Goal: Task Accomplishment & Management: Manage account settings

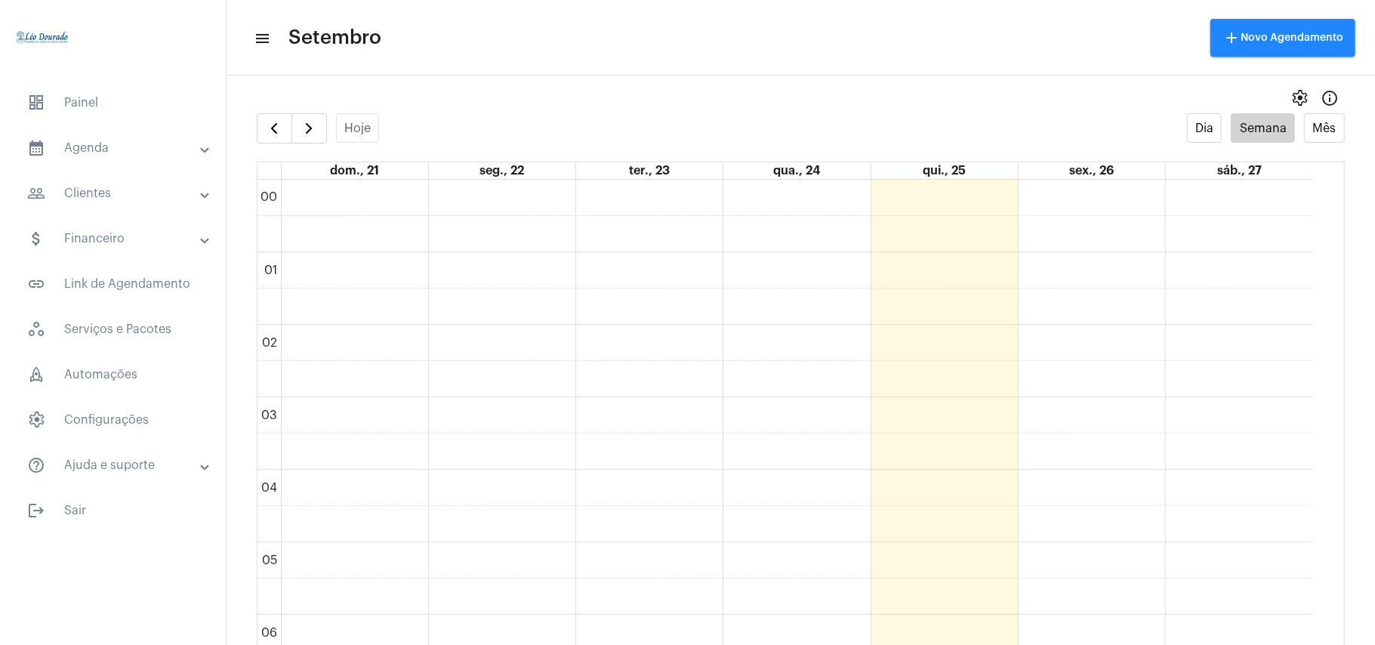
scroll to position [1044, 0]
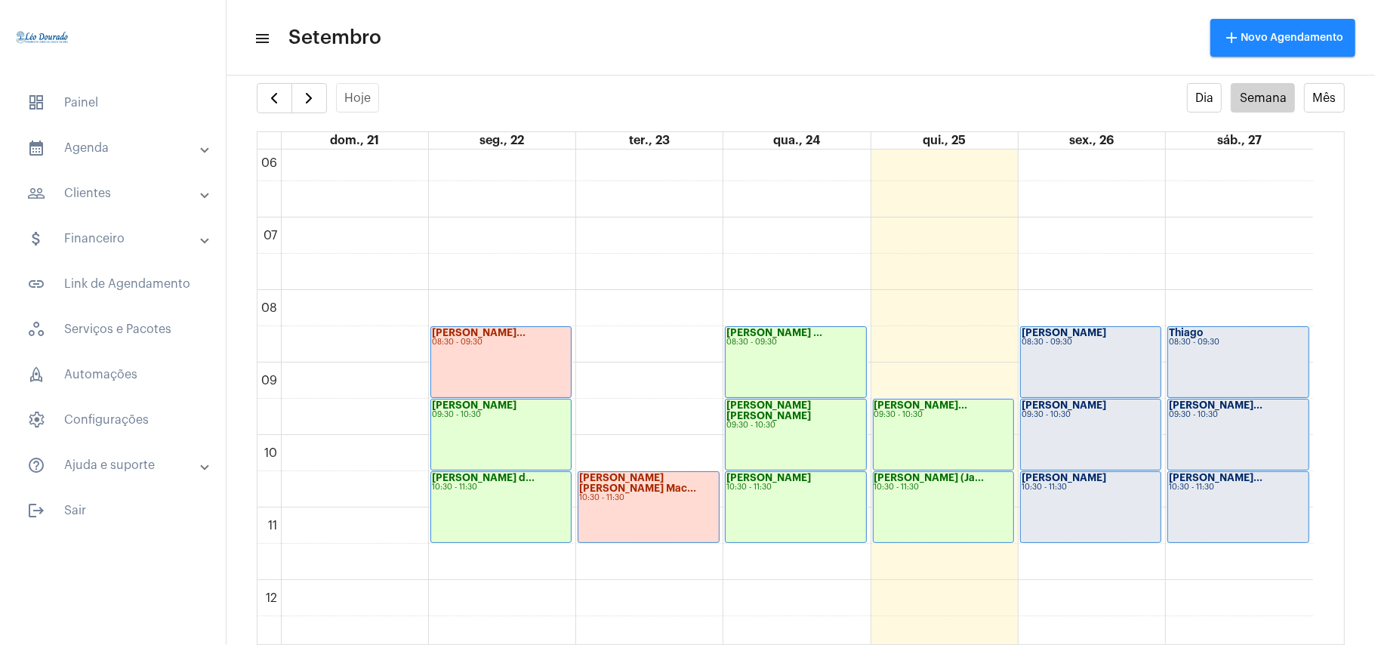
scroll to position [437, 0]
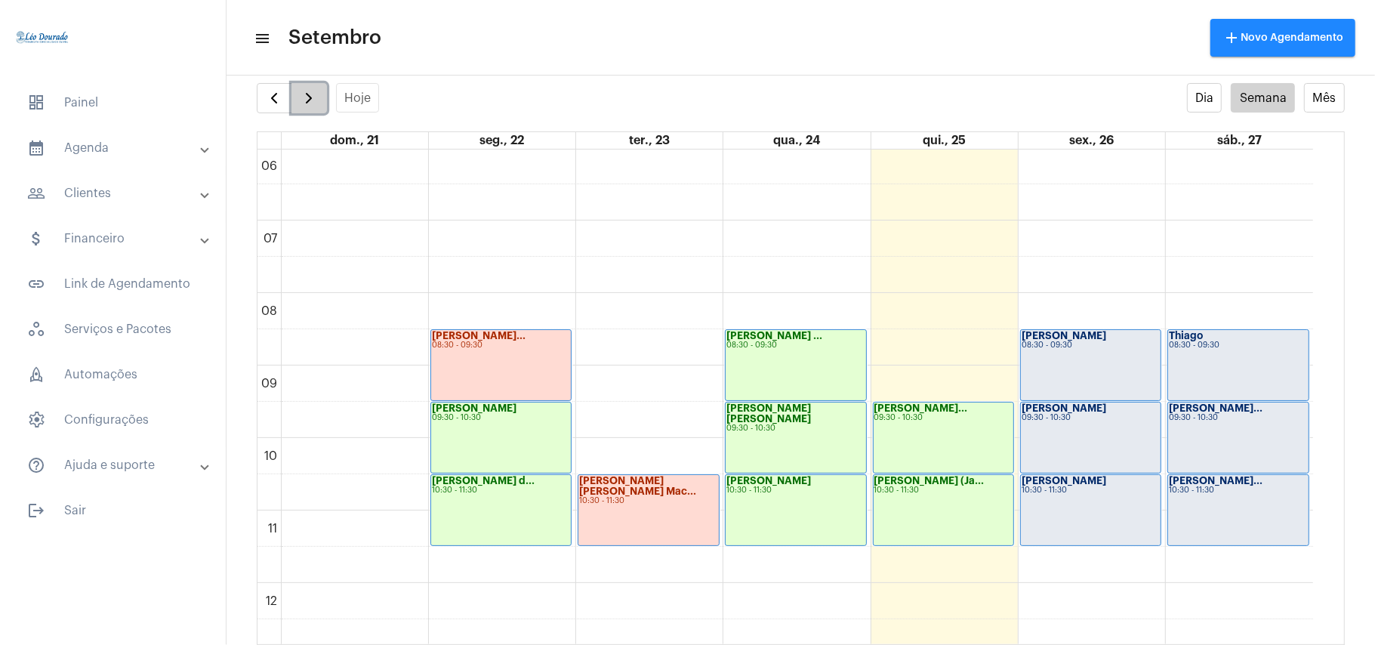
click at [316, 106] on span "button" at bounding box center [309, 98] width 18 height 18
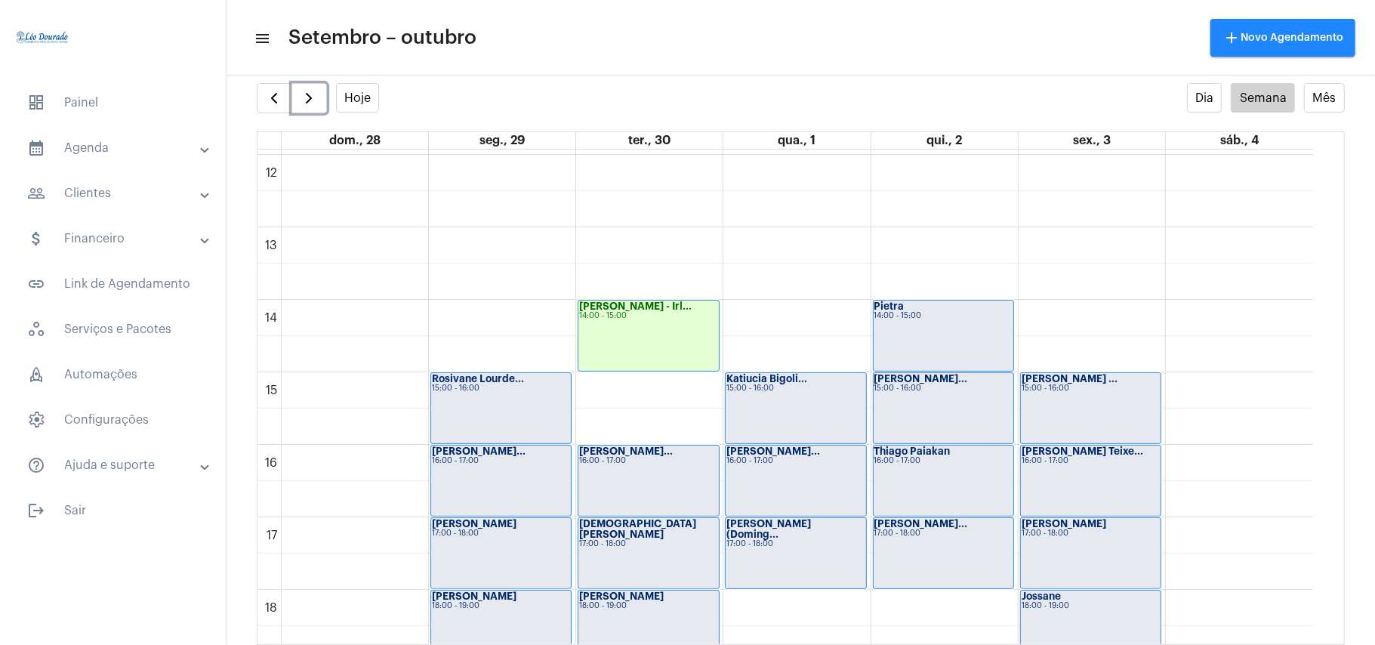
scroll to position [1040, 0]
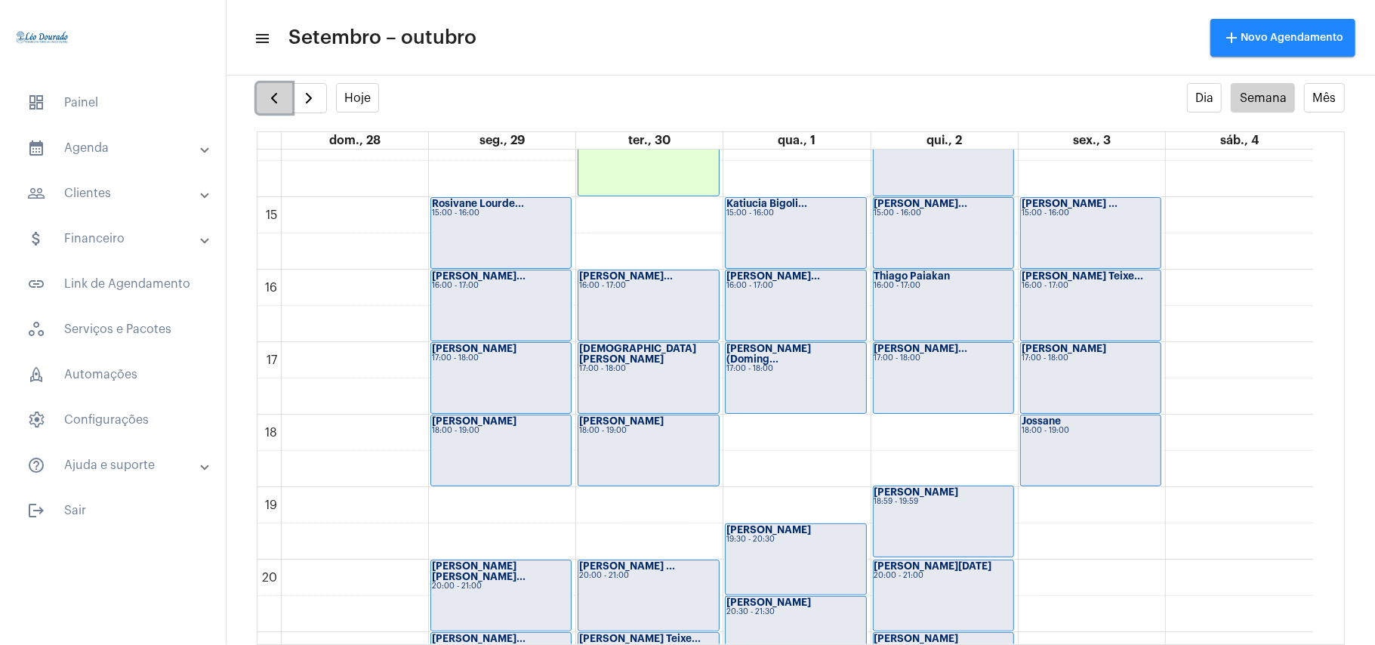
click at [279, 103] on span "button" at bounding box center [274, 98] width 18 height 18
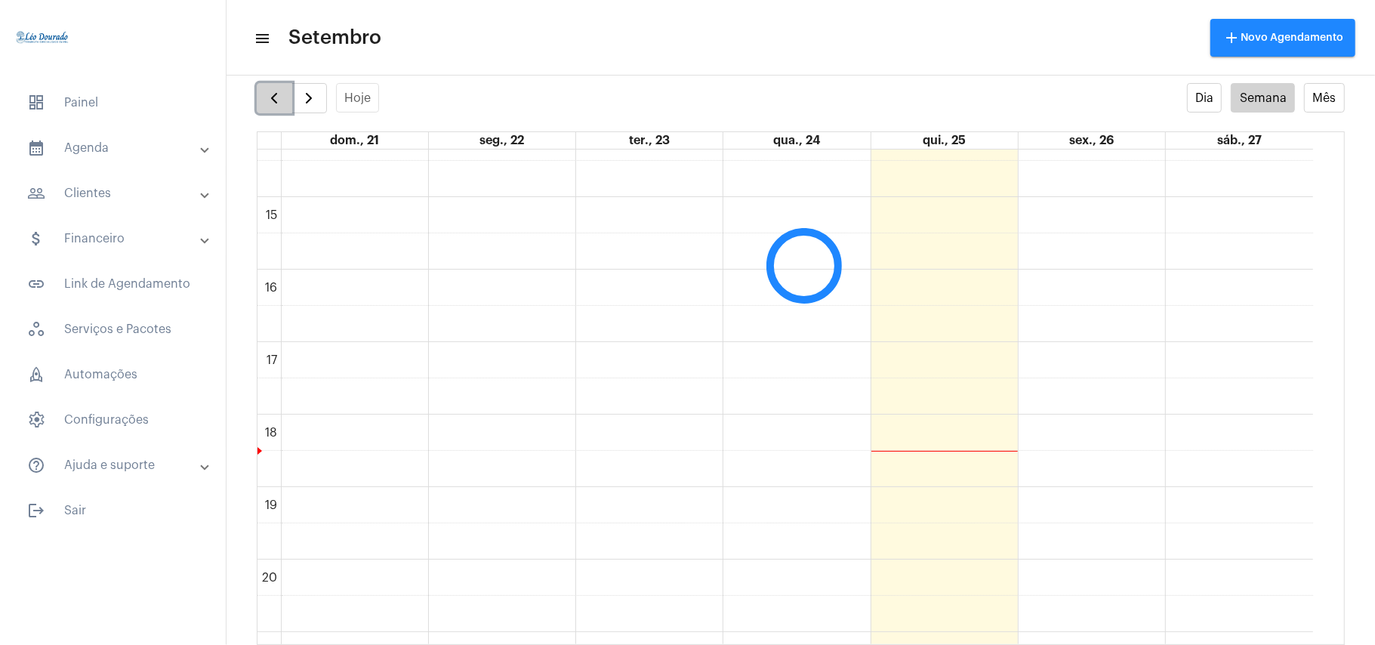
scroll to position [437, 0]
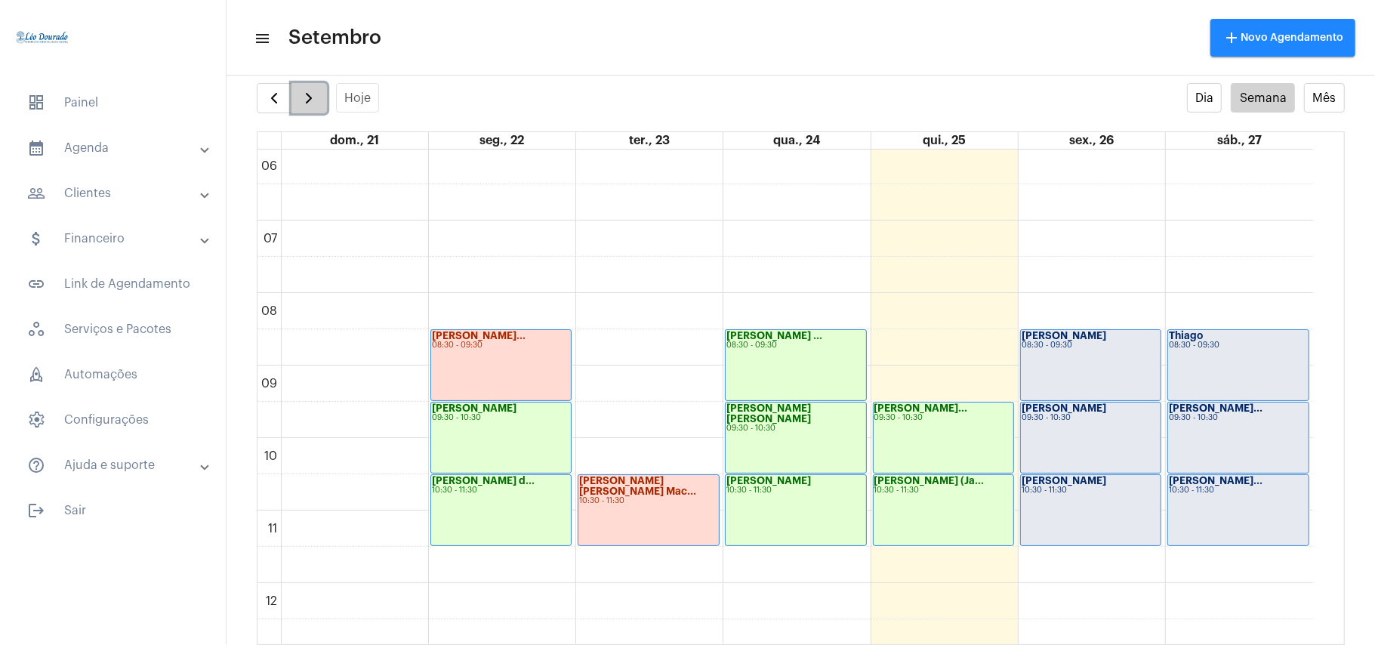
click at [305, 98] on span "button" at bounding box center [309, 98] width 18 height 18
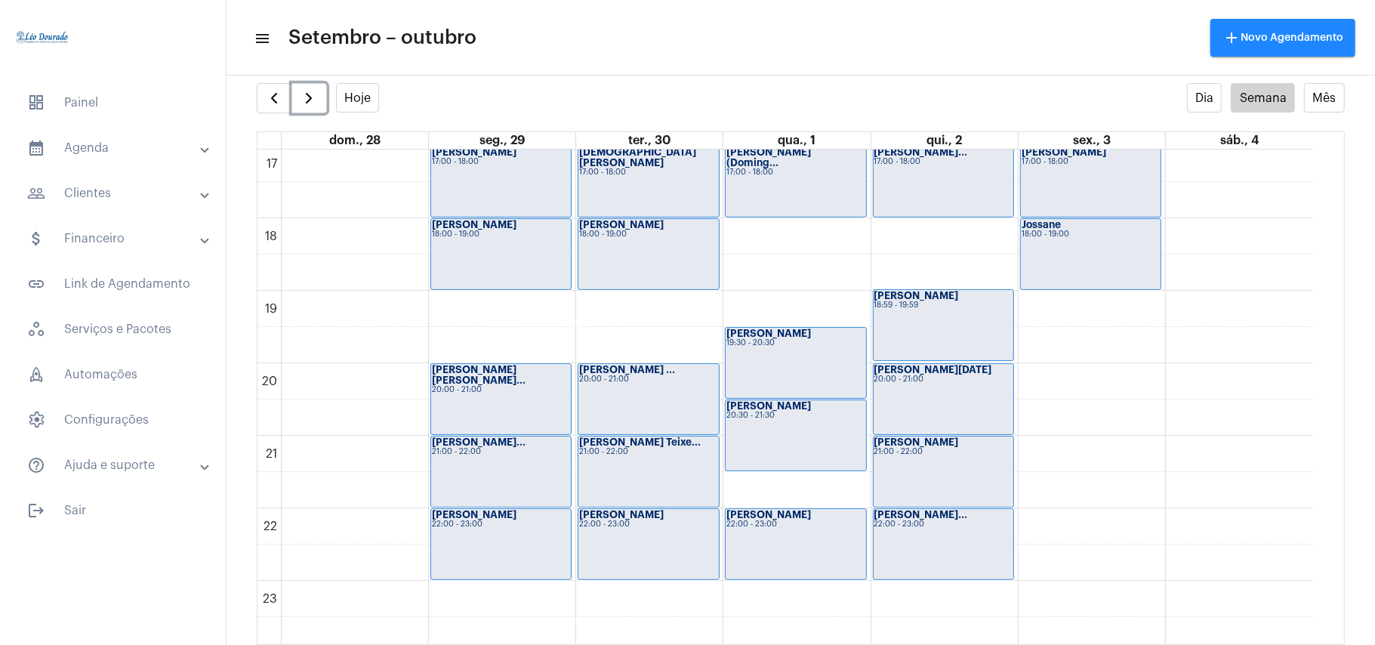
scroll to position [1245, 0]
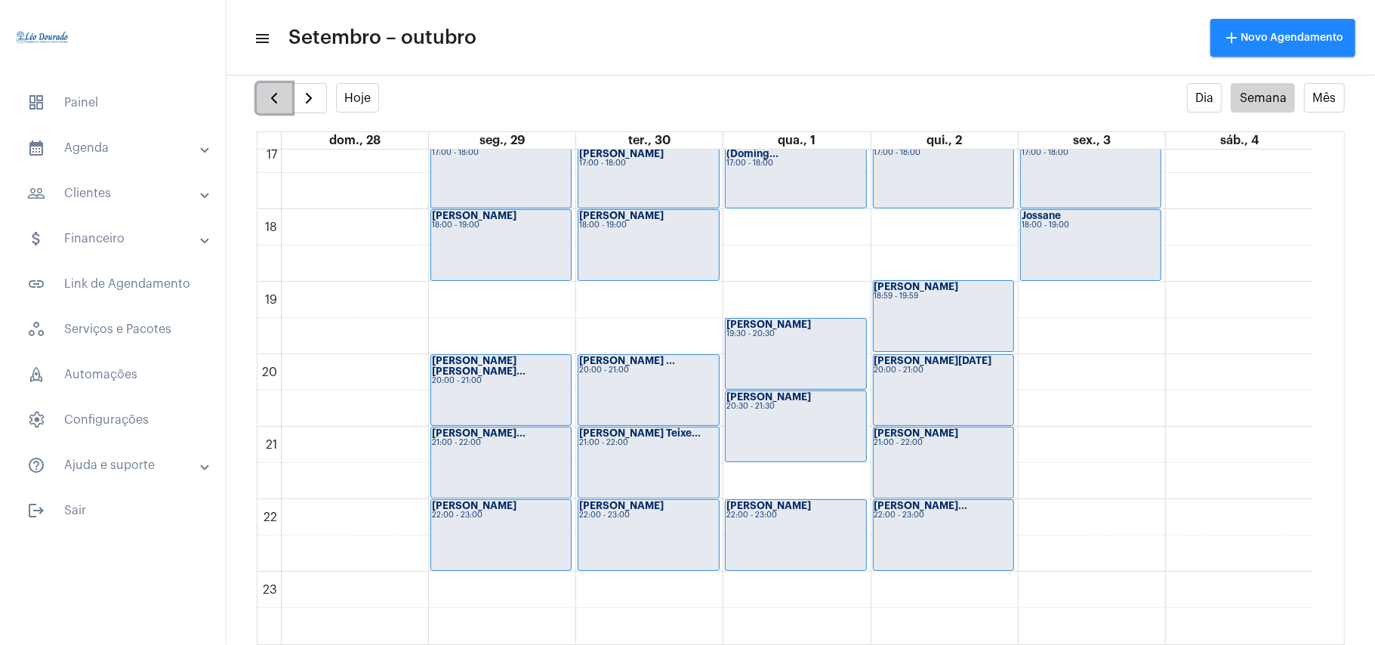
click at [278, 103] on span "button" at bounding box center [274, 98] width 18 height 18
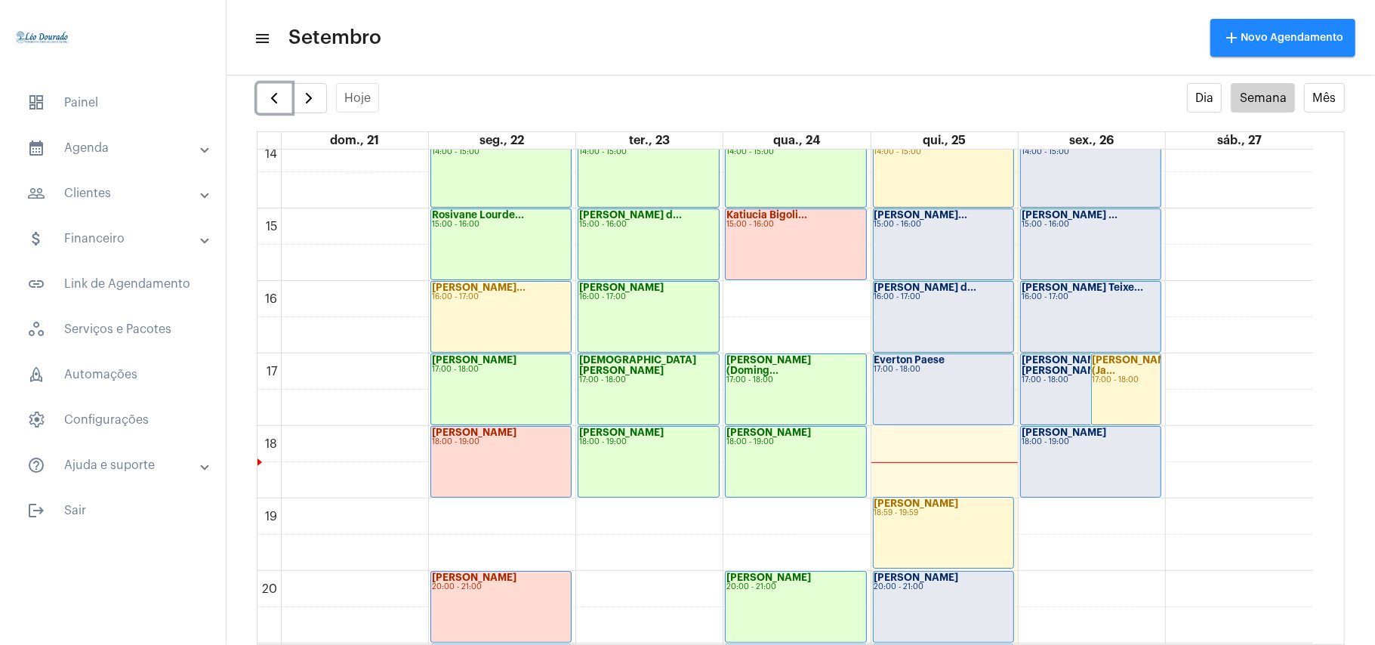
scroll to position [1041, 0]
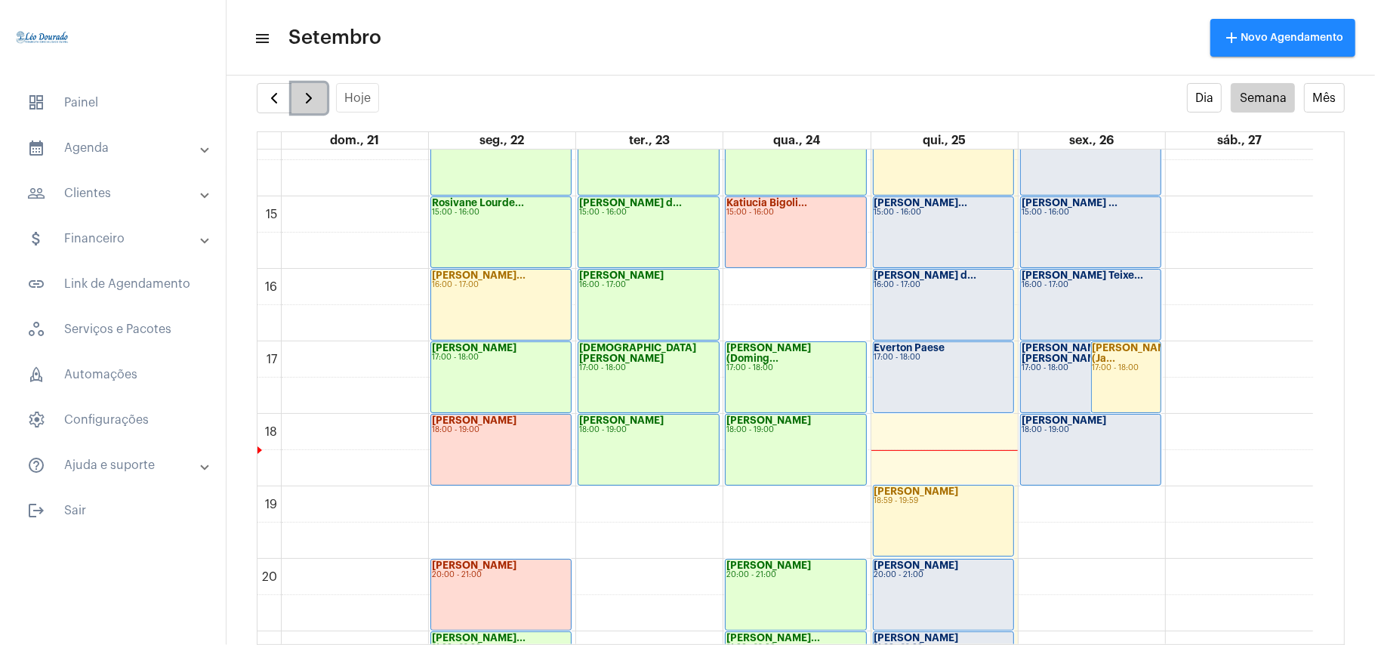
click at [318, 94] on span "button" at bounding box center [309, 98] width 18 height 18
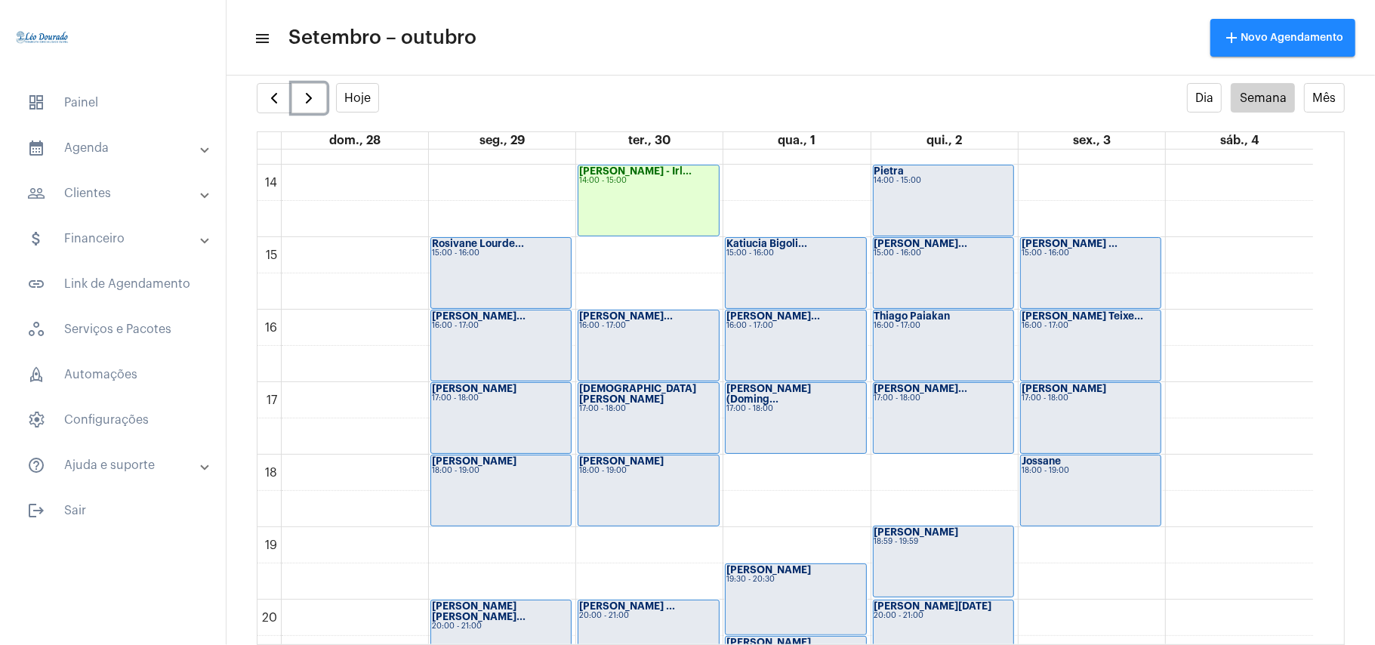
scroll to position [1040, 0]
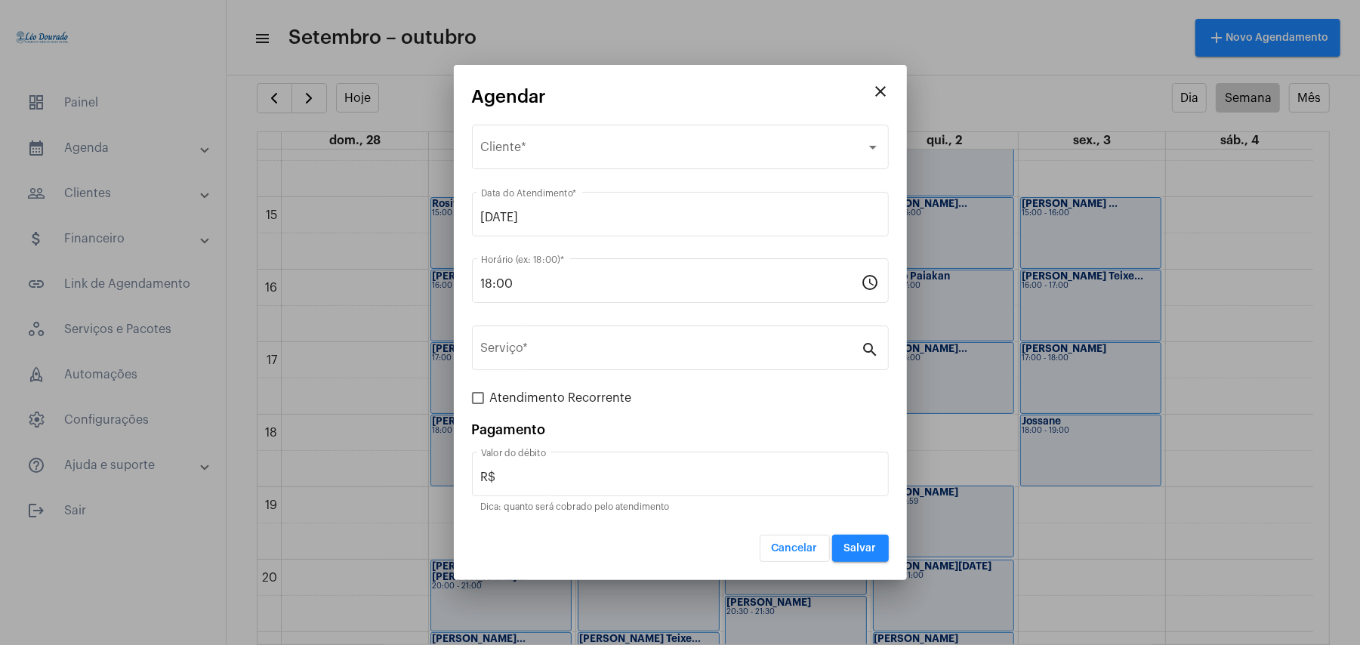
click at [760, 548] on button "Cancelar" at bounding box center [795, 548] width 70 height 27
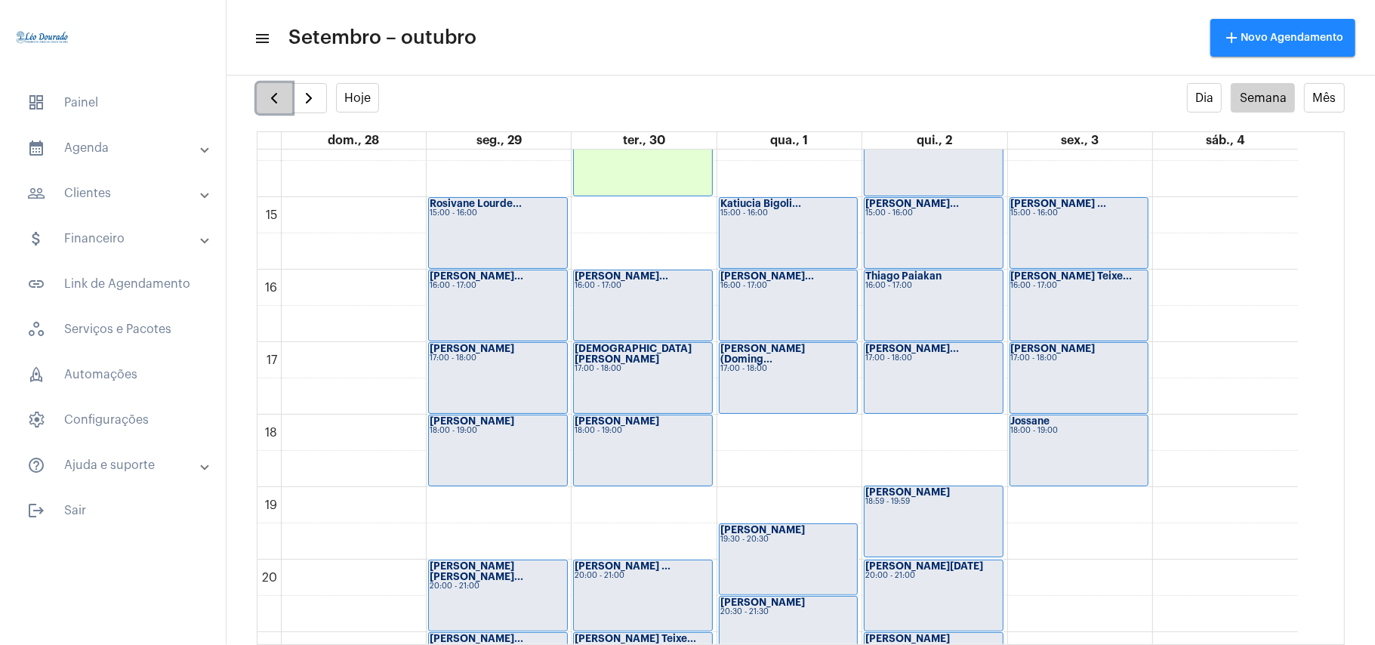
click at [279, 103] on span "button" at bounding box center [274, 98] width 18 height 18
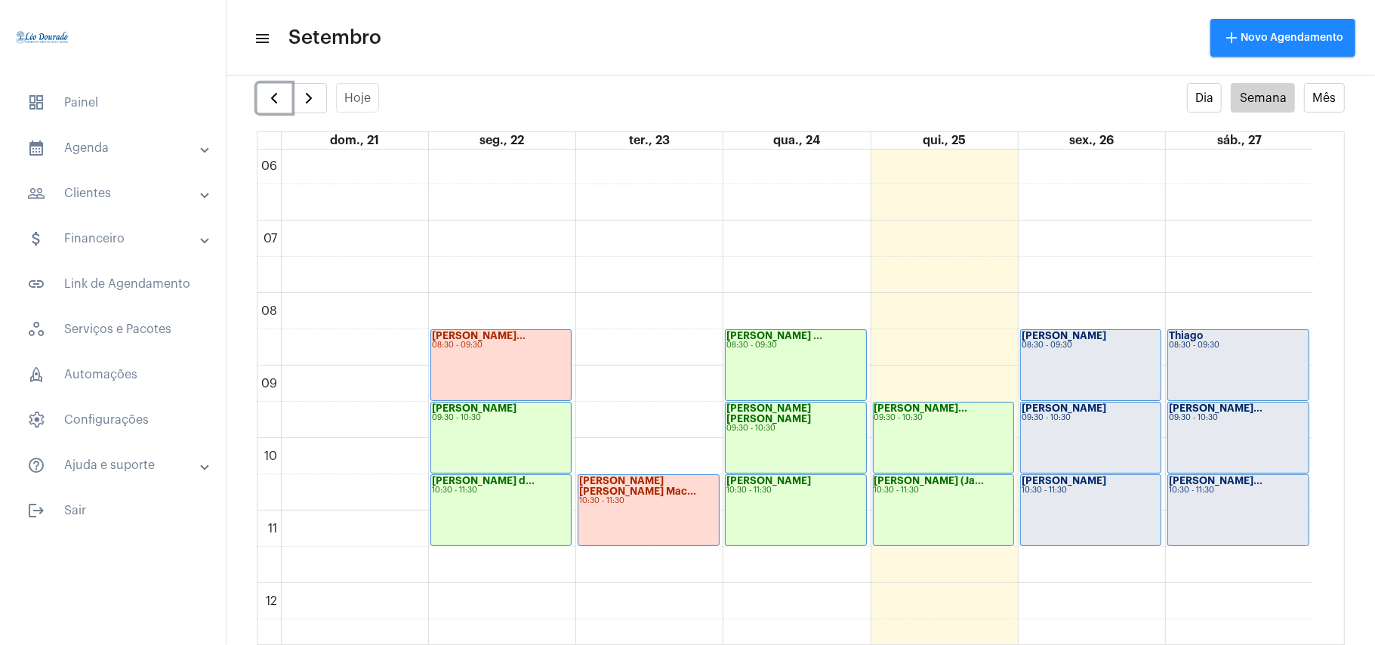
scroll to position [1041, 0]
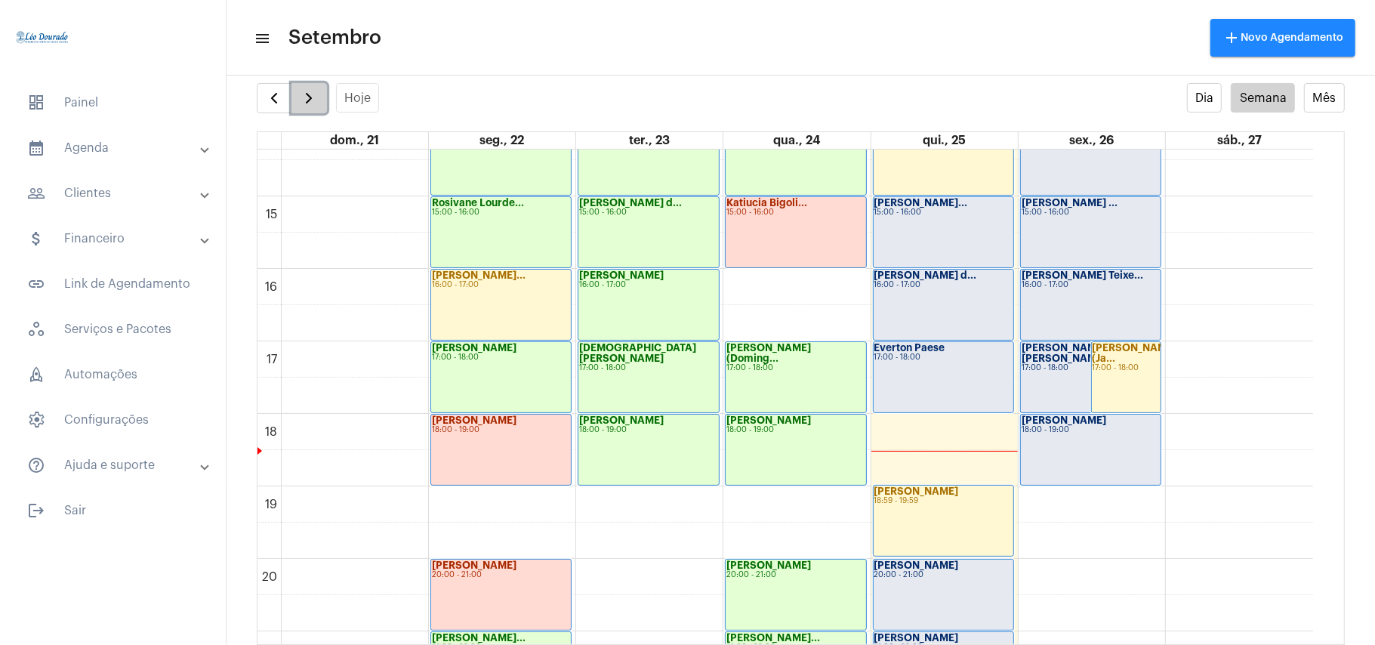
click at [306, 92] on span "button" at bounding box center [309, 98] width 18 height 18
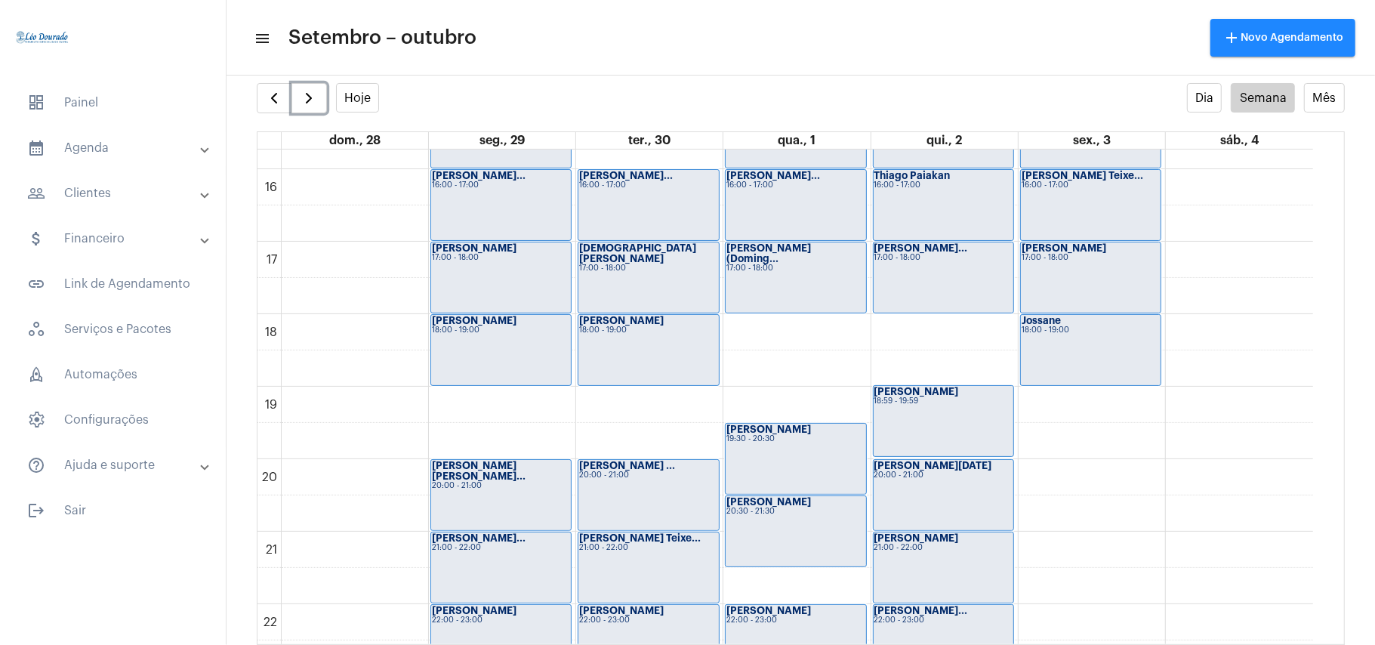
scroll to position [1242, 0]
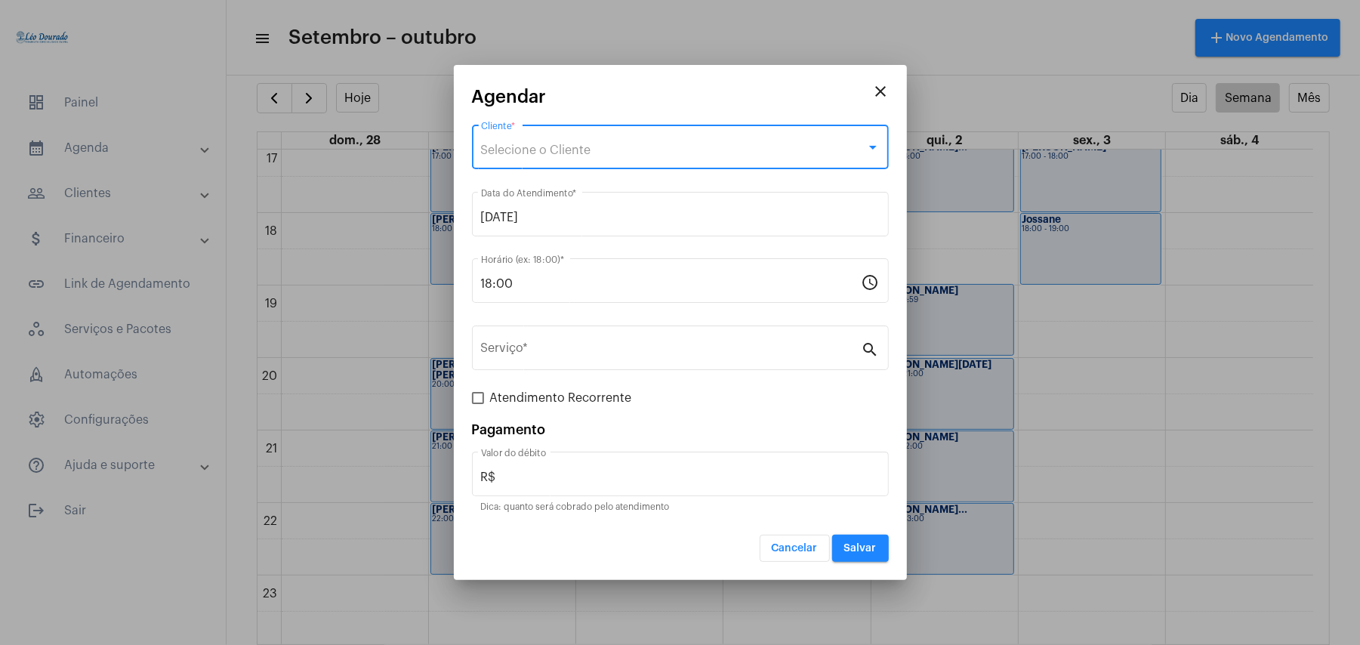
click at [532, 150] on span "Selecione o Cliente" at bounding box center [536, 150] width 110 height 12
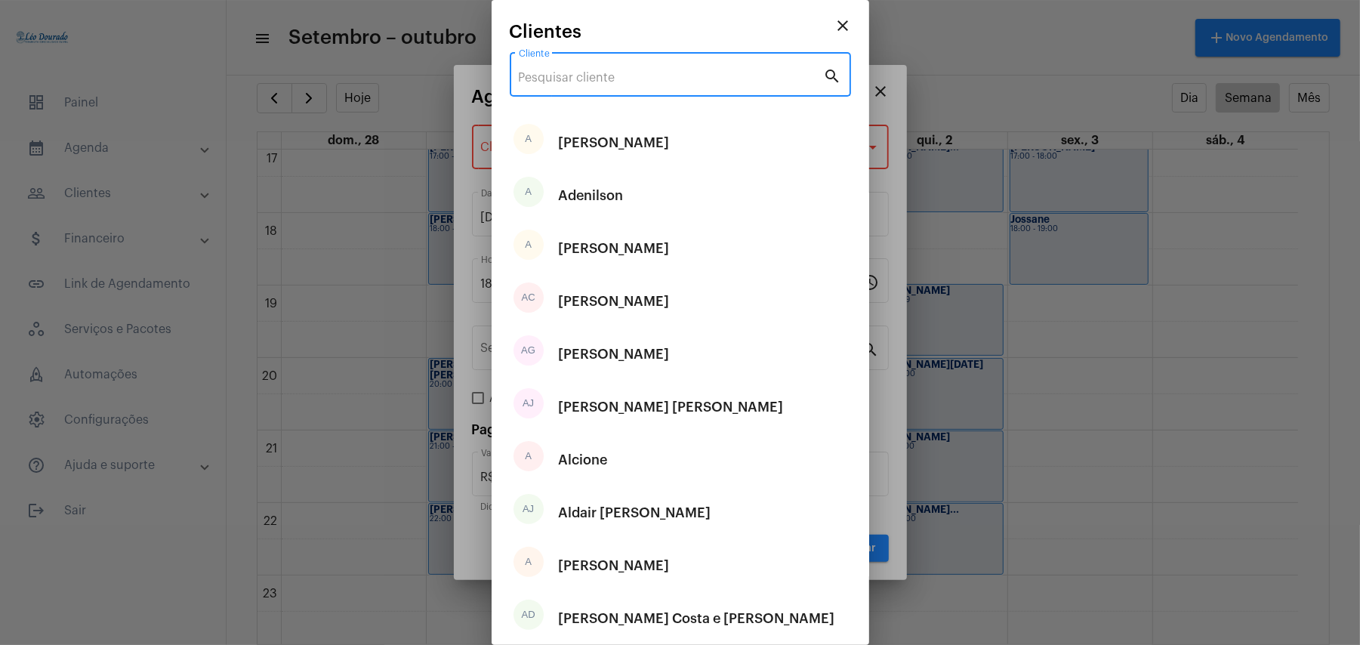
click at [612, 73] on input "Cliente" at bounding box center [671, 78] width 305 height 14
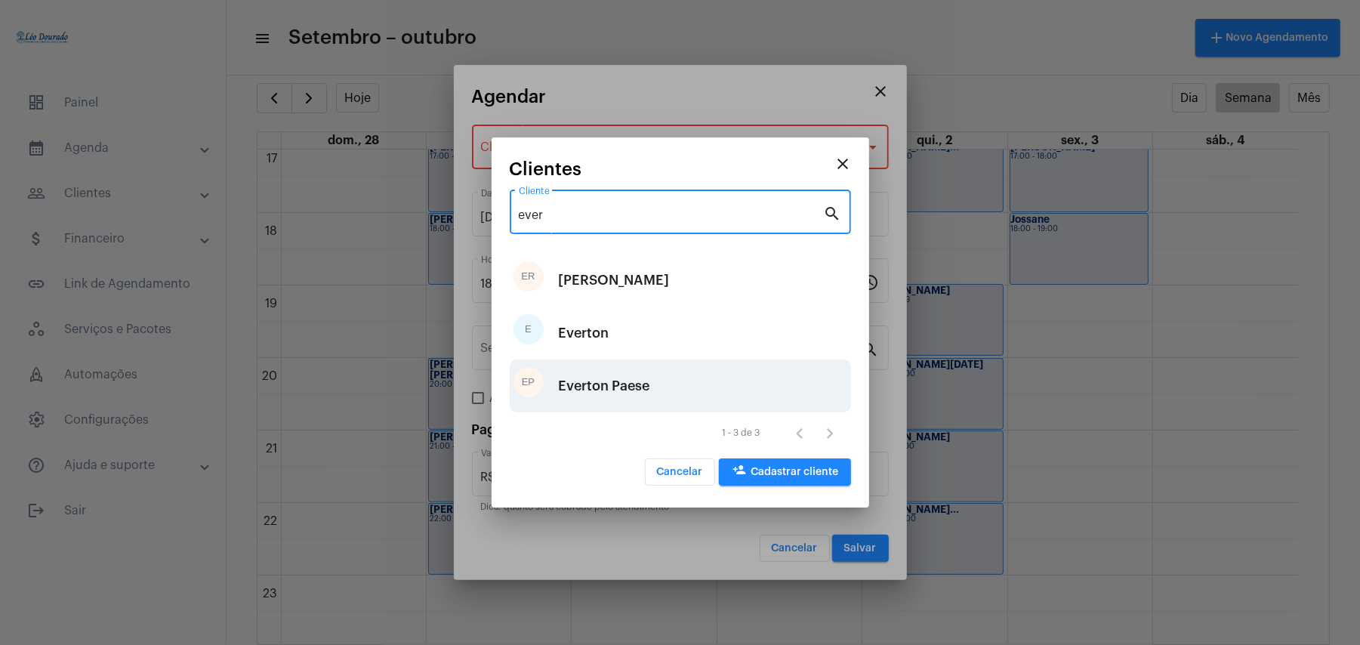
type input "ever"
click at [645, 378] on div "Everton Paese" at bounding box center [604, 385] width 91 height 45
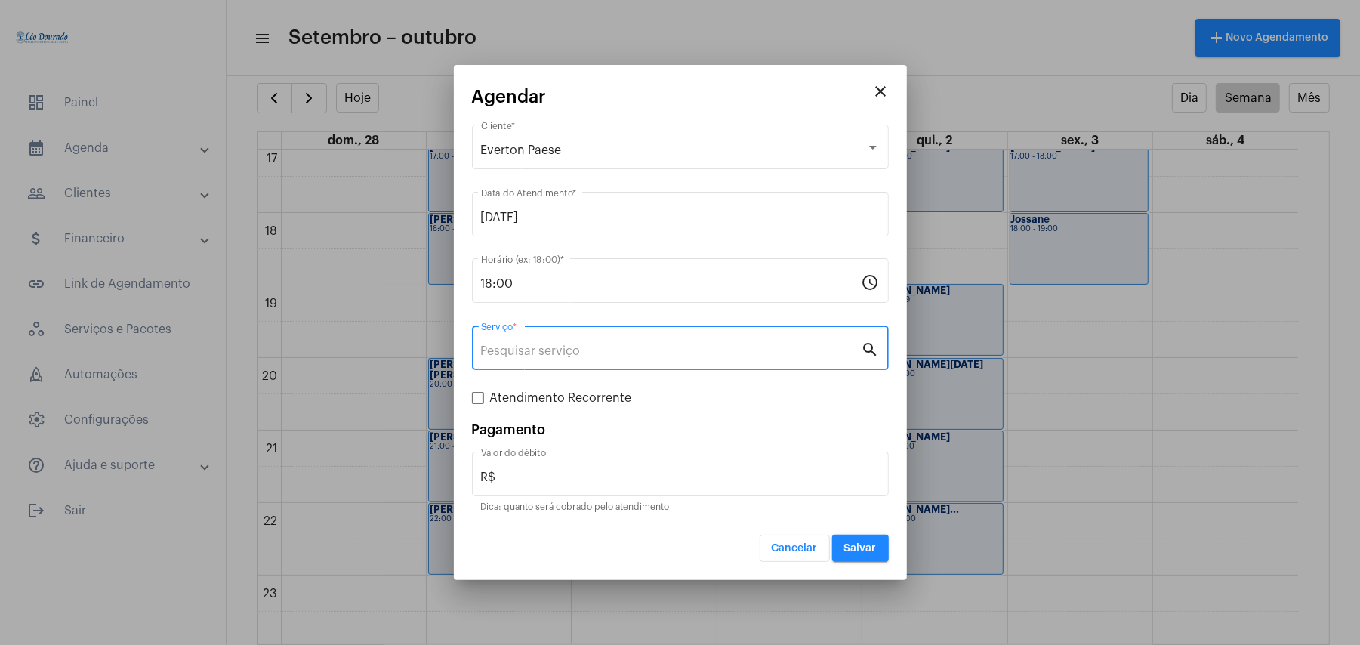
click at [553, 355] on input "Serviço *" at bounding box center [671, 351] width 381 height 14
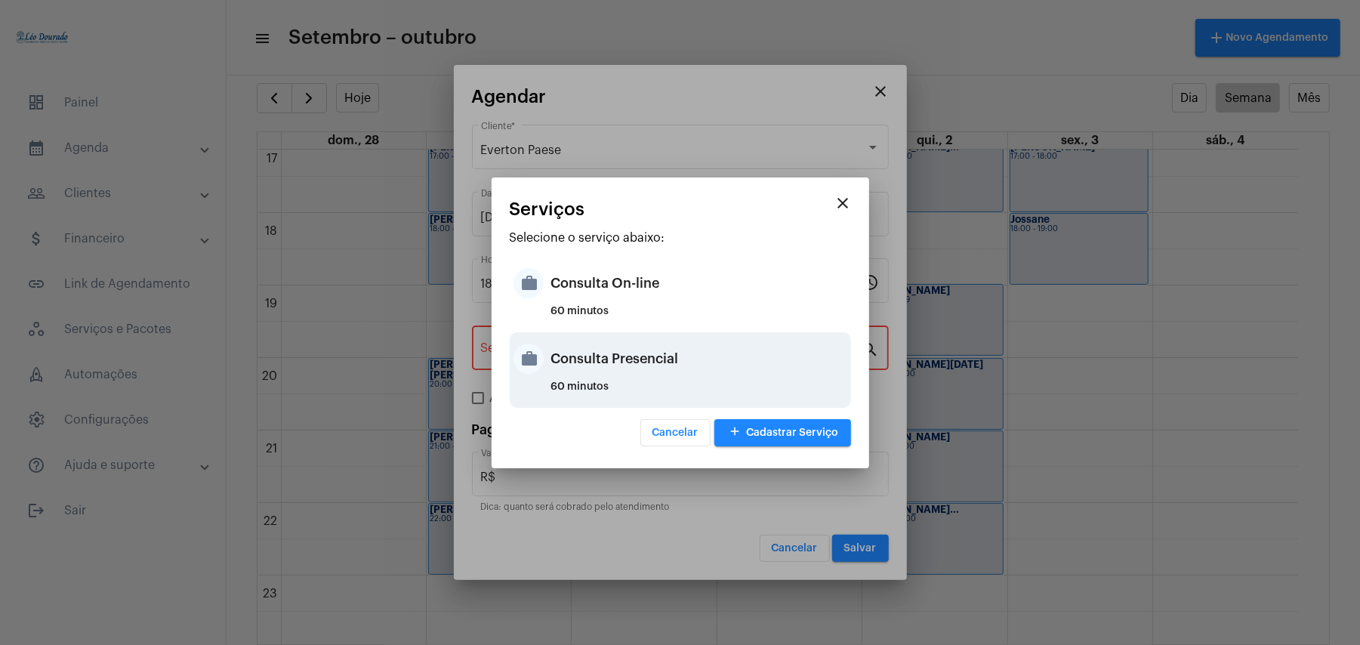
click at [650, 370] on div "Consulta Presencial" at bounding box center [699, 358] width 296 height 45
type input "Consulta Presencial"
type input "R$ 150"
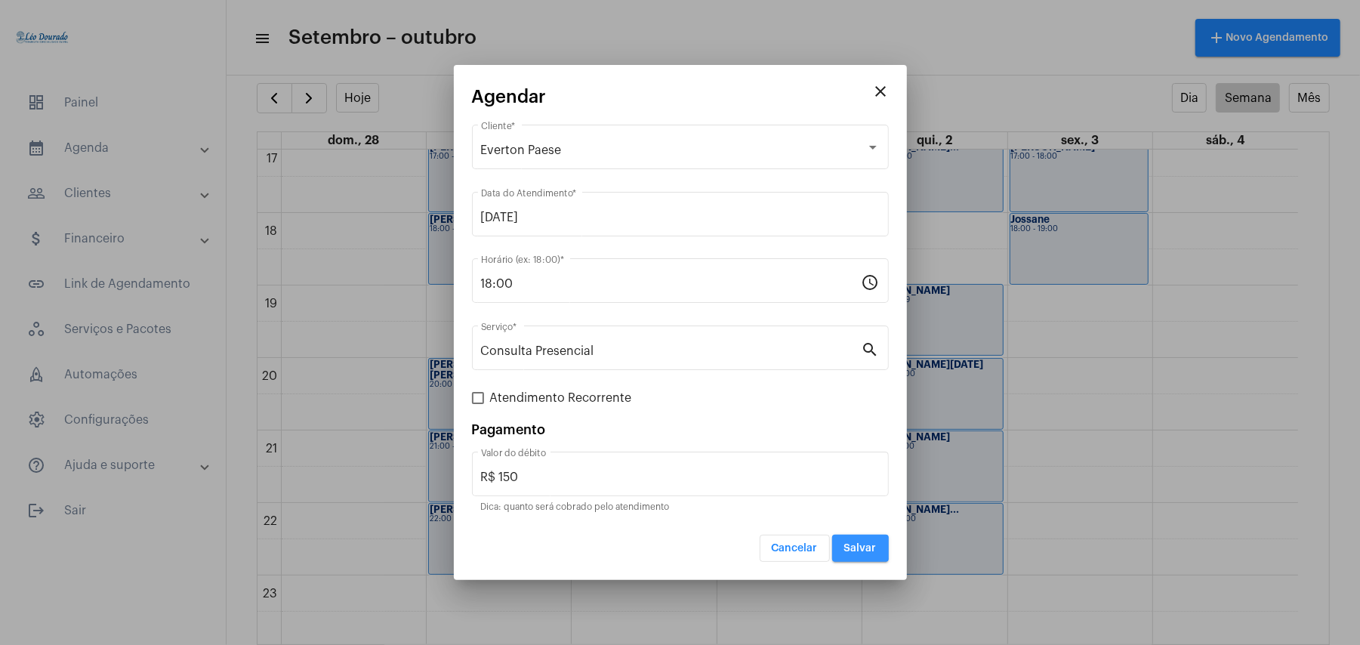
click at [859, 548] on span "Salvar" at bounding box center [860, 548] width 32 height 11
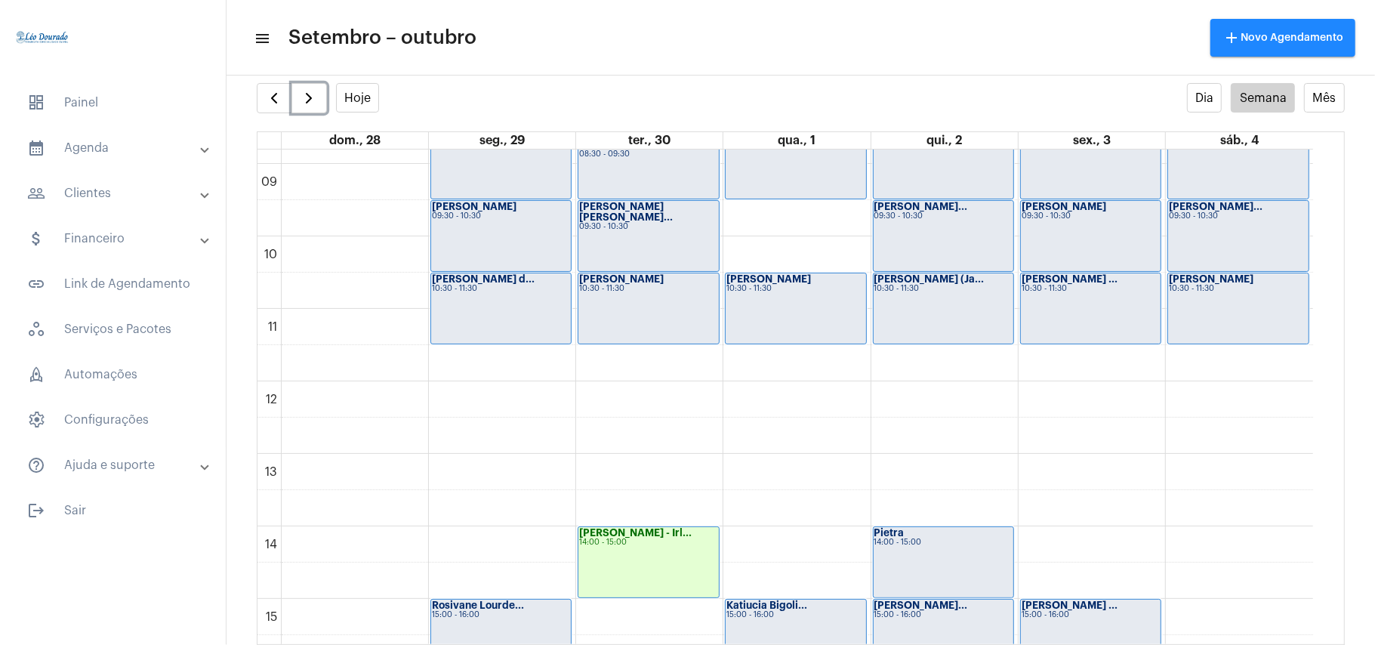
scroll to position [541, 0]
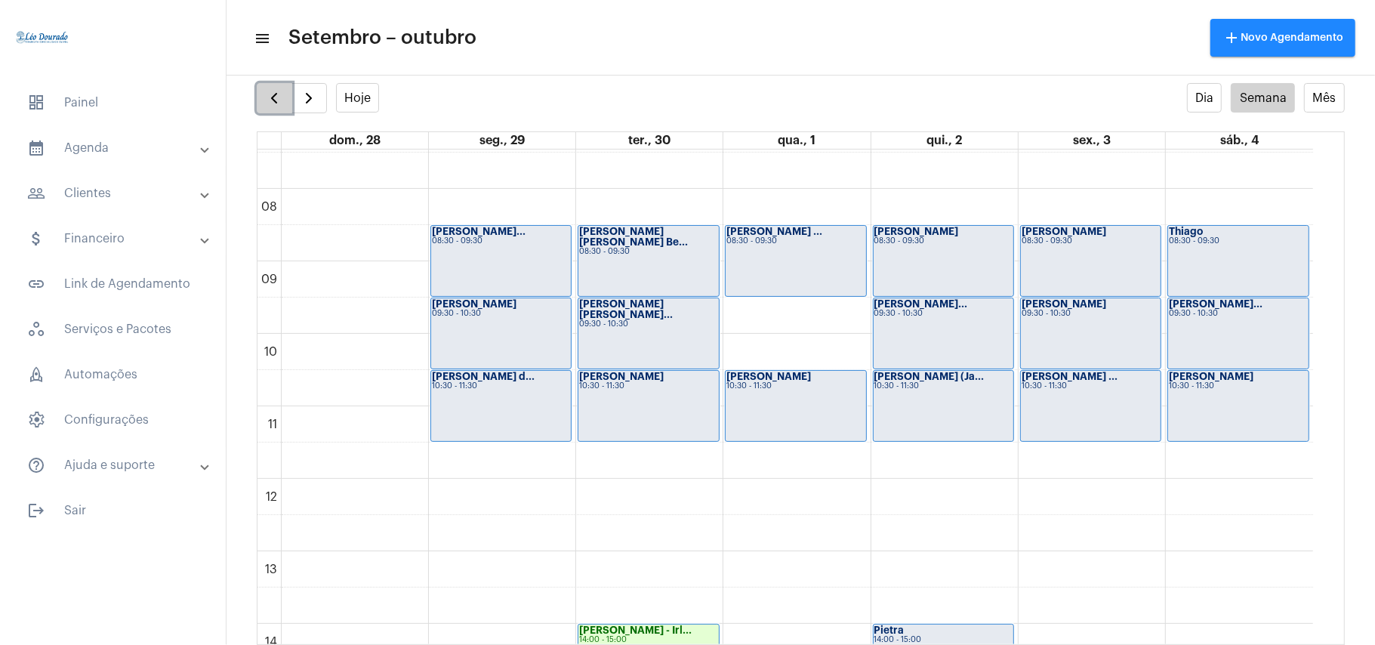
click at [279, 94] on span "button" at bounding box center [274, 98] width 18 height 18
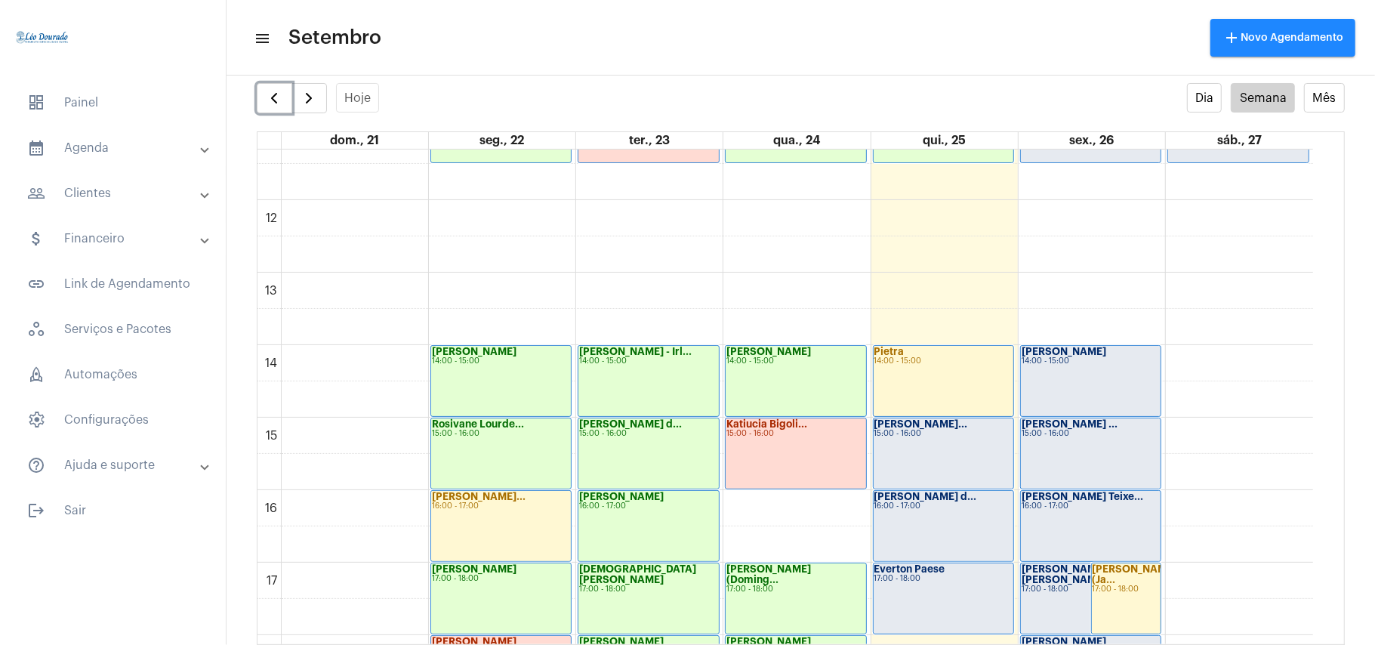
scroll to position [838, 0]
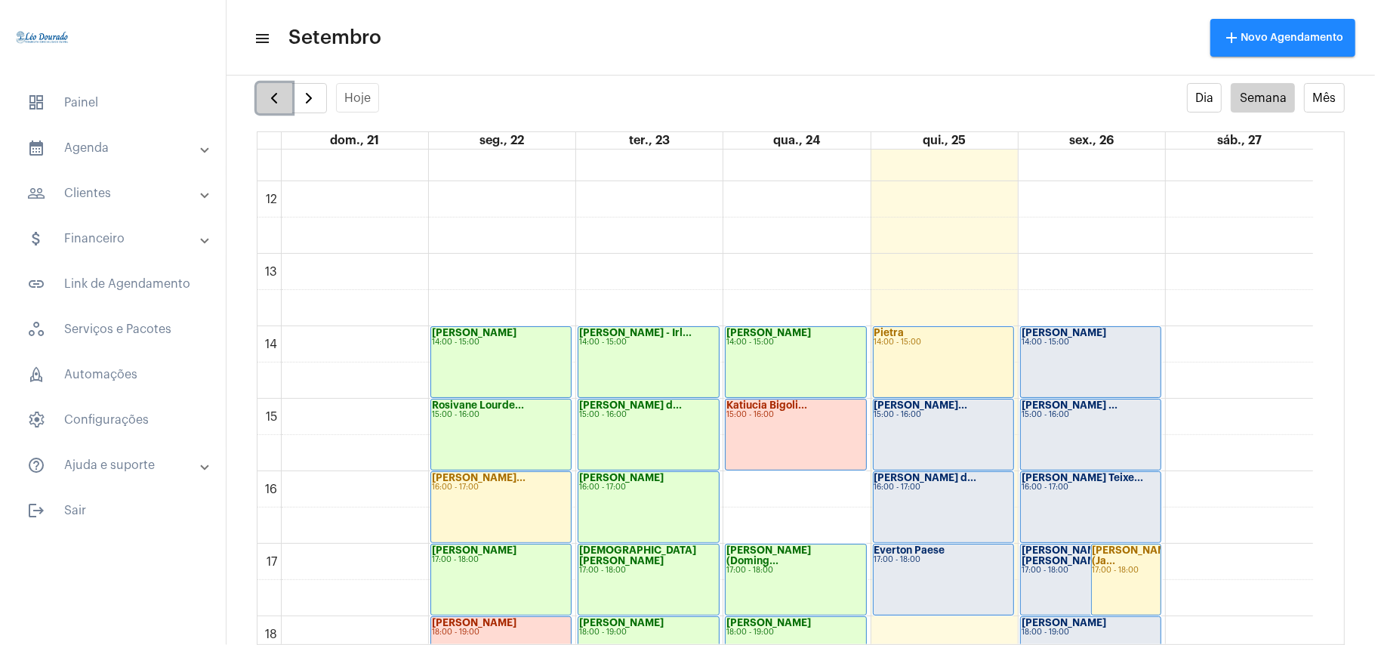
click at [258, 92] on button "button" at bounding box center [274, 98] width 35 height 30
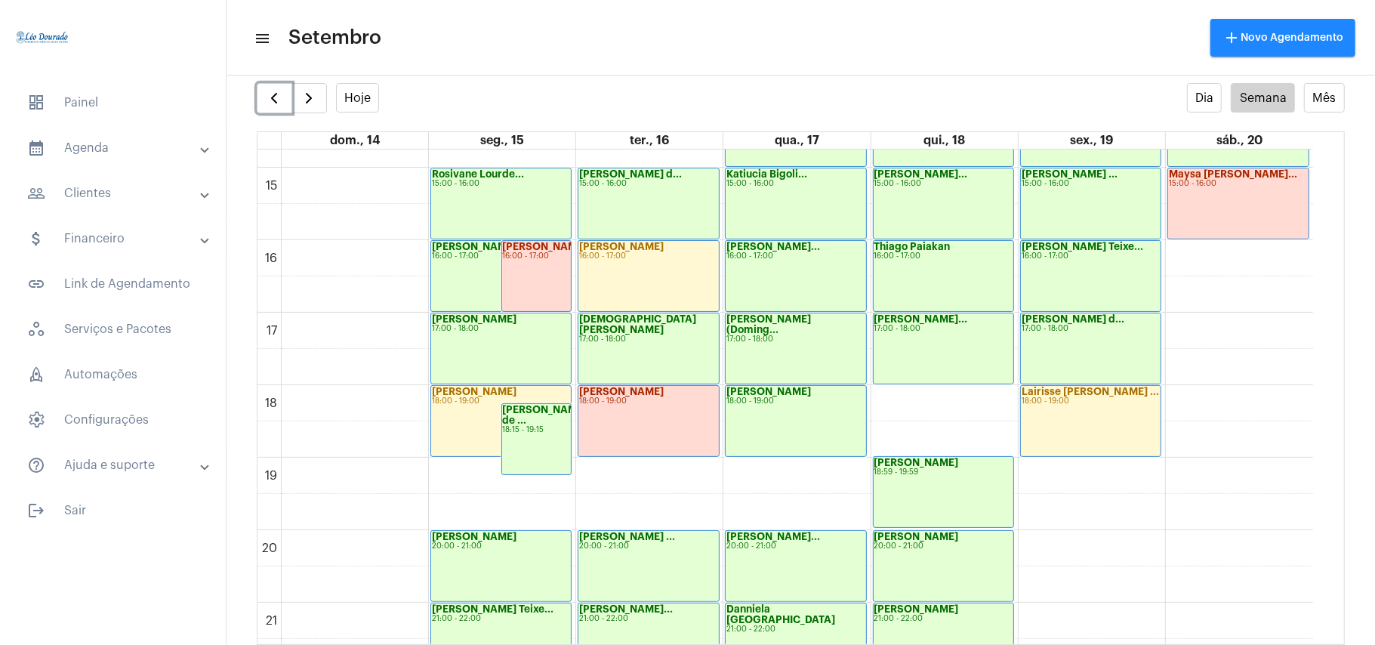
scroll to position [641, 0]
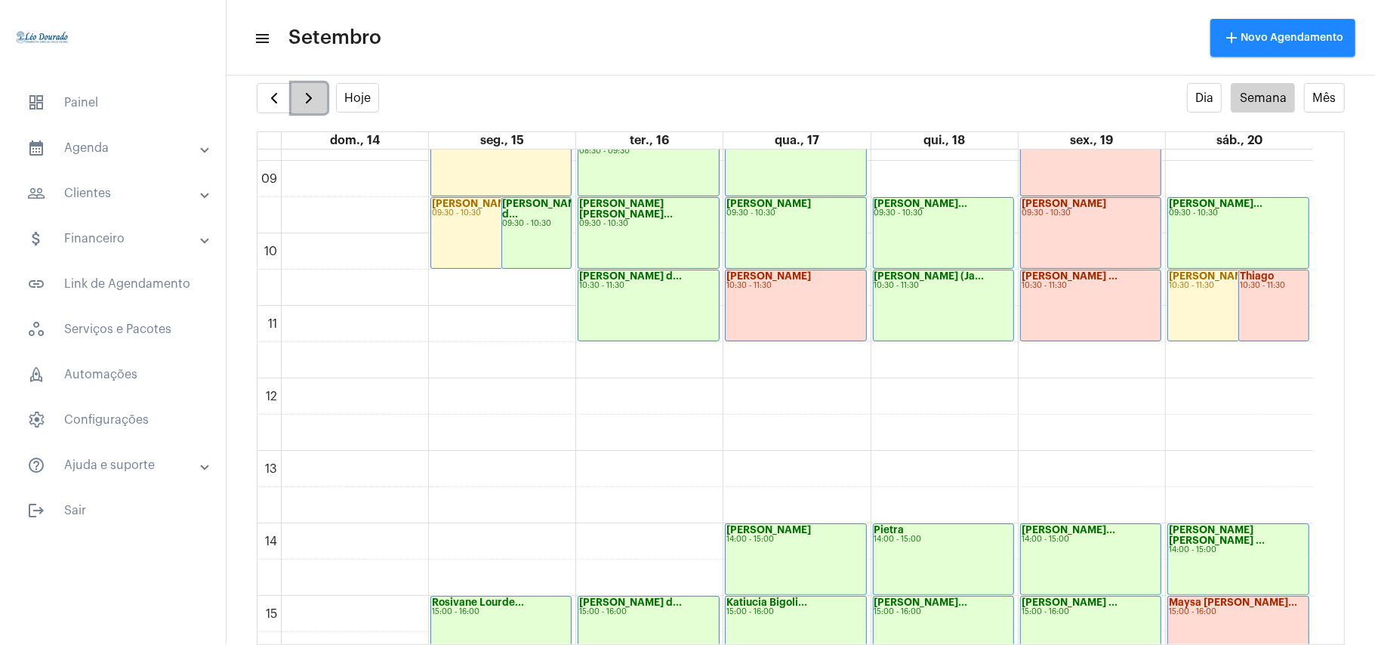
click at [304, 104] on span "button" at bounding box center [309, 98] width 18 height 18
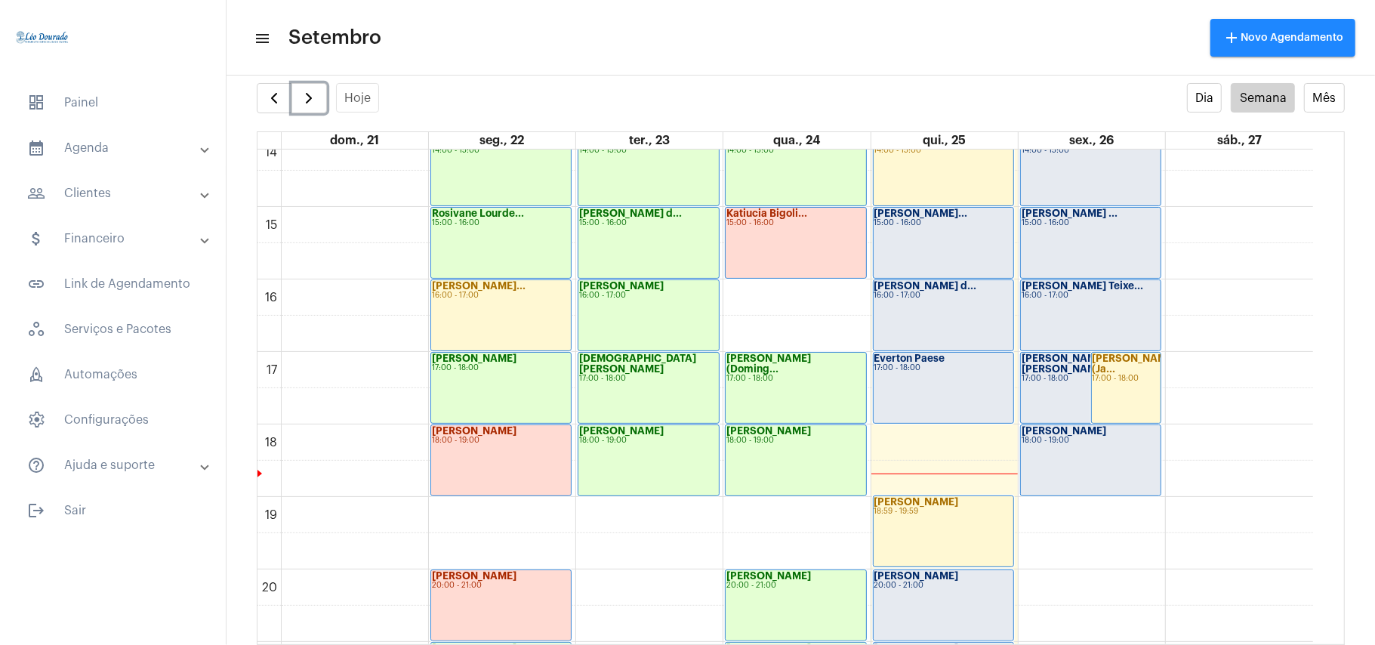
scroll to position [1140, 0]
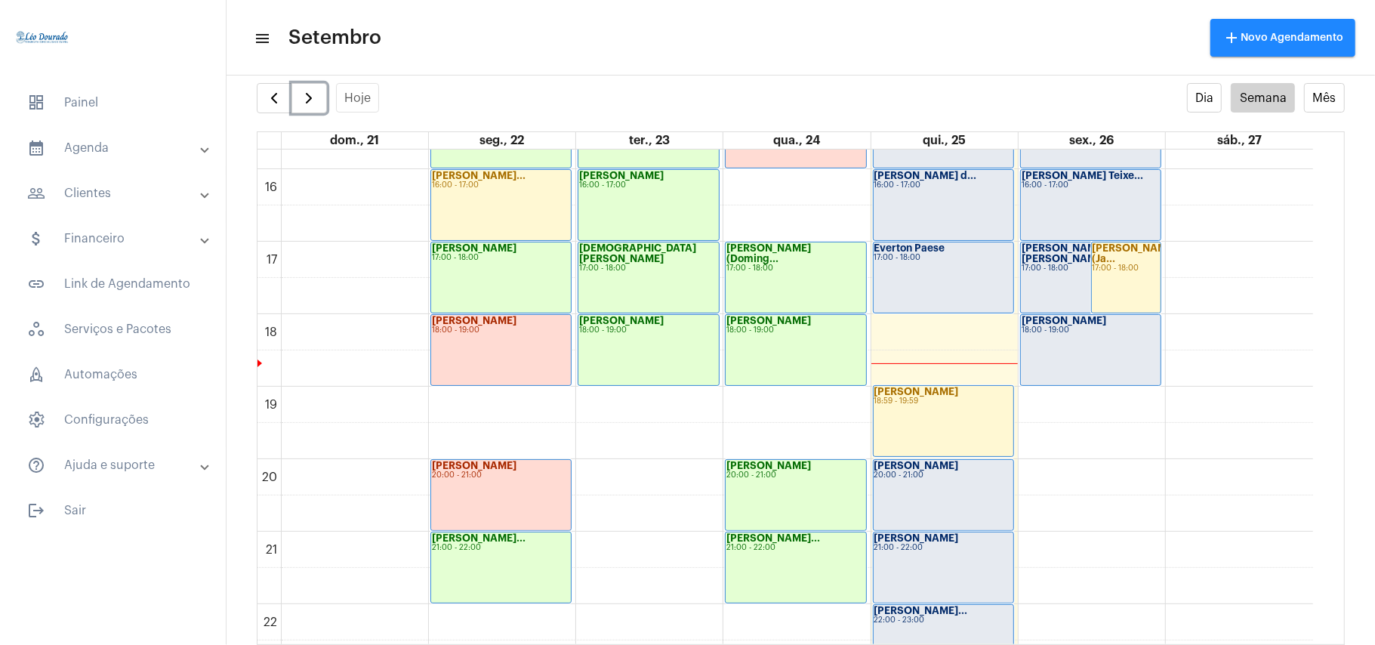
click at [1064, 346] on div "[PERSON_NAME] 18:00 - 19:00" at bounding box center [1091, 350] width 140 height 70
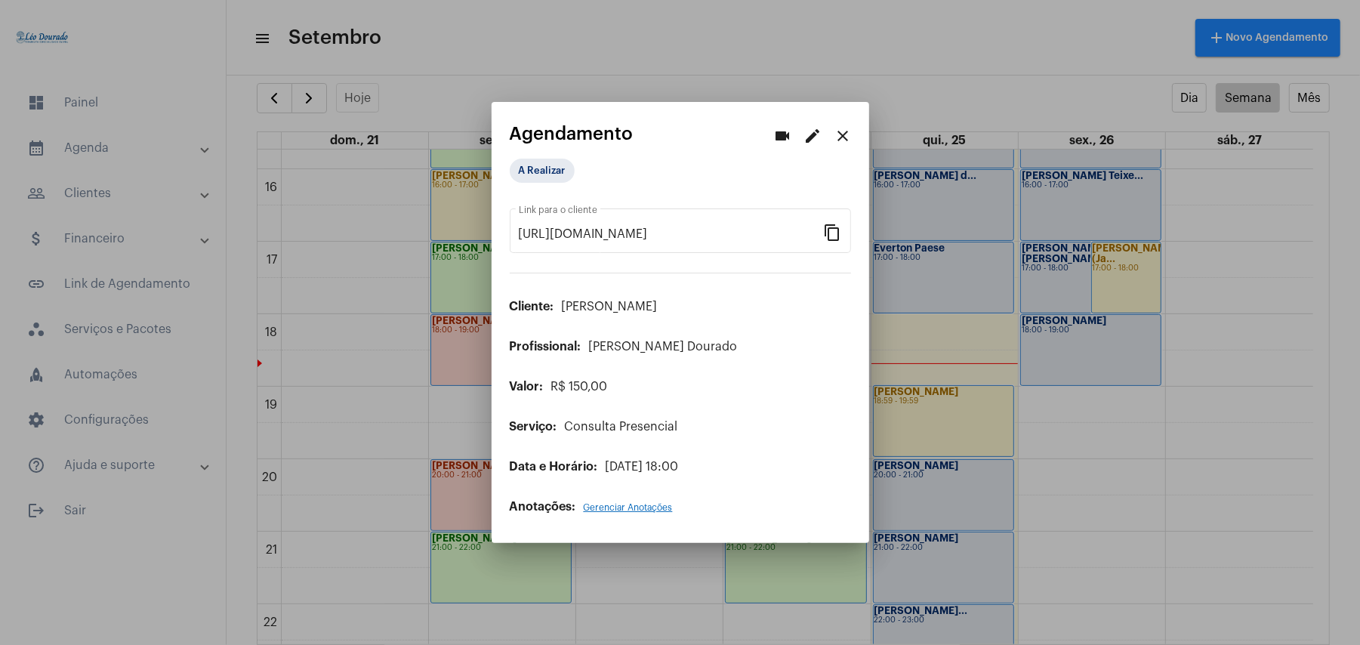
click at [556, 186] on div "A Realizar" at bounding box center [585, 171] width 157 height 30
click at [551, 177] on mat-chip "A Realizar" at bounding box center [542, 171] width 65 height 24
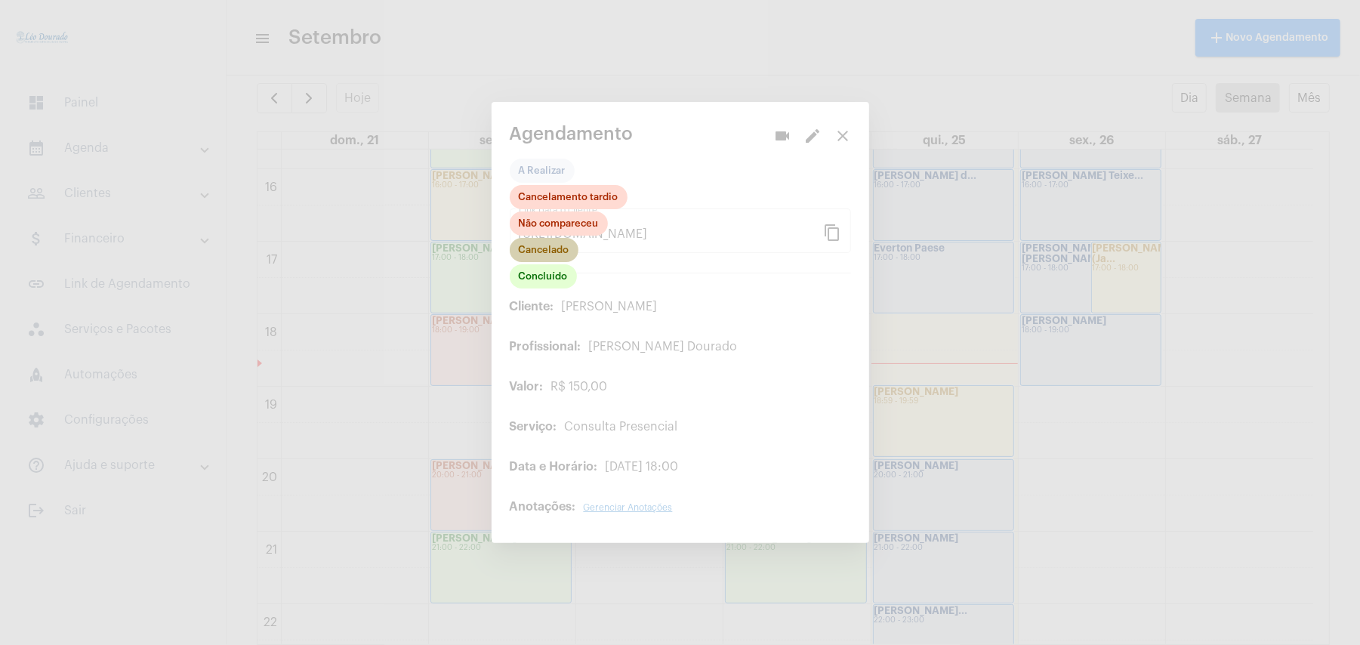
click at [545, 251] on mat-chip "Cancelado" at bounding box center [544, 250] width 69 height 24
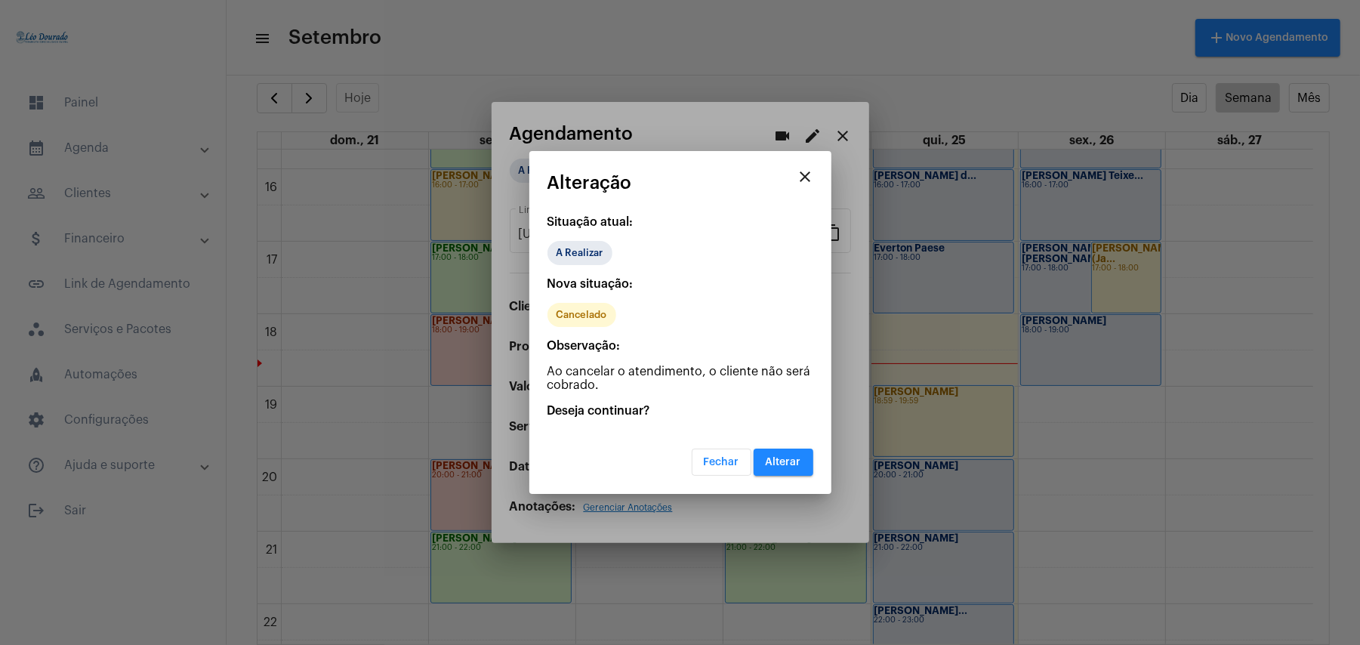
click at [782, 459] on span "Alterar" at bounding box center [783, 462] width 35 height 11
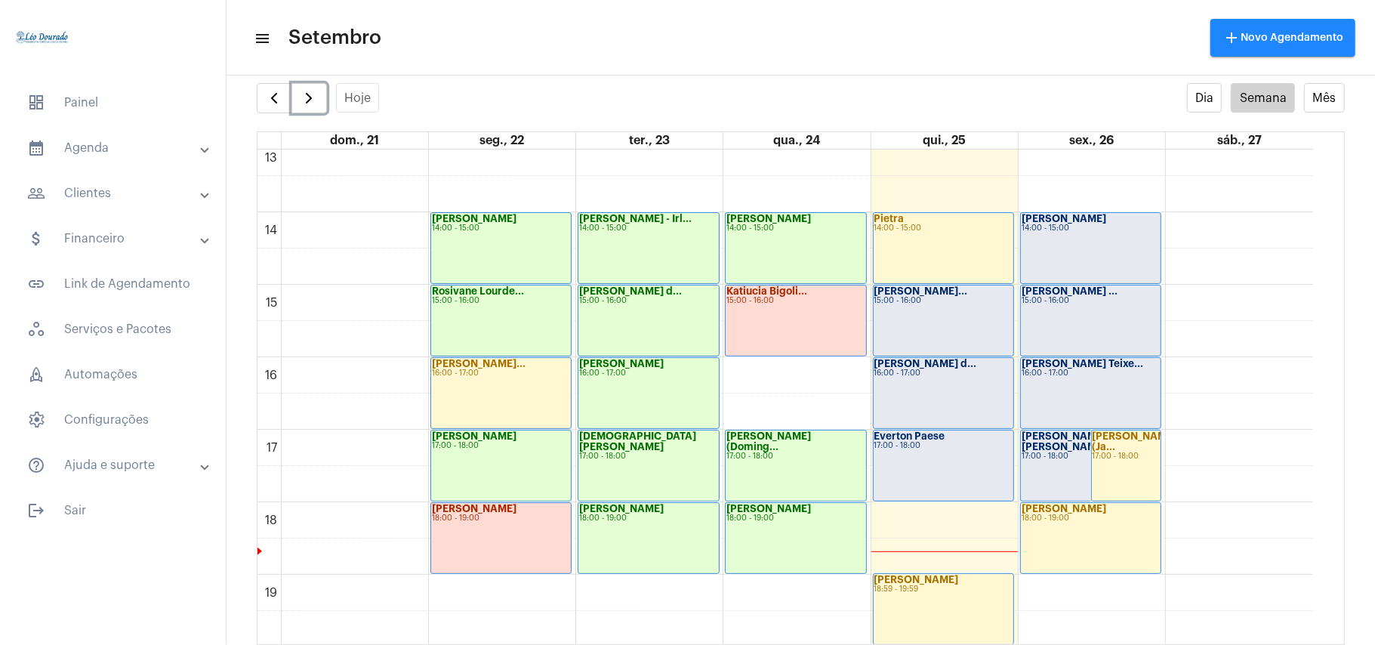
scroll to position [843, 0]
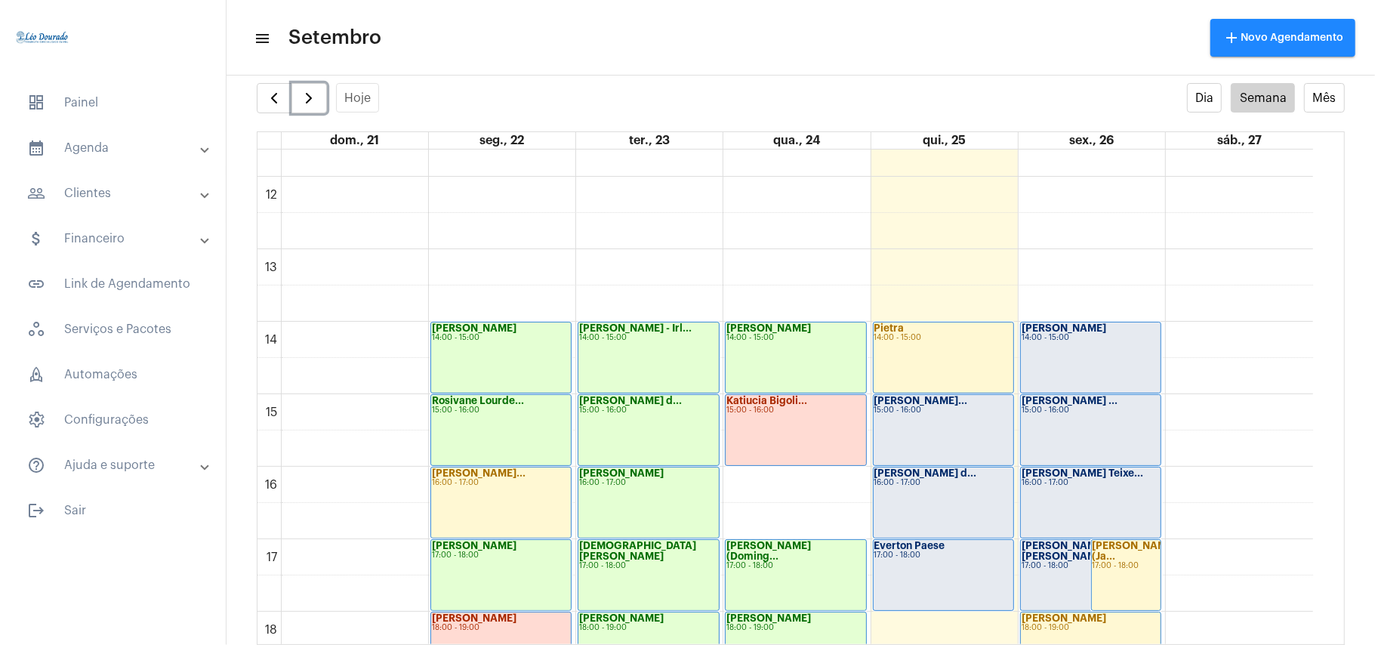
click at [1104, 364] on div "[PERSON_NAME] 14:00 - 15:00" at bounding box center [1091, 357] width 140 height 70
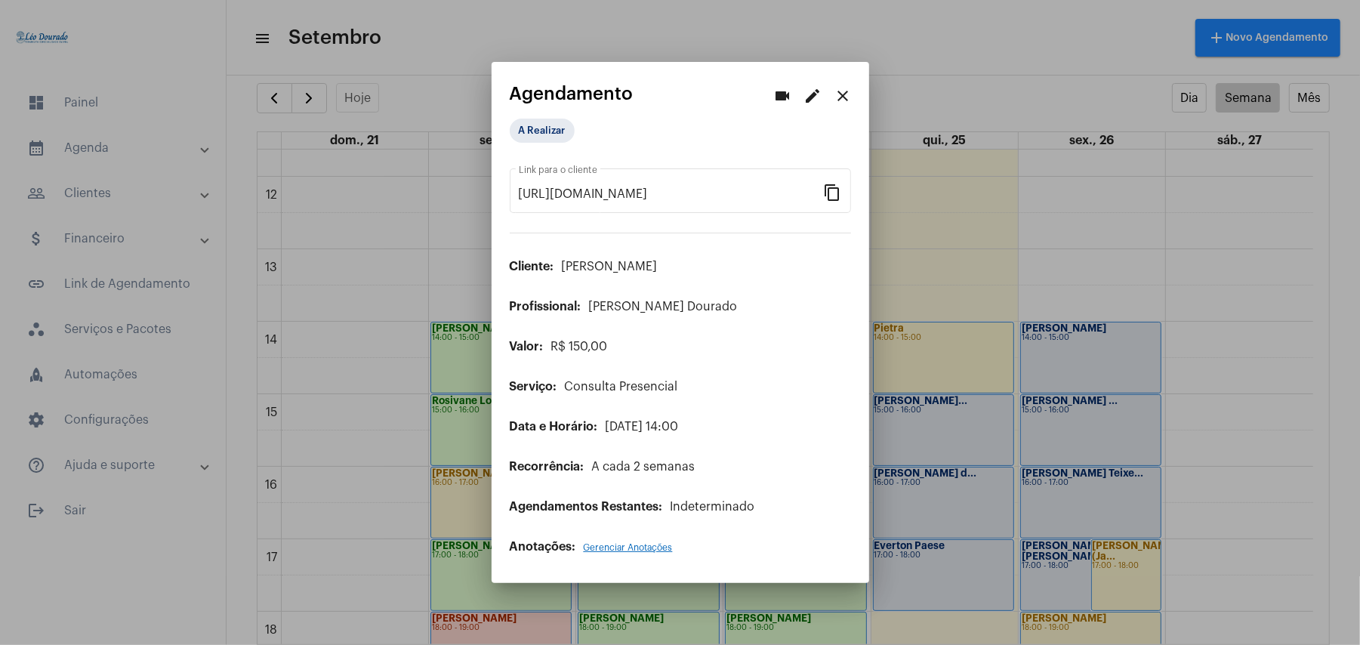
click at [843, 98] on mat-icon "close" at bounding box center [844, 96] width 18 height 18
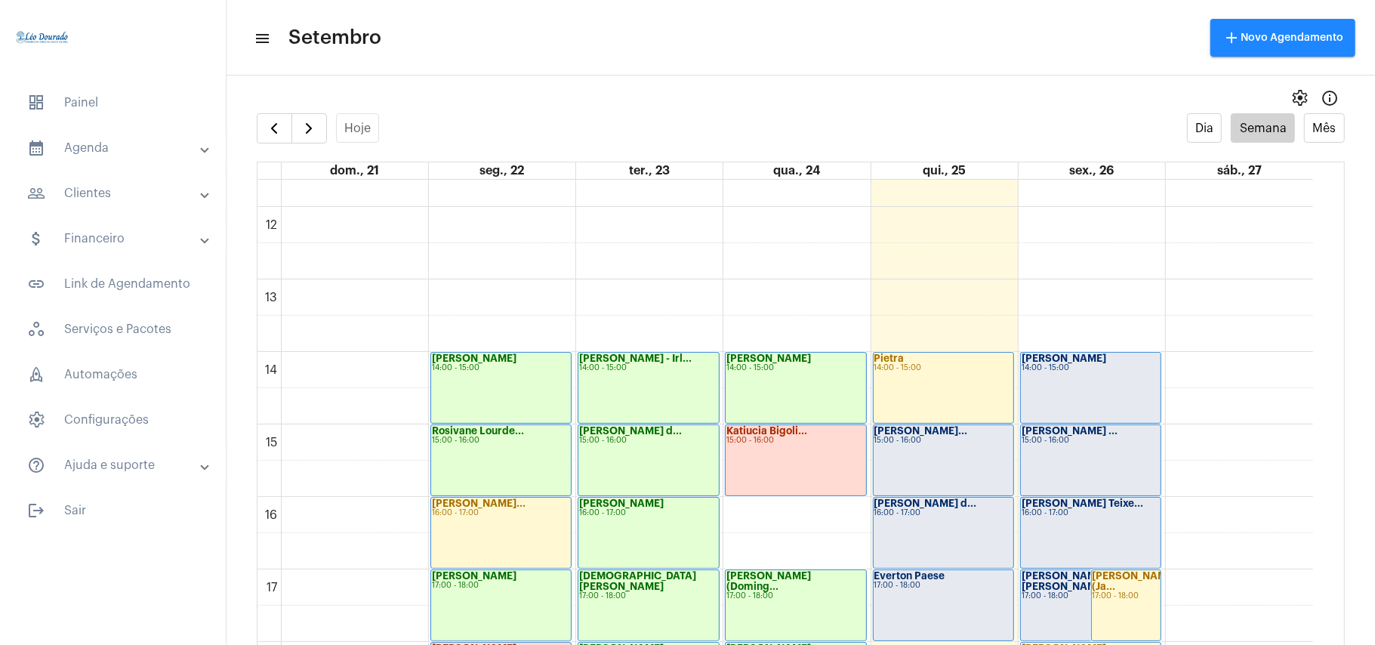
click at [116, 191] on mat-panel-title "people_outline Clientes" at bounding box center [114, 193] width 174 height 18
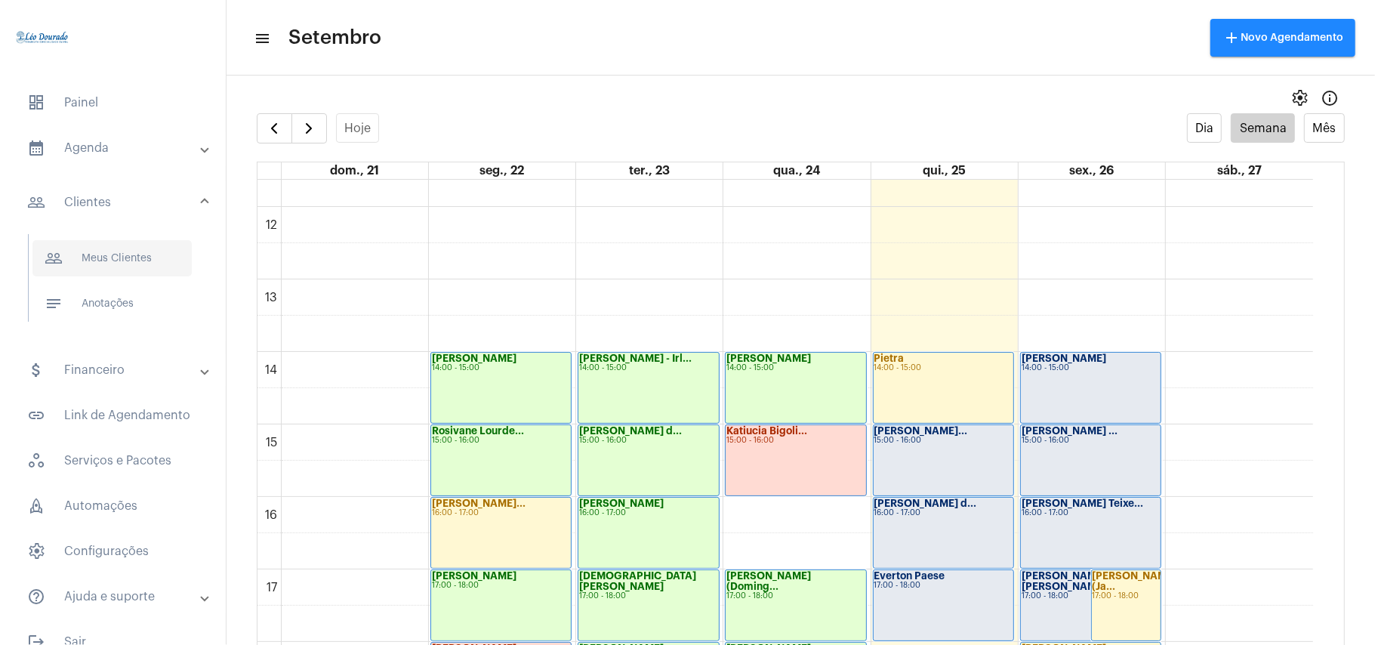
click at [112, 267] on span "people_outline Meus Clientes" at bounding box center [111, 258] width 159 height 36
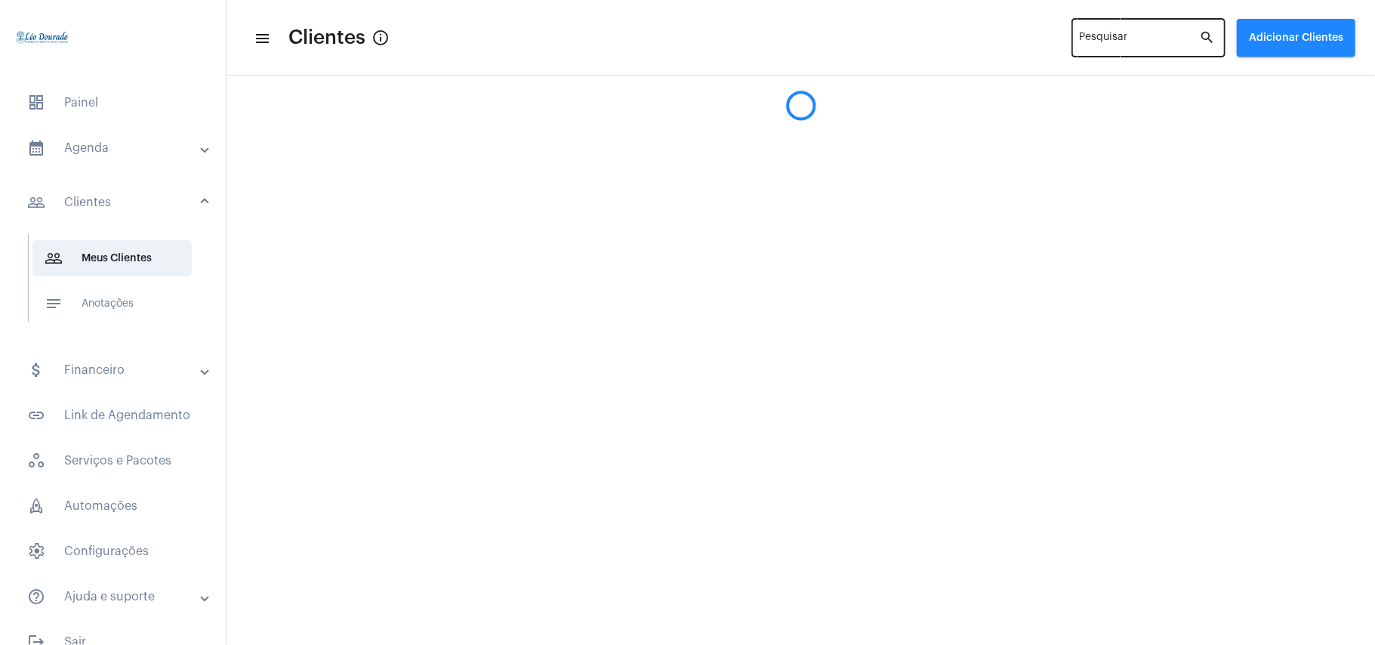
click at [1127, 35] on input "Pesquisar" at bounding box center [1140, 41] width 120 height 12
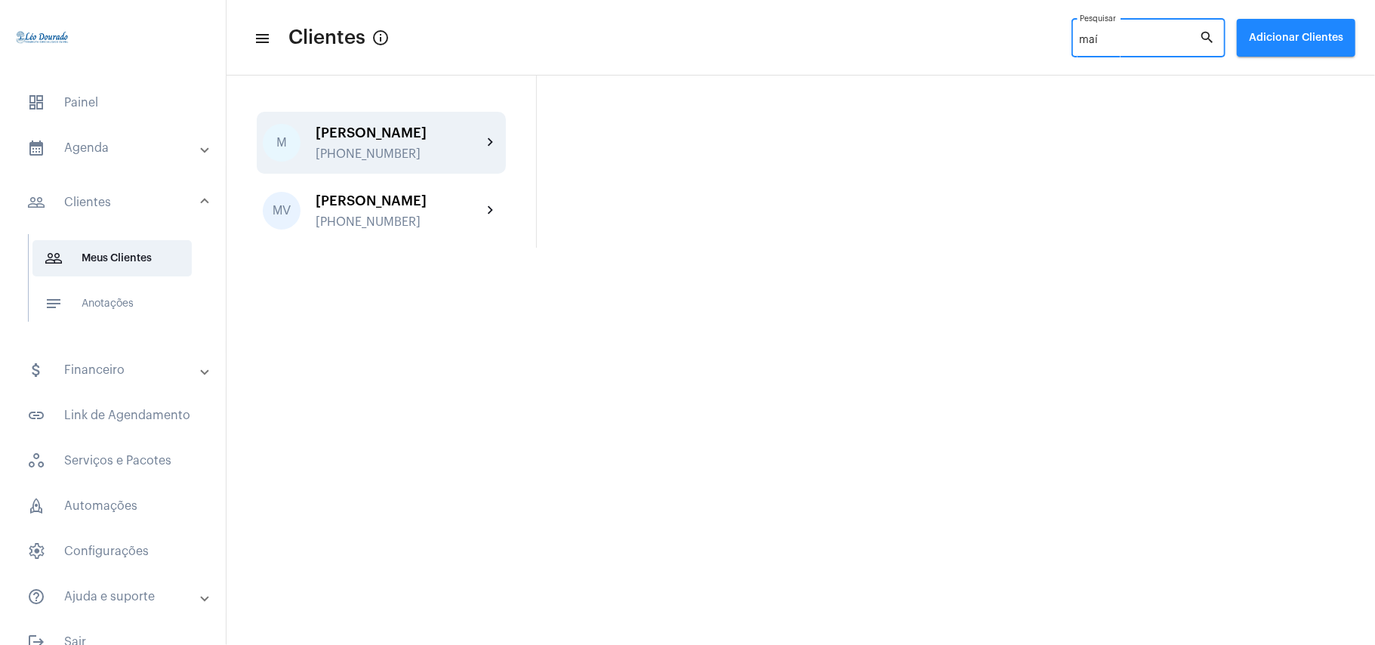
type input "maí"
click at [355, 143] on div "[PERSON_NAME] [PHONE_NUMBER]" at bounding box center [399, 142] width 166 height 35
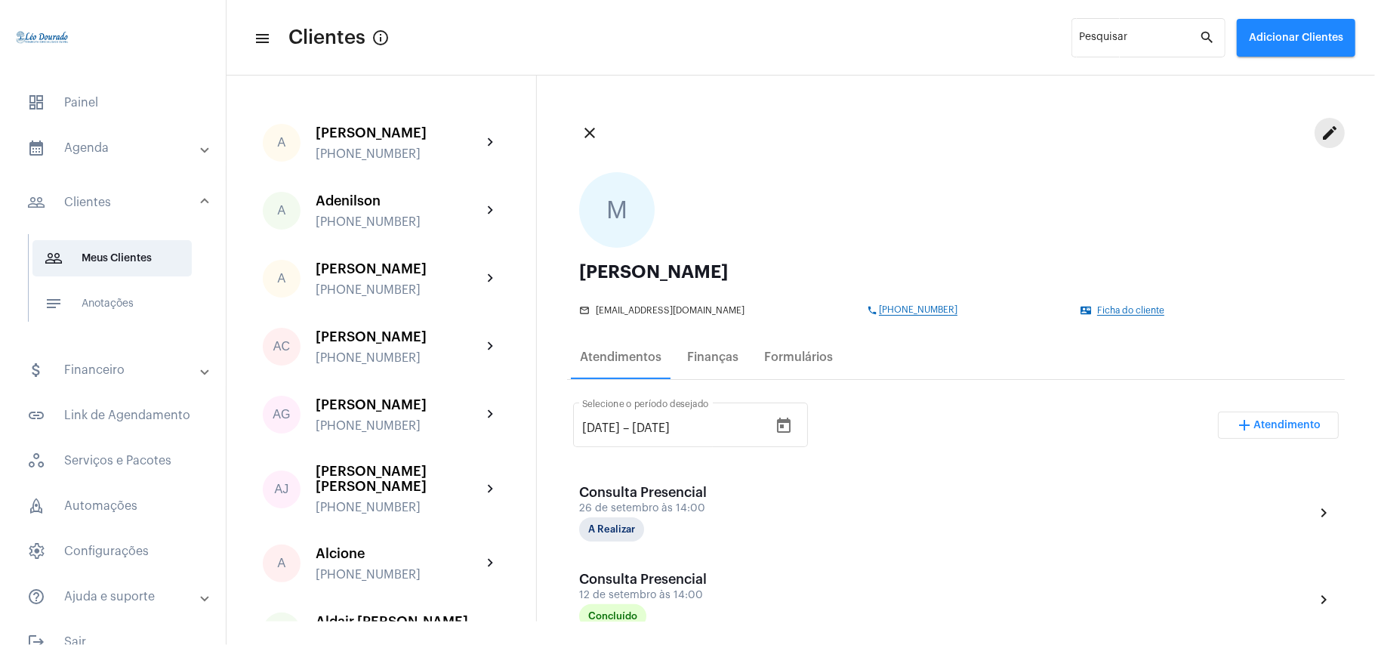
click at [1321, 142] on mat-icon "edit" at bounding box center [1330, 133] width 18 height 18
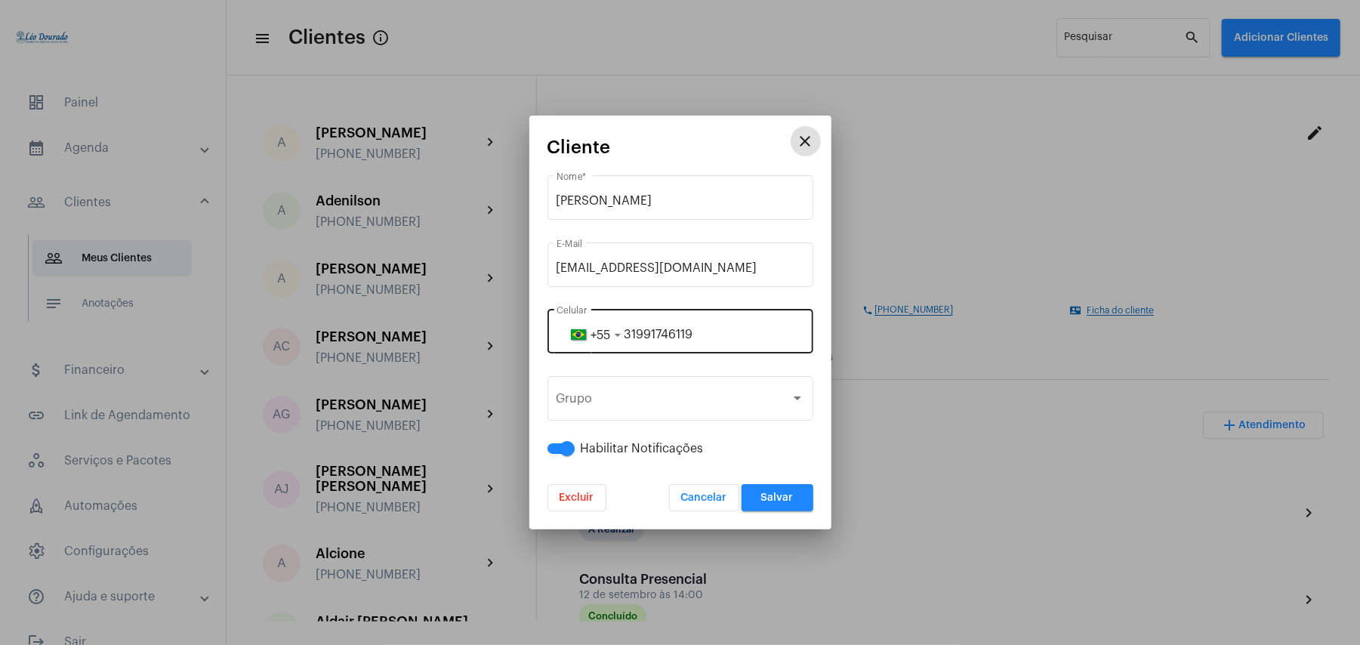
click at [731, 338] on input "31991746119" at bounding box center [681, 335] width 248 height 14
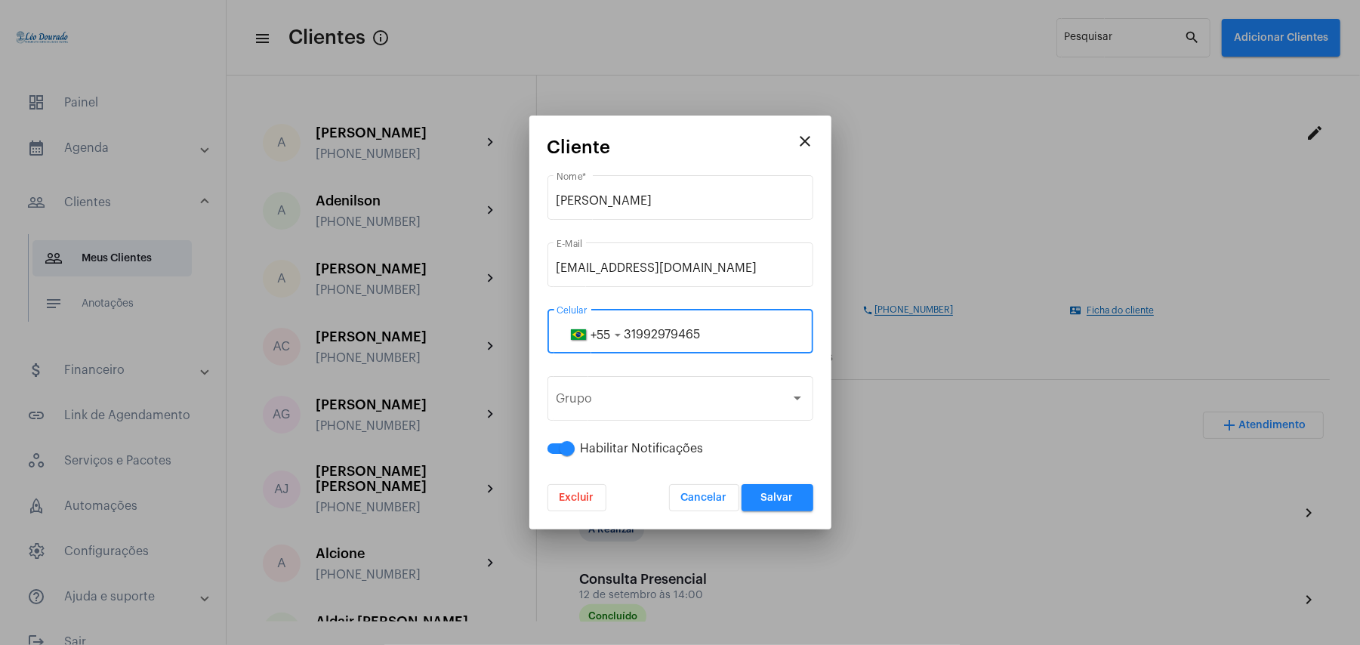
type input "31992979465"
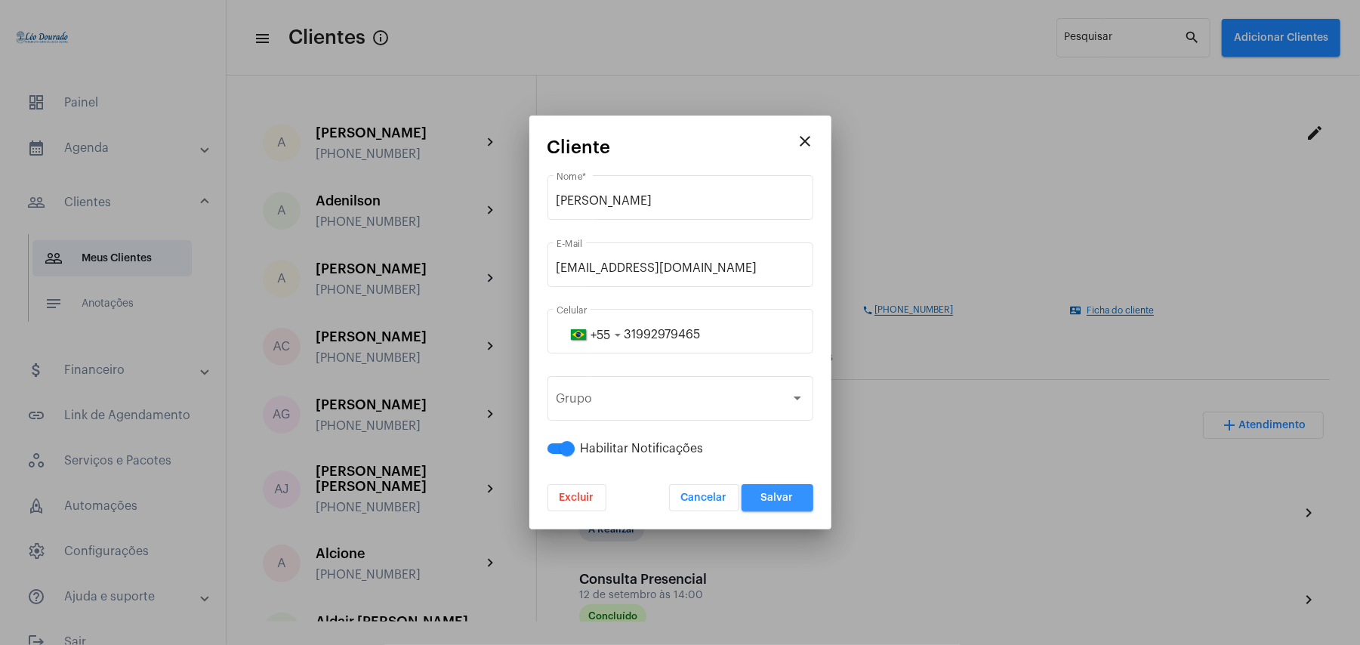
click at [786, 506] on button "Salvar" at bounding box center [778, 497] width 72 height 27
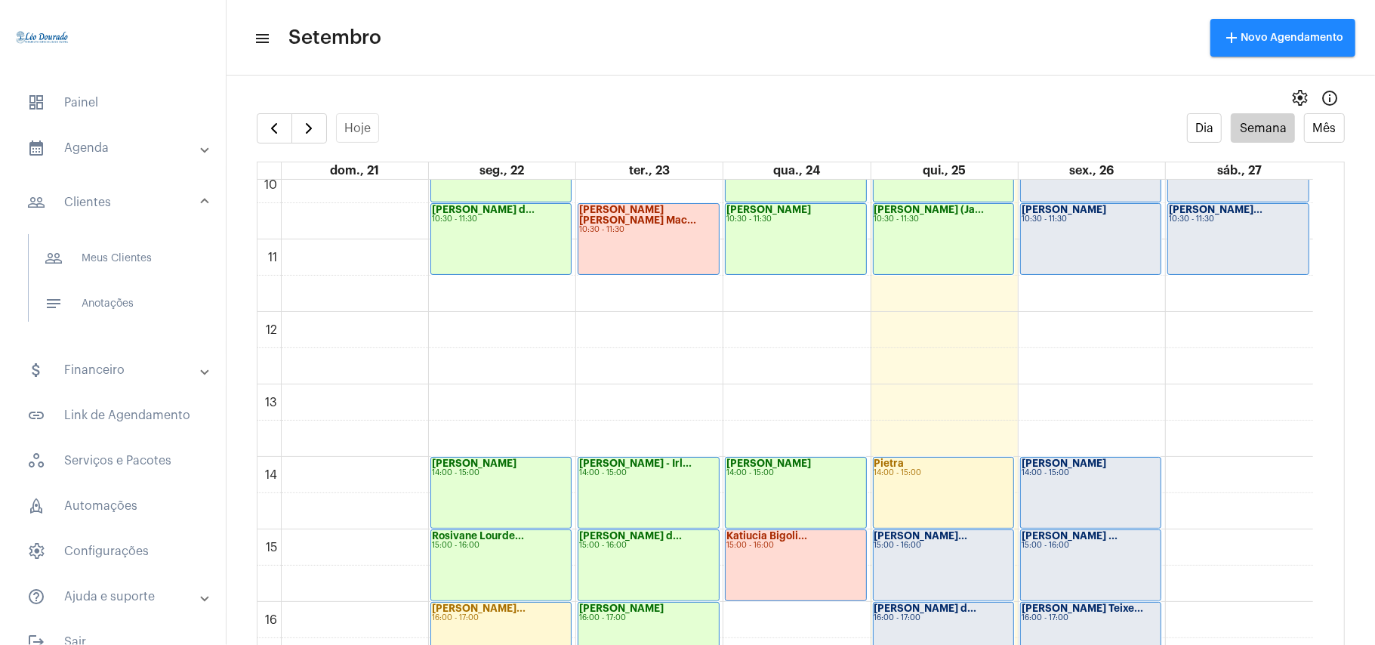
scroll to position [637, 0]
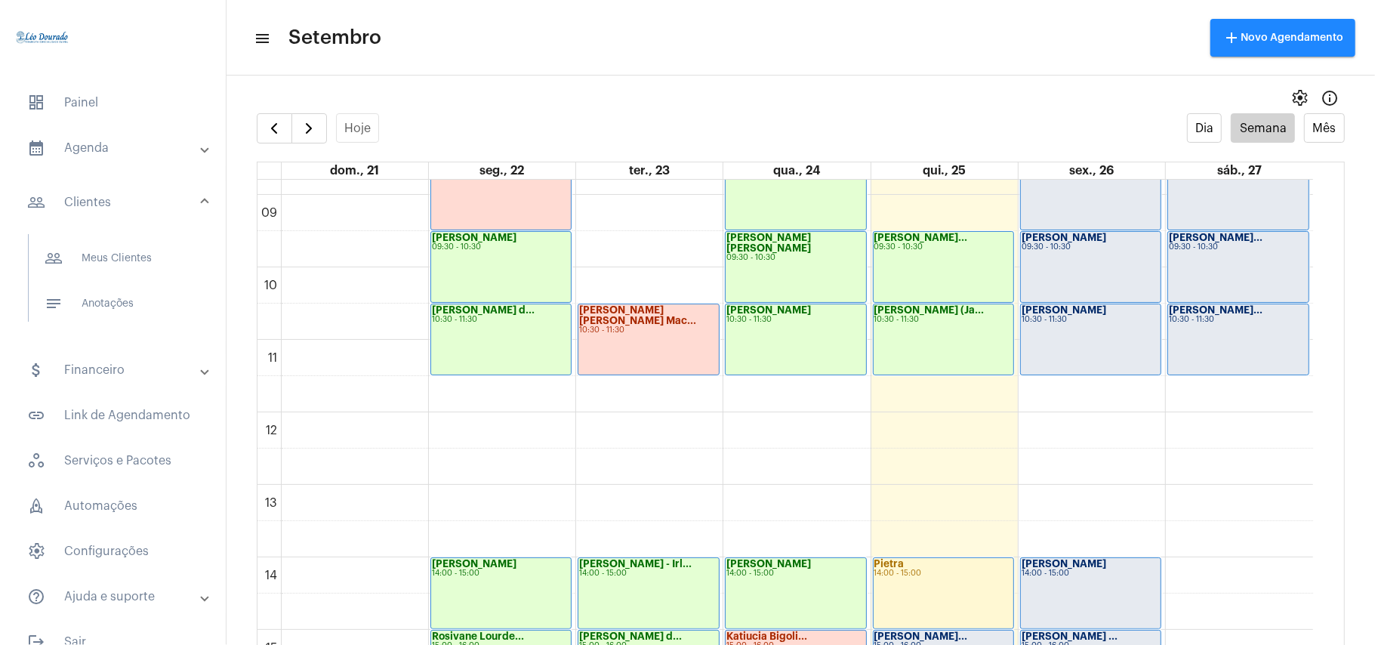
click at [1071, 333] on div "[PERSON_NAME] 10:30 - 11:30" at bounding box center [1091, 339] width 140 height 70
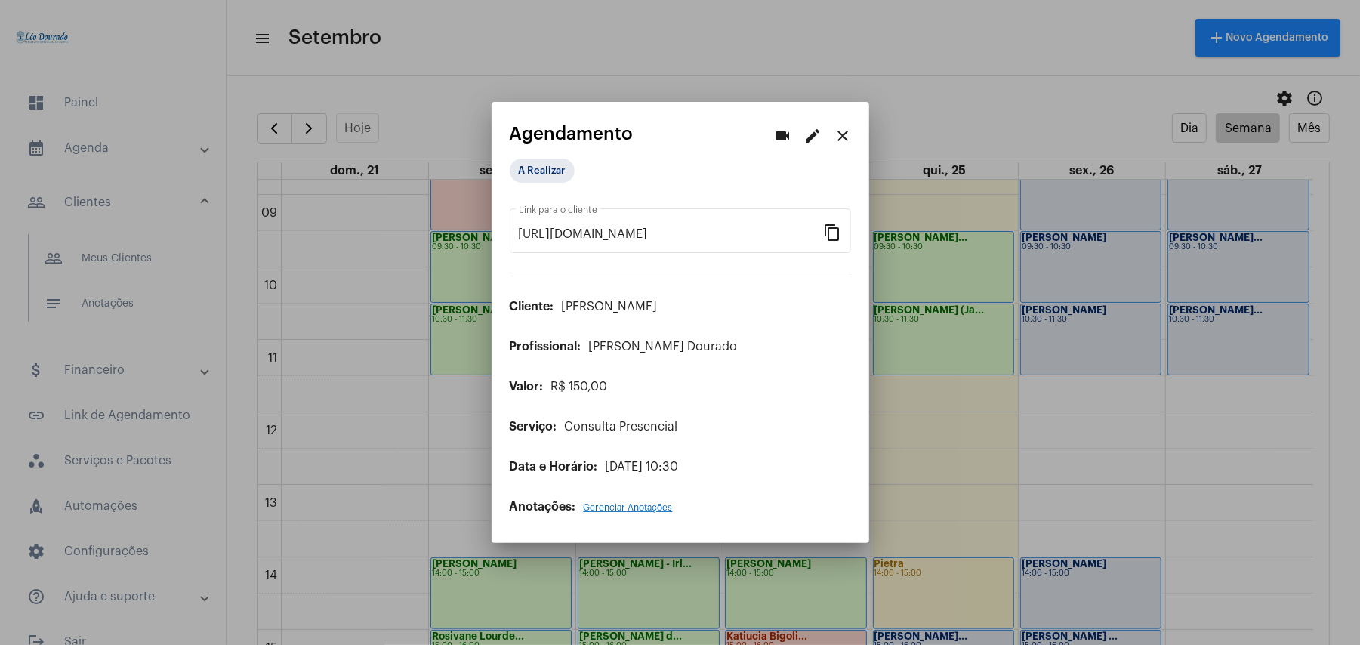
click at [473, 74] on div at bounding box center [680, 322] width 1360 height 645
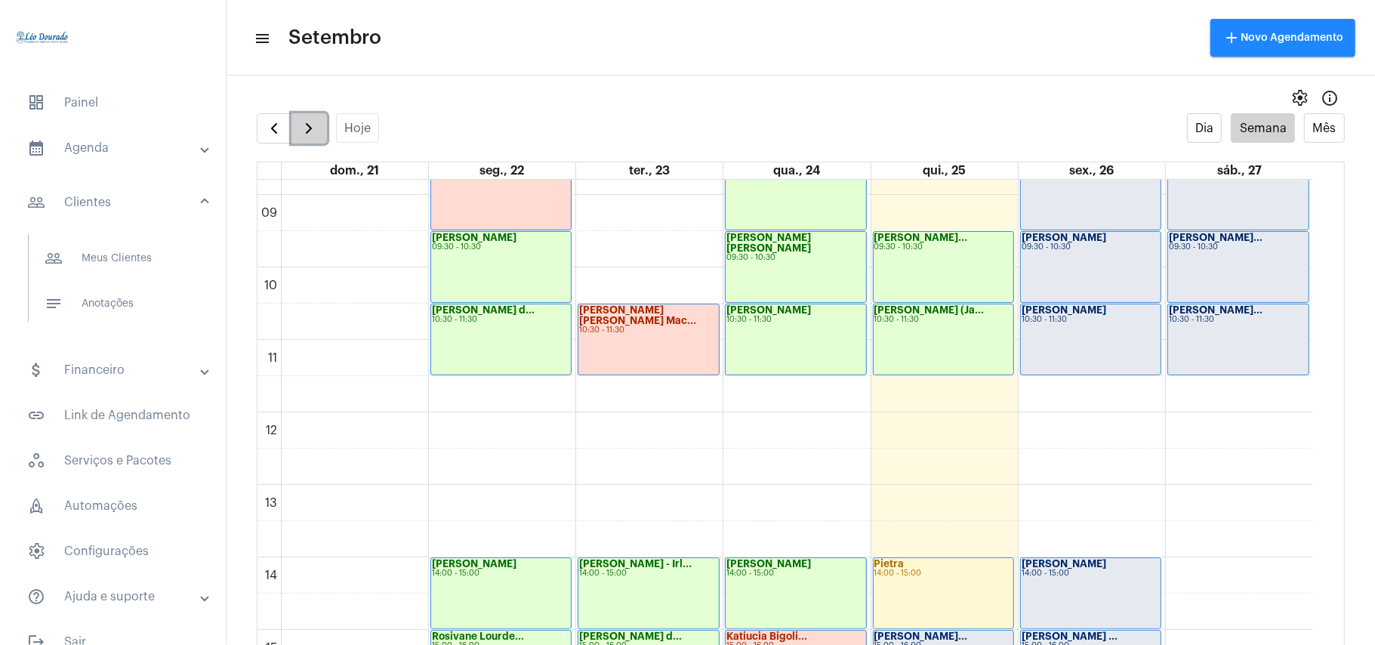
click at [304, 130] on span "button" at bounding box center [309, 128] width 18 height 18
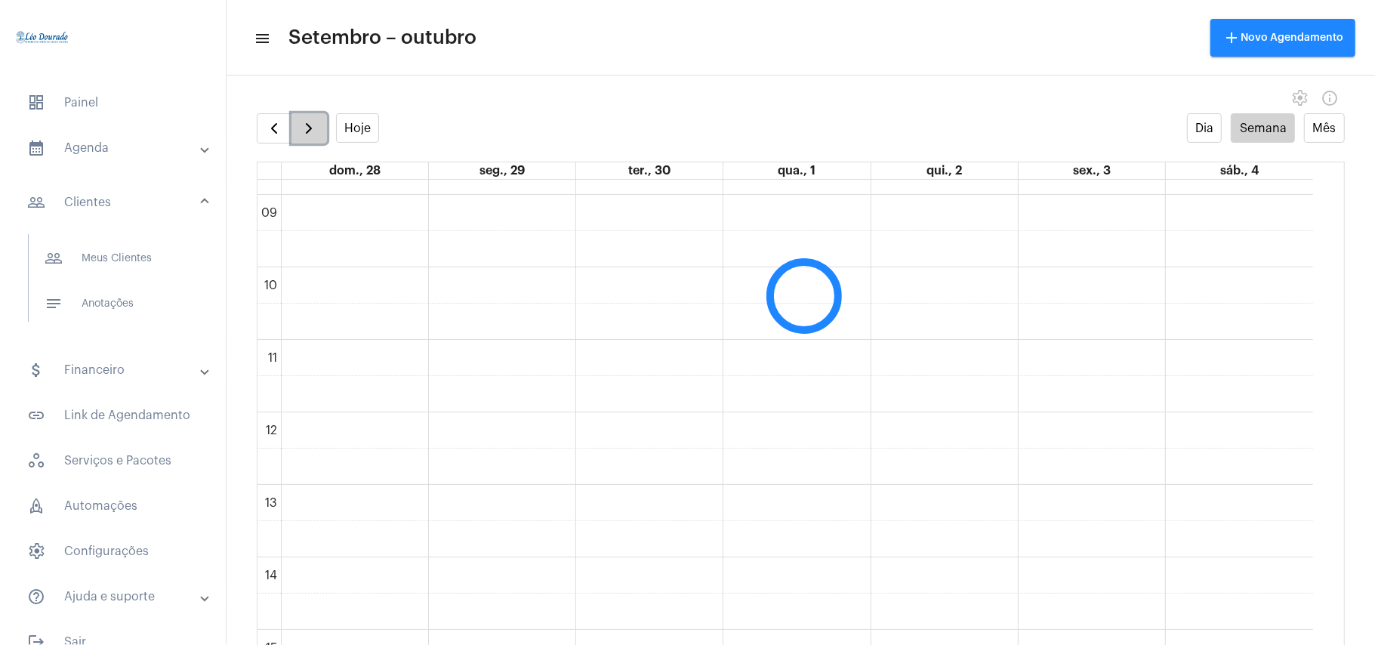
scroll to position [437, 0]
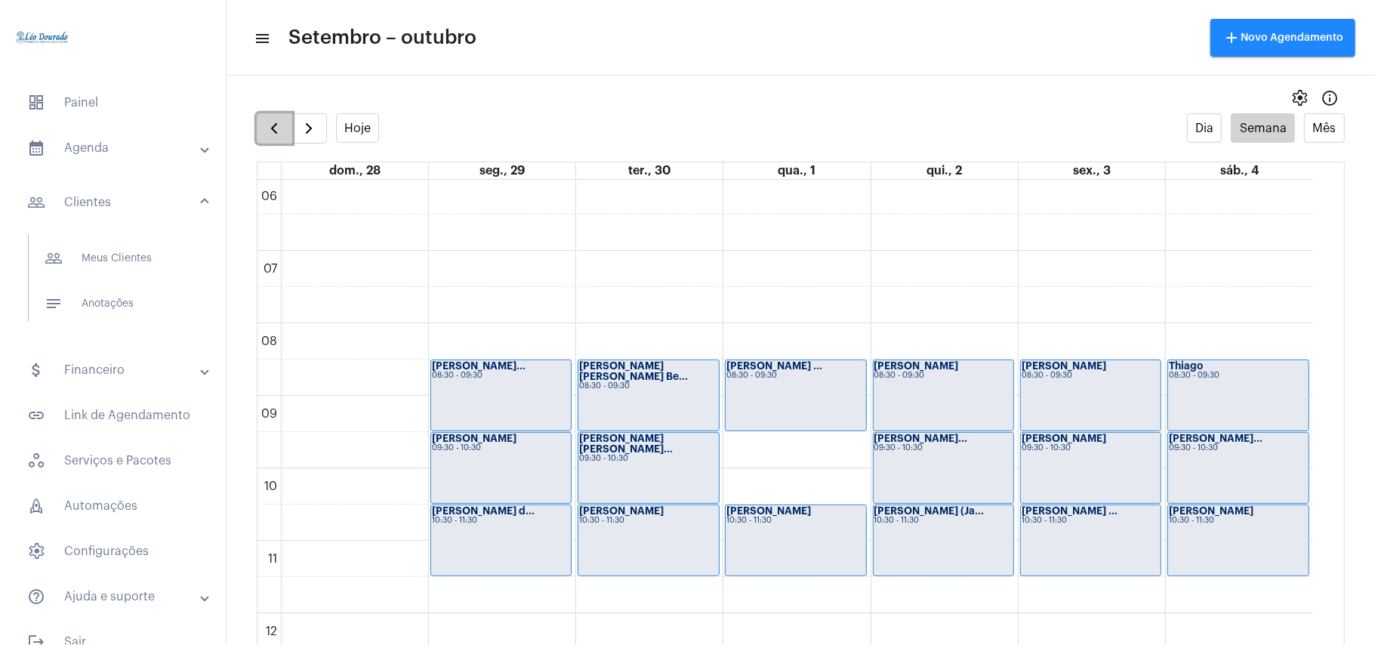
click at [267, 134] on span "button" at bounding box center [274, 128] width 18 height 18
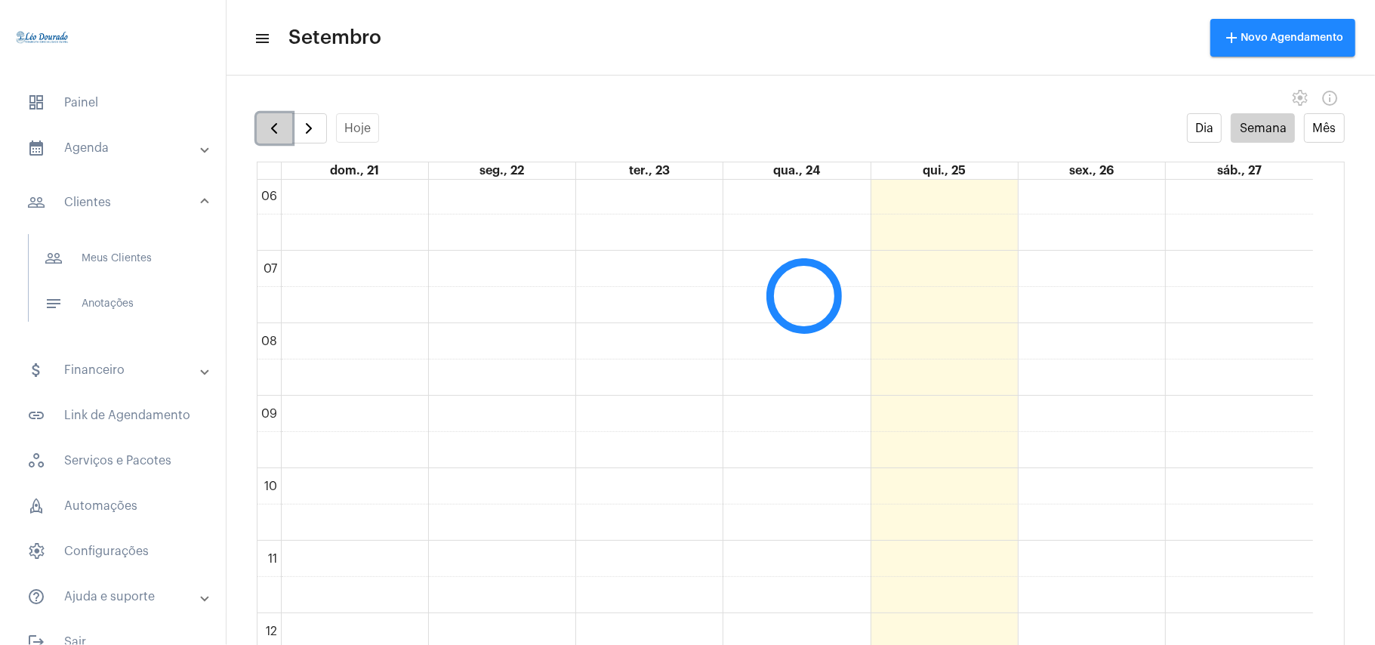
scroll to position [436, 0]
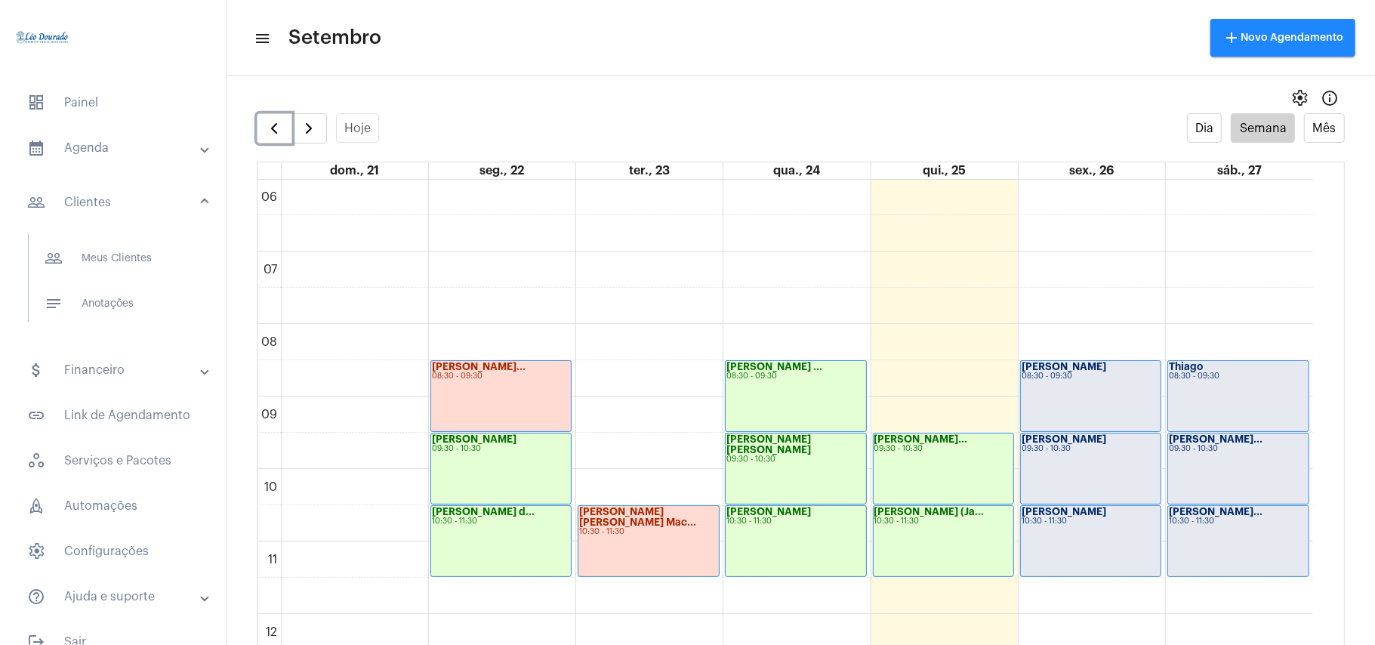
click at [1057, 542] on div "[PERSON_NAME] 10:30 - 11:30" at bounding box center [1091, 541] width 140 height 70
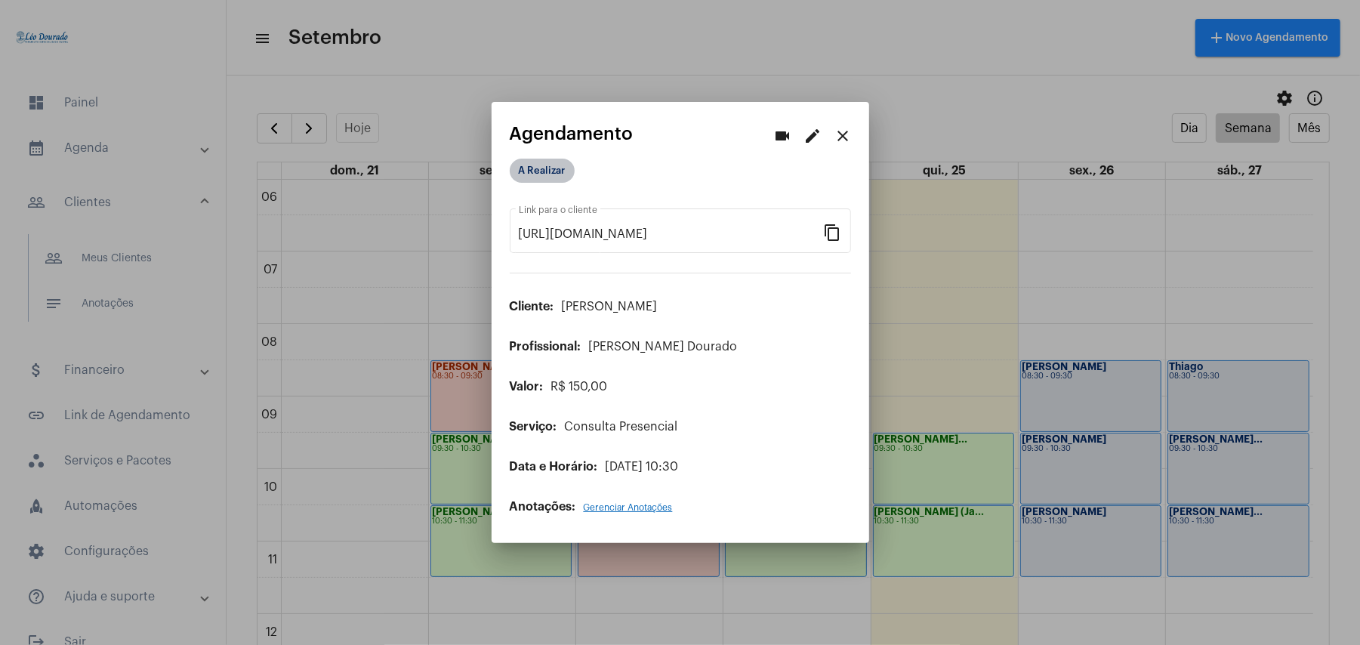
click at [538, 183] on mat-chip "A Realizar" at bounding box center [542, 171] width 65 height 24
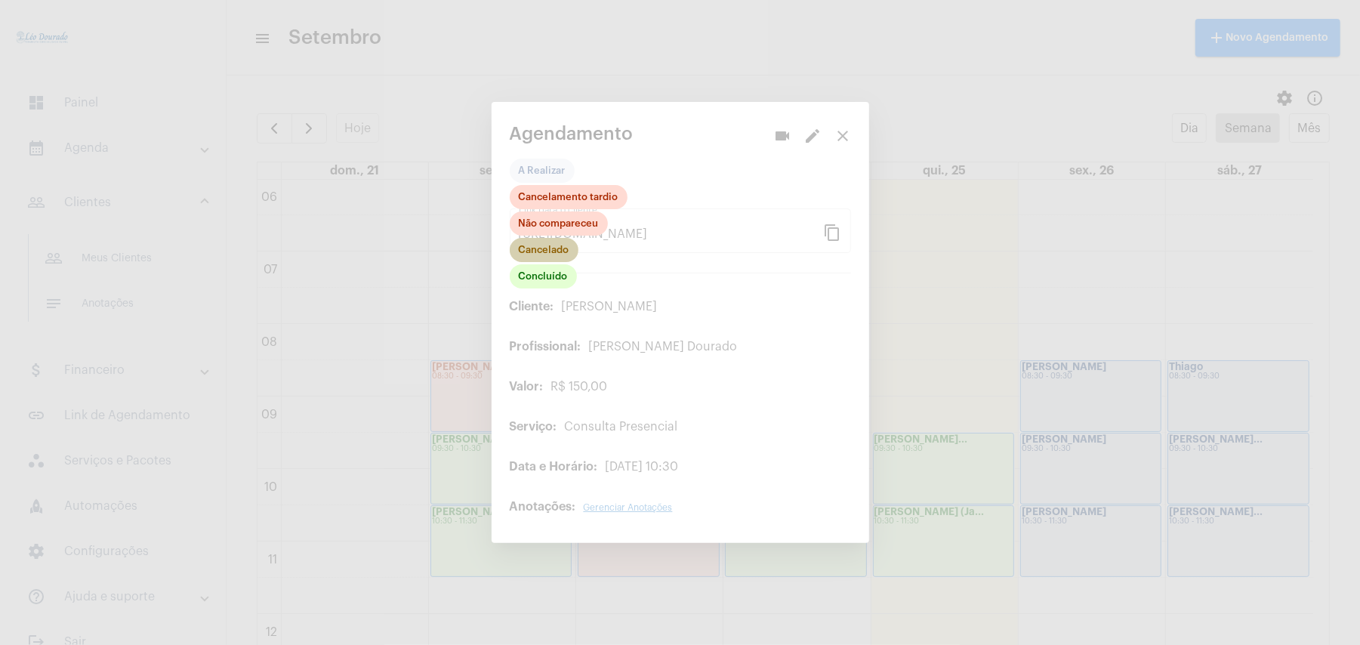
click at [562, 249] on mat-chip "Cancelado" at bounding box center [544, 250] width 69 height 24
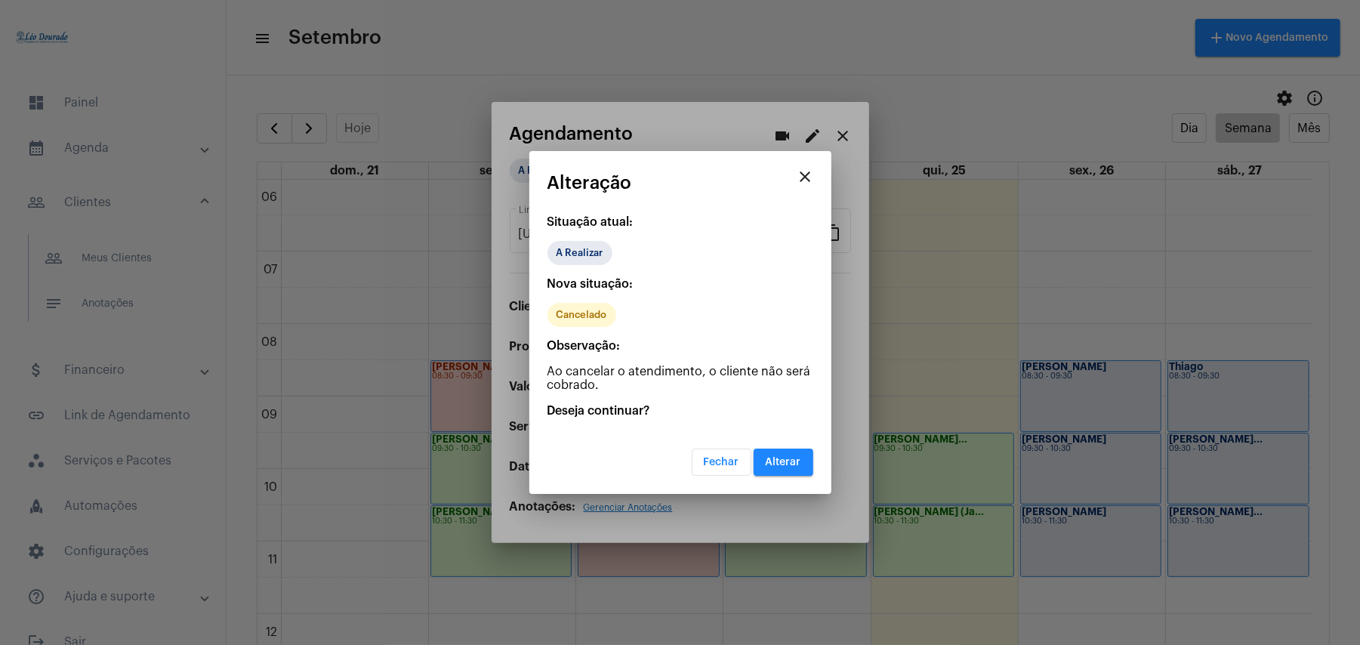
click at [777, 467] on button "Alterar" at bounding box center [784, 462] width 60 height 27
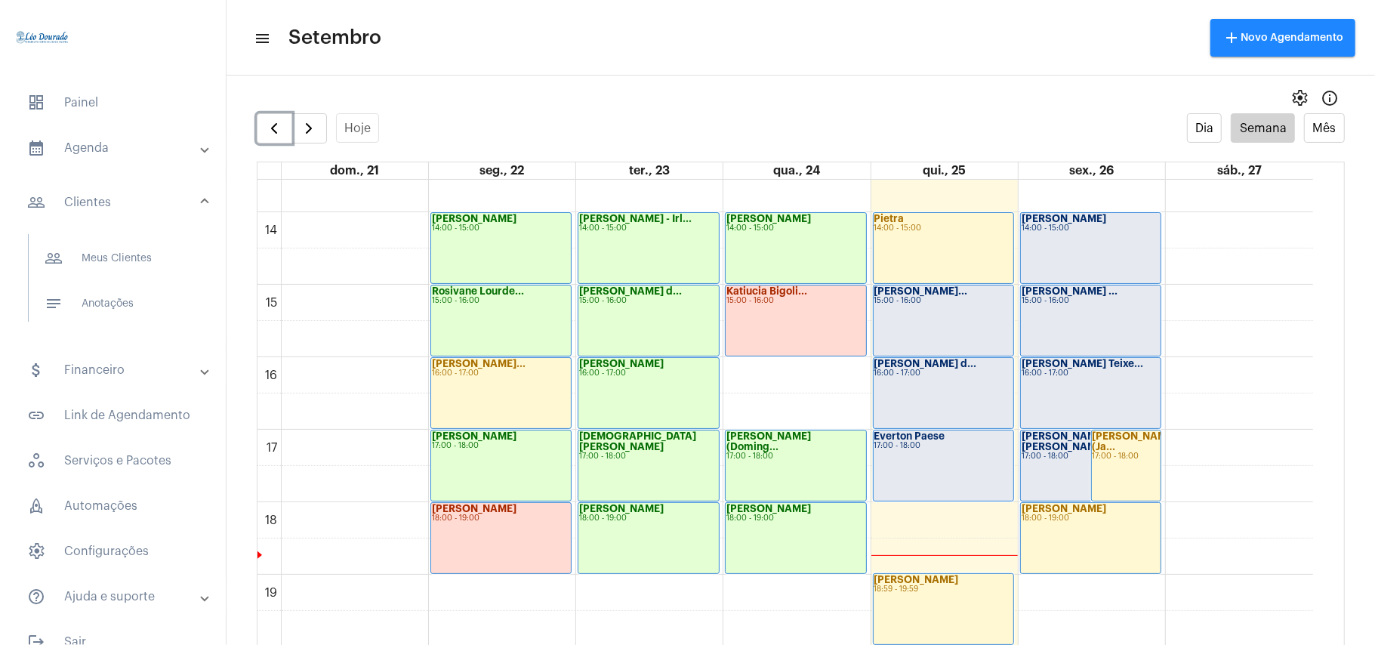
scroll to position [943, 0]
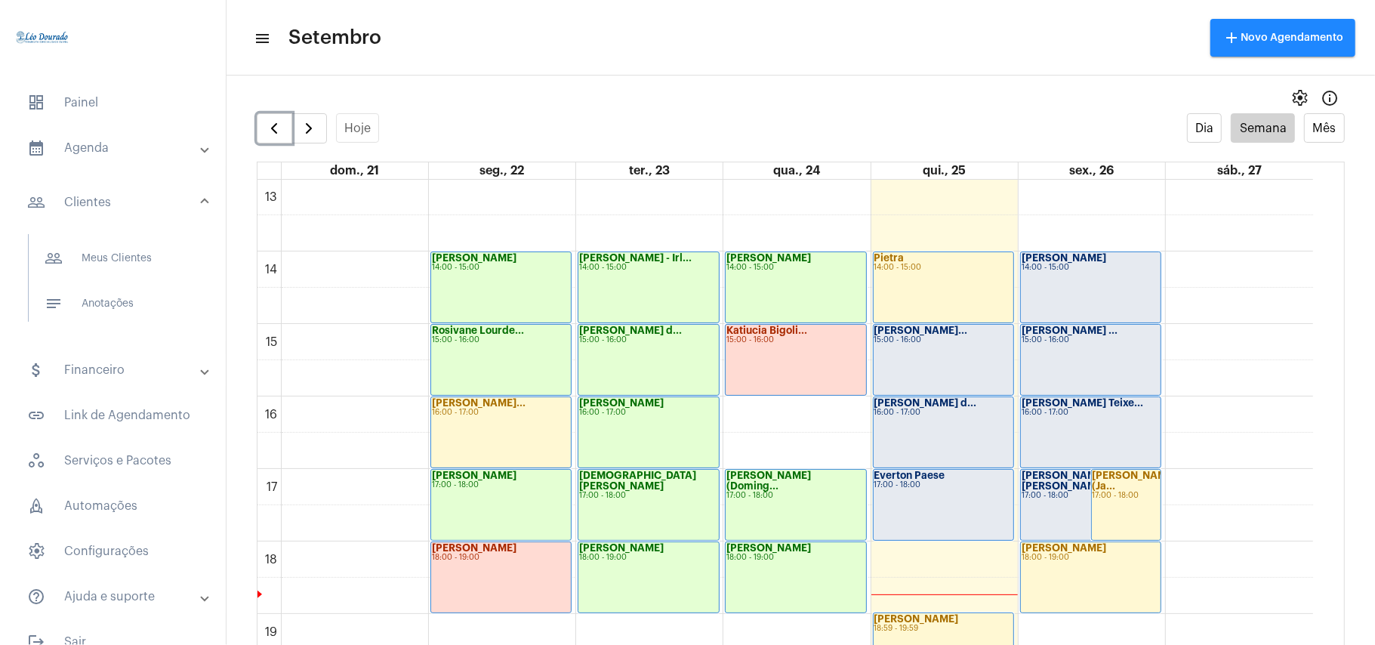
click at [964, 358] on div "[PERSON_NAME]... 15:00 - 16:00" at bounding box center [944, 360] width 140 height 70
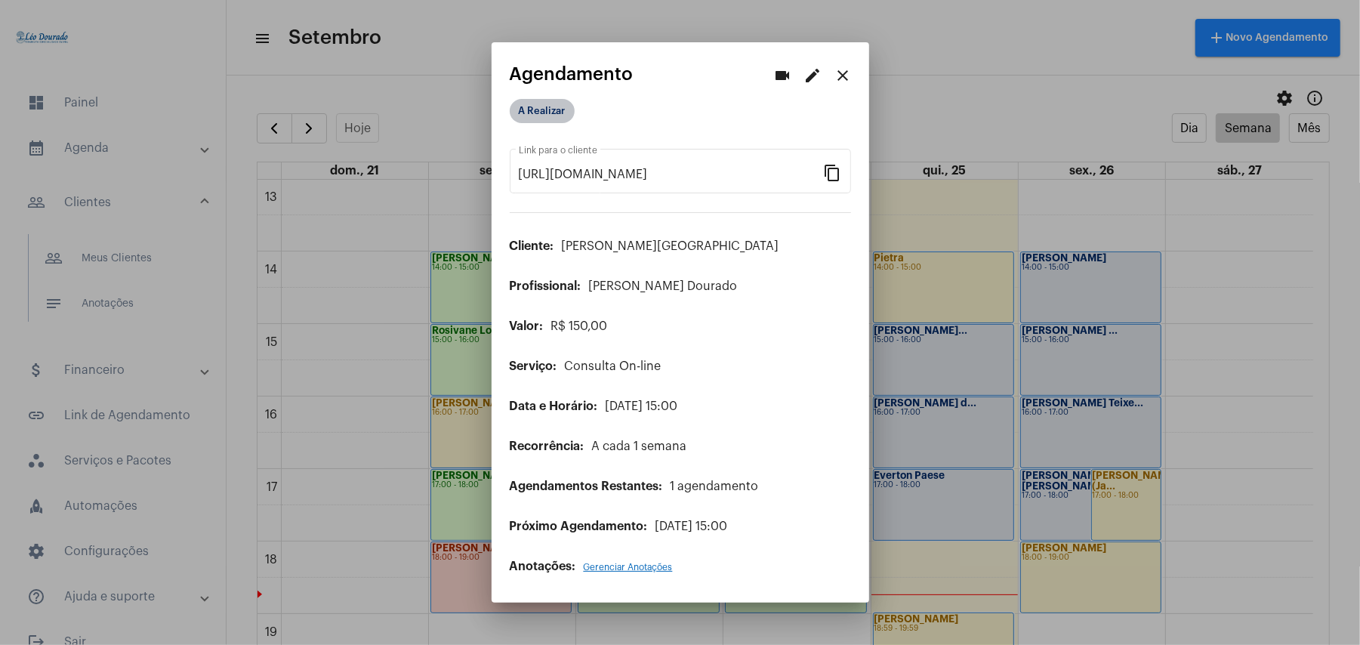
click at [554, 115] on mat-chip "A Realizar" at bounding box center [542, 111] width 65 height 24
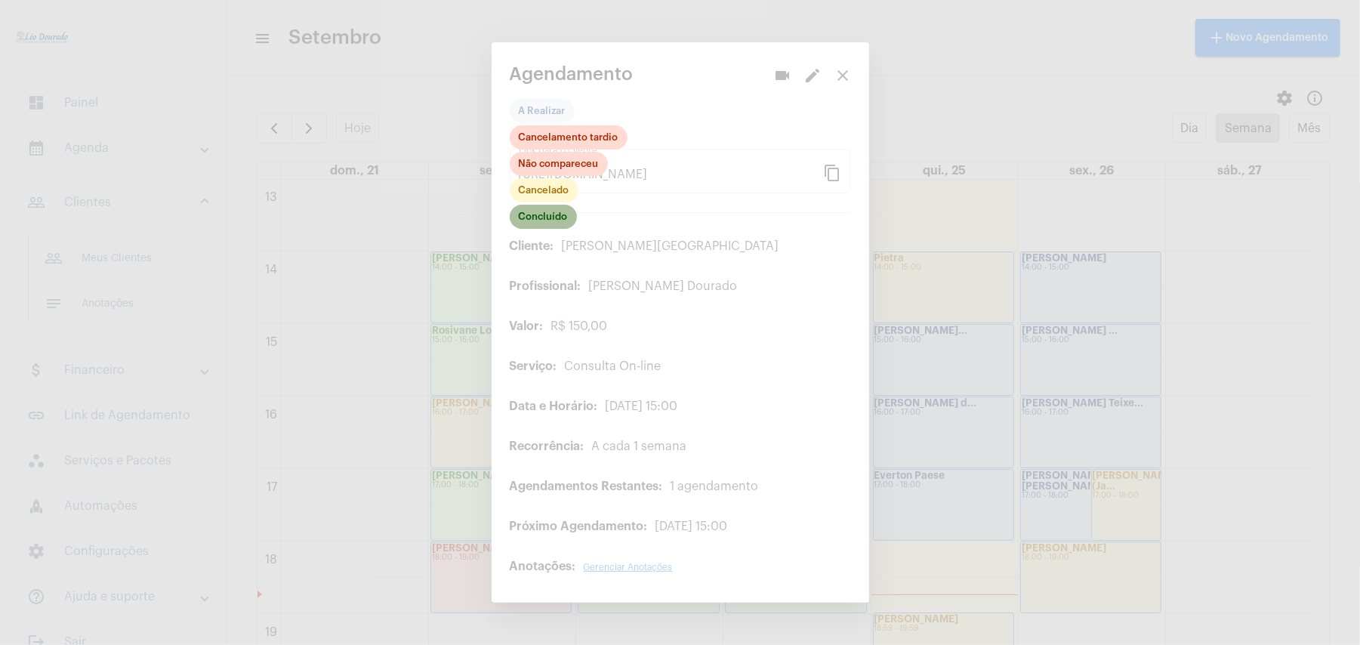
click at [554, 216] on mat-chip "Concluído" at bounding box center [543, 217] width 67 height 24
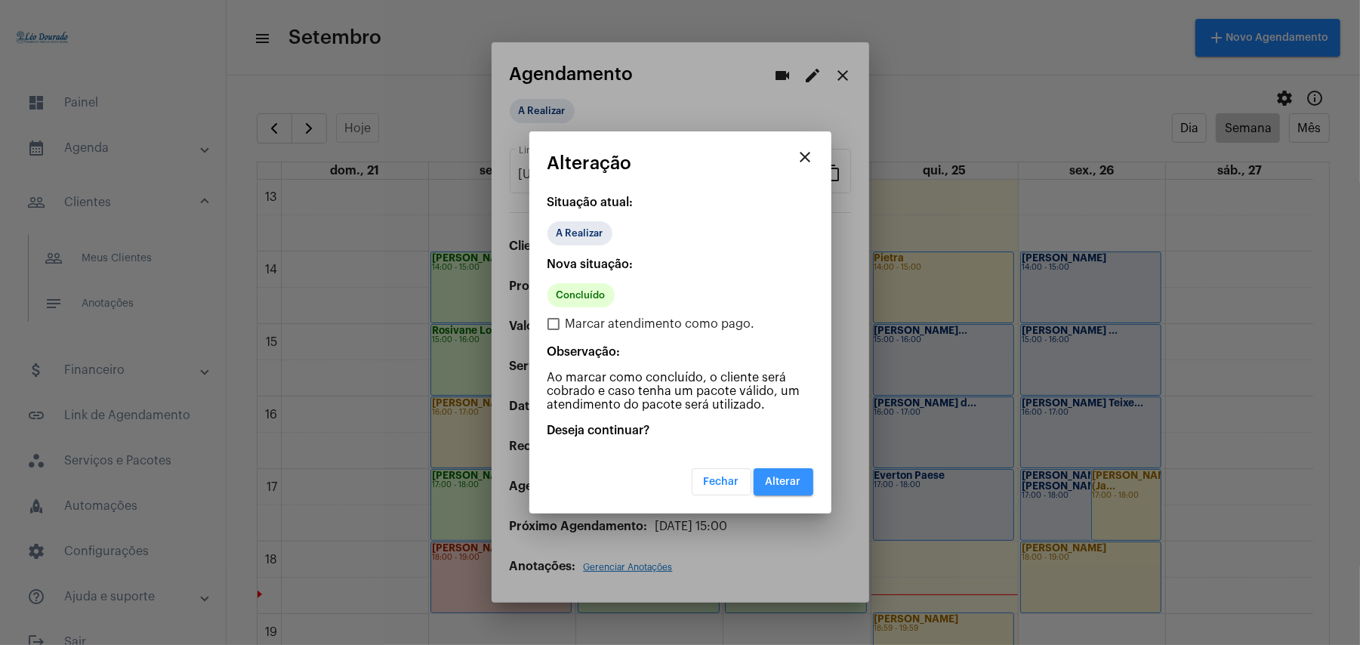
click at [804, 481] on button "Alterar" at bounding box center [784, 481] width 60 height 27
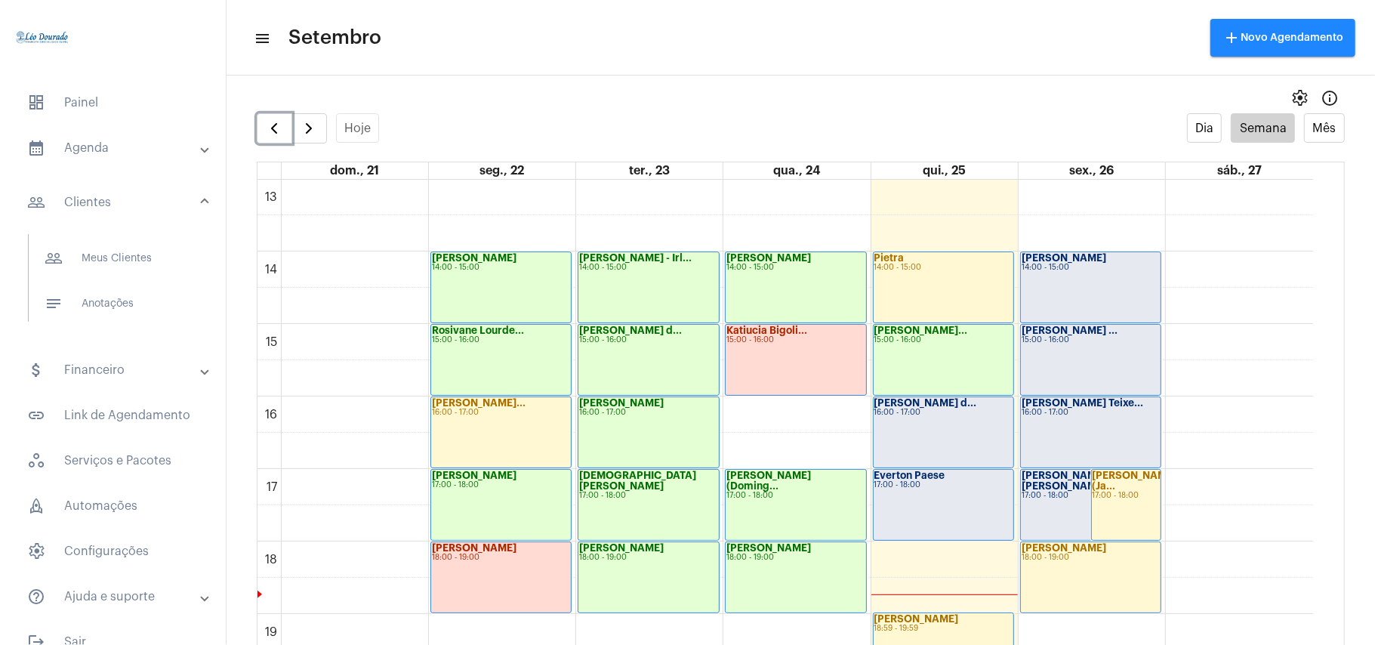
click at [955, 366] on div "[PERSON_NAME]... 15:00 - 16:00" at bounding box center [944, 360] width 140 height 70
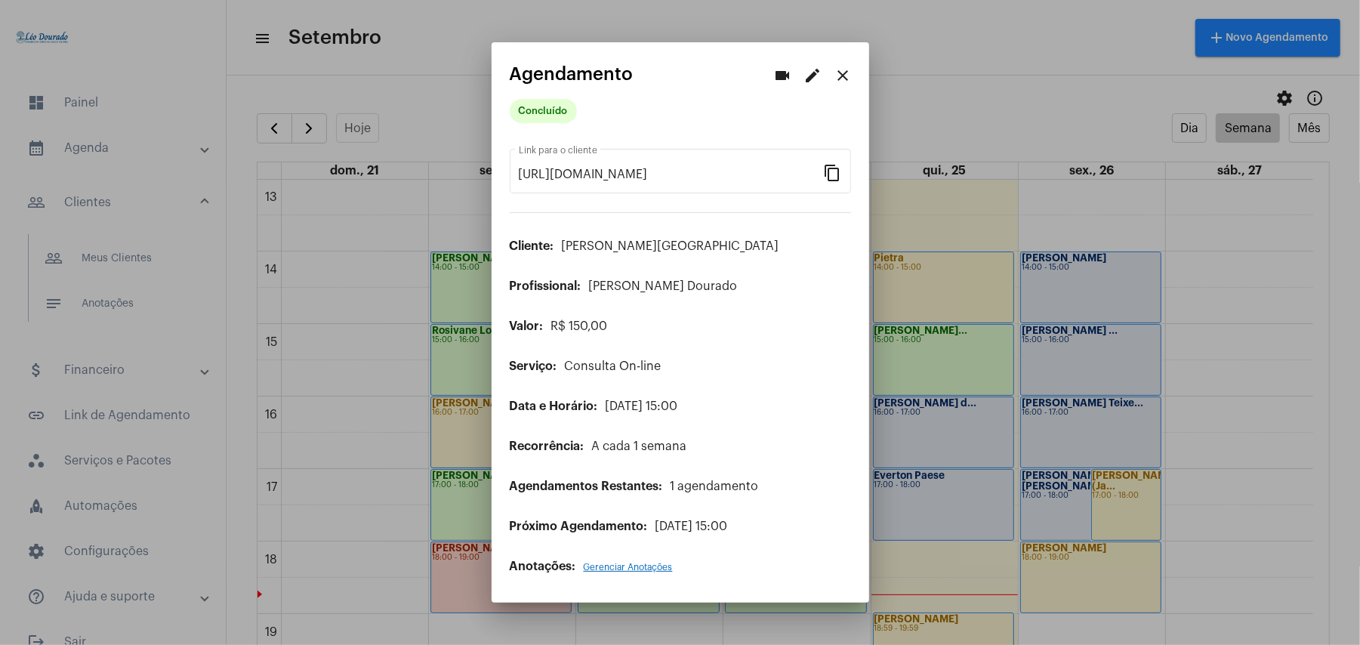
click at [955, 442] on div at bounding box center [680, 322] width 1360 height 645
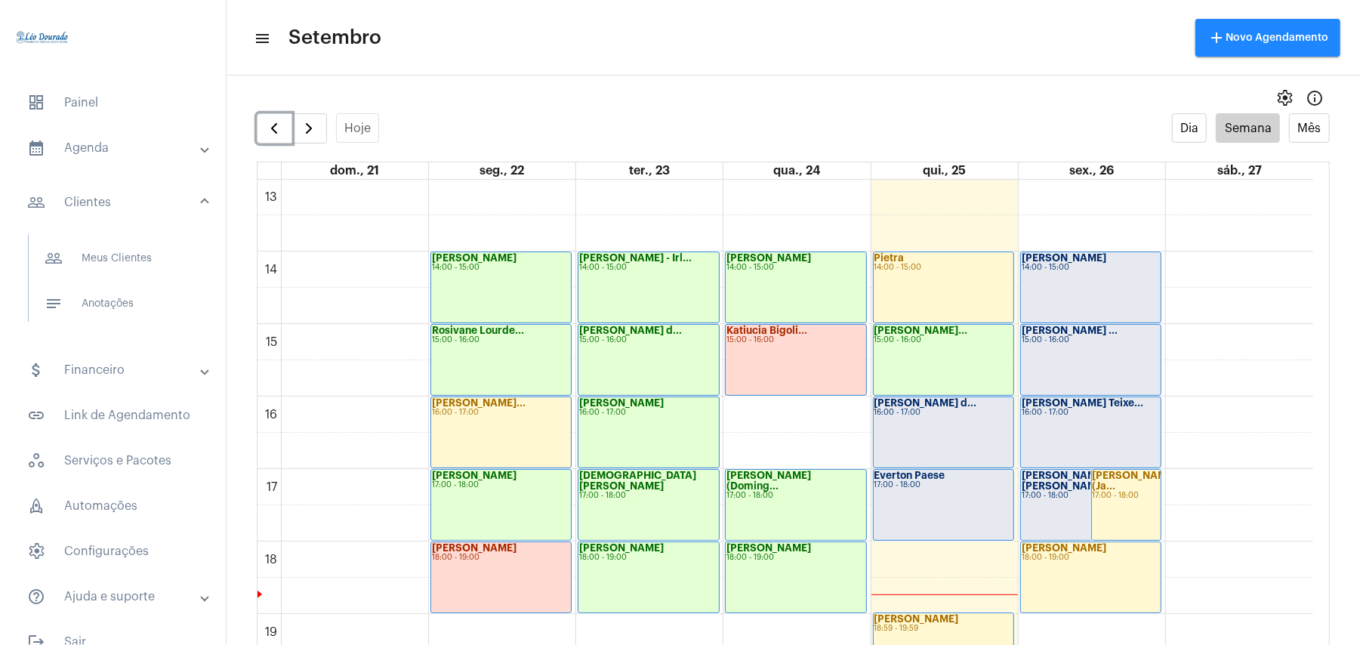
click at [955, 442] on div "[PERSON_NAME] d... 16:00 - 17:00" at bounding box center [944, 432] width 140 height 70
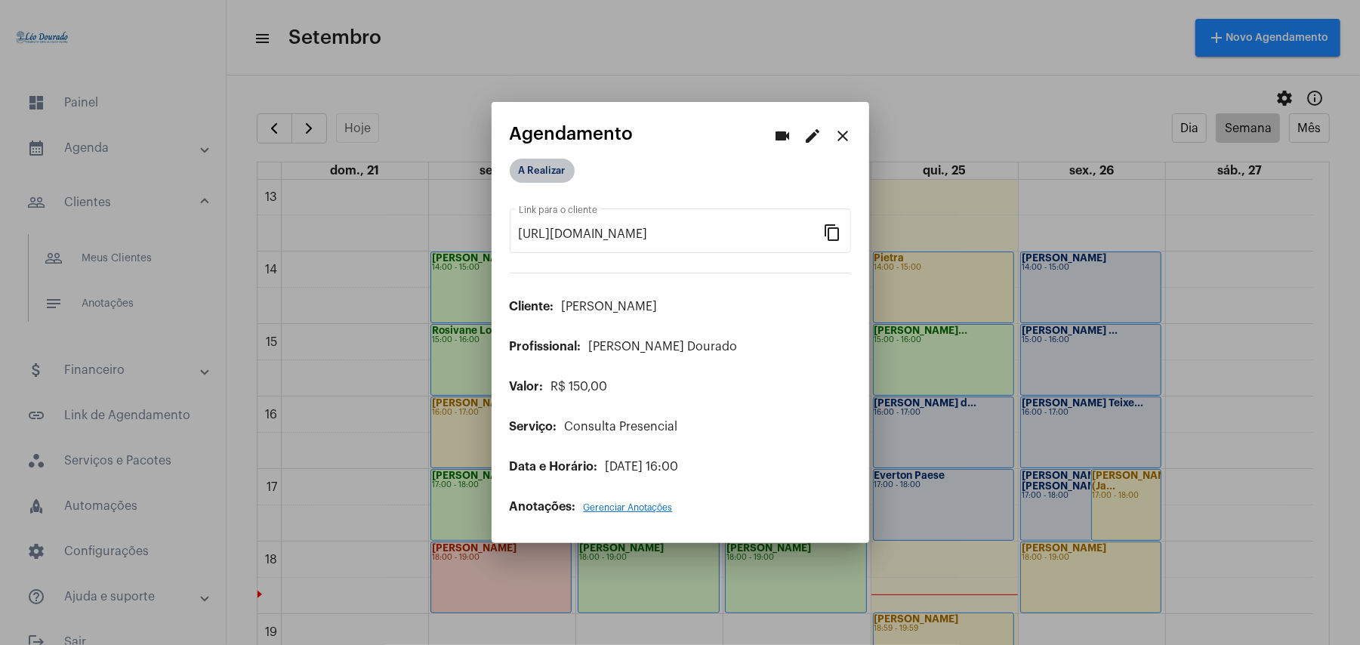
click at [523, 167] on mat-chip "A Realizar" at bounding box center [542, 171] width 65 height 24
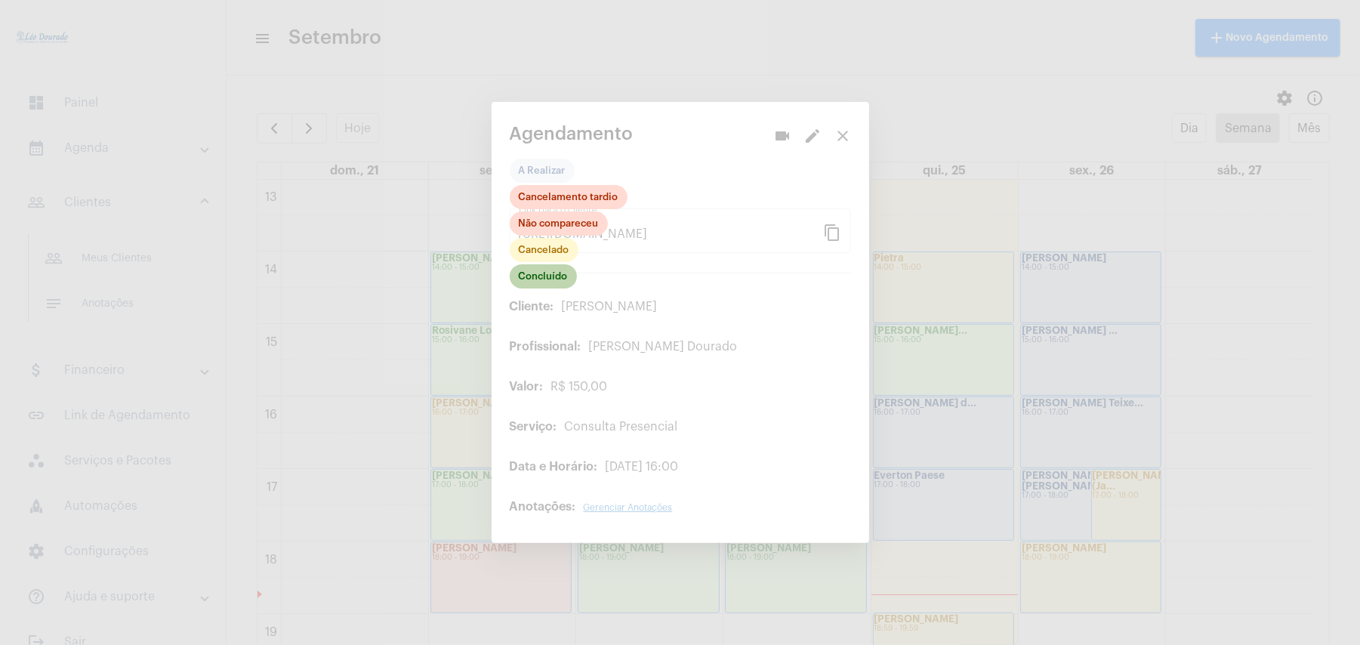
click at [545, 276] on mat-chip "Concluído" at bounding box center [543, 276] width 67 height 24
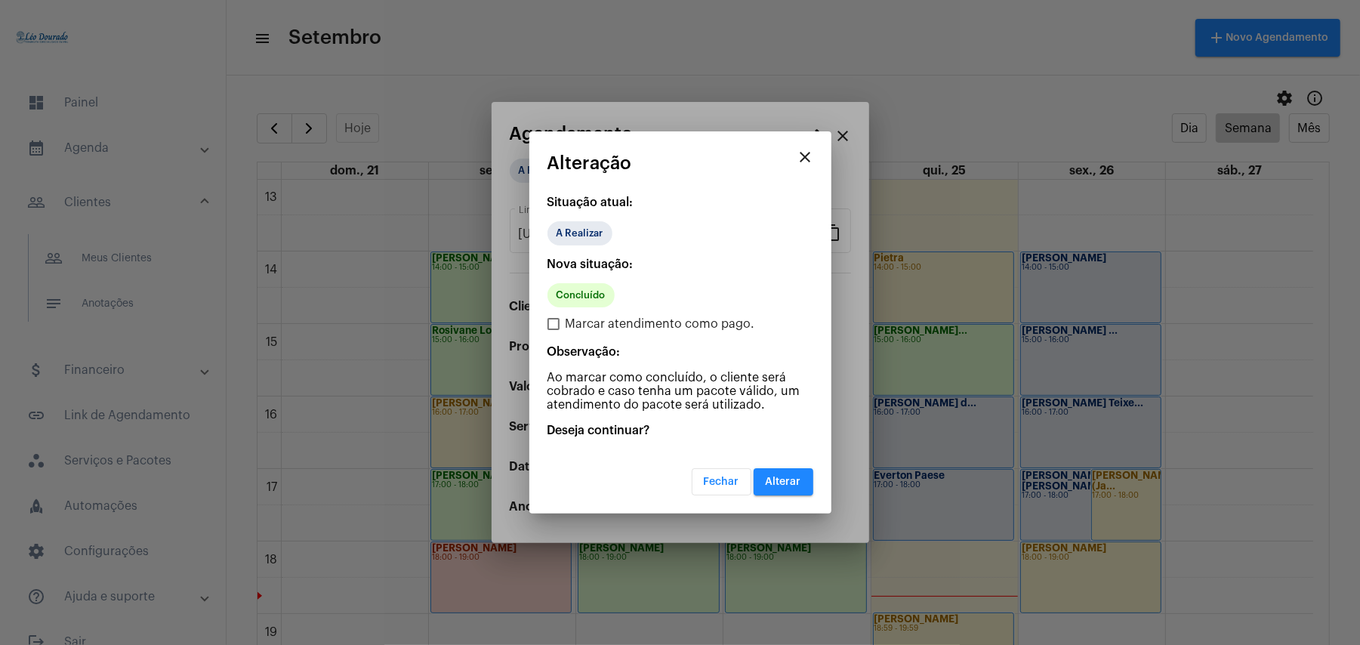
click at [802, 484] on button "Alterar" at bounding box center [784, 481] width 60 height 27
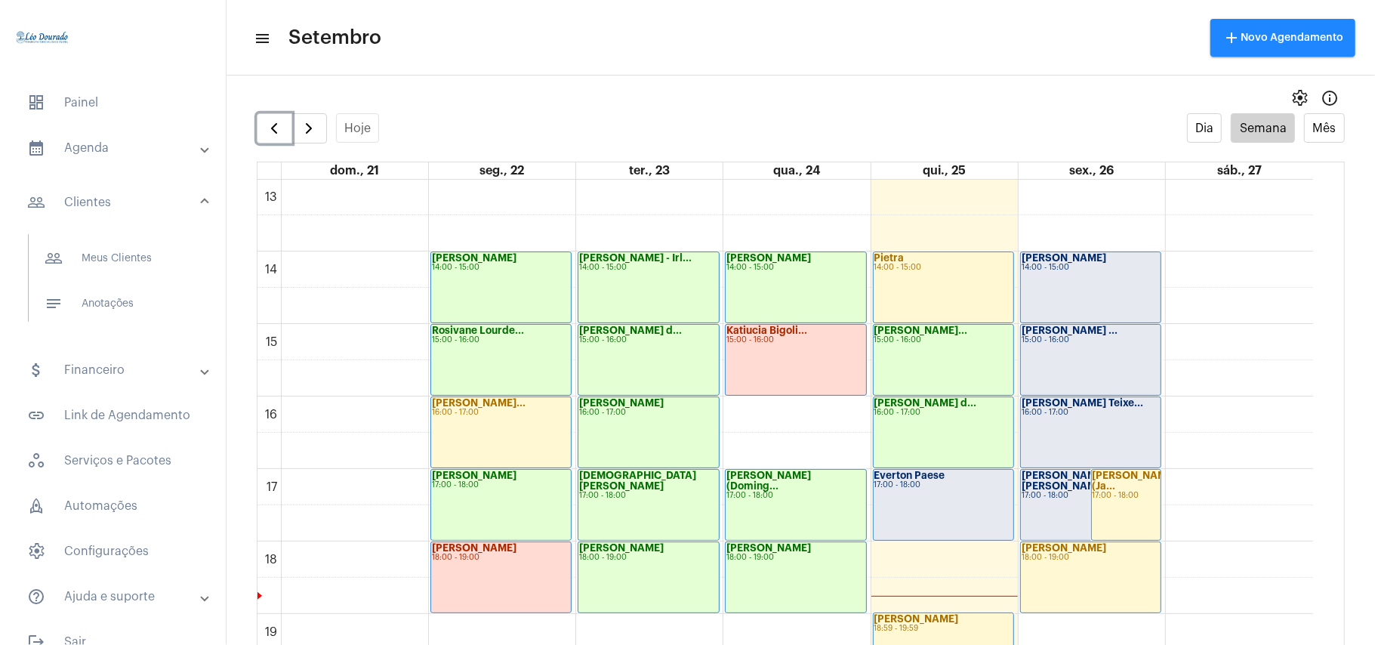
click at [889, 472] on strong "Everton Paese" at bounding box center [910, 476] width 71 height 10
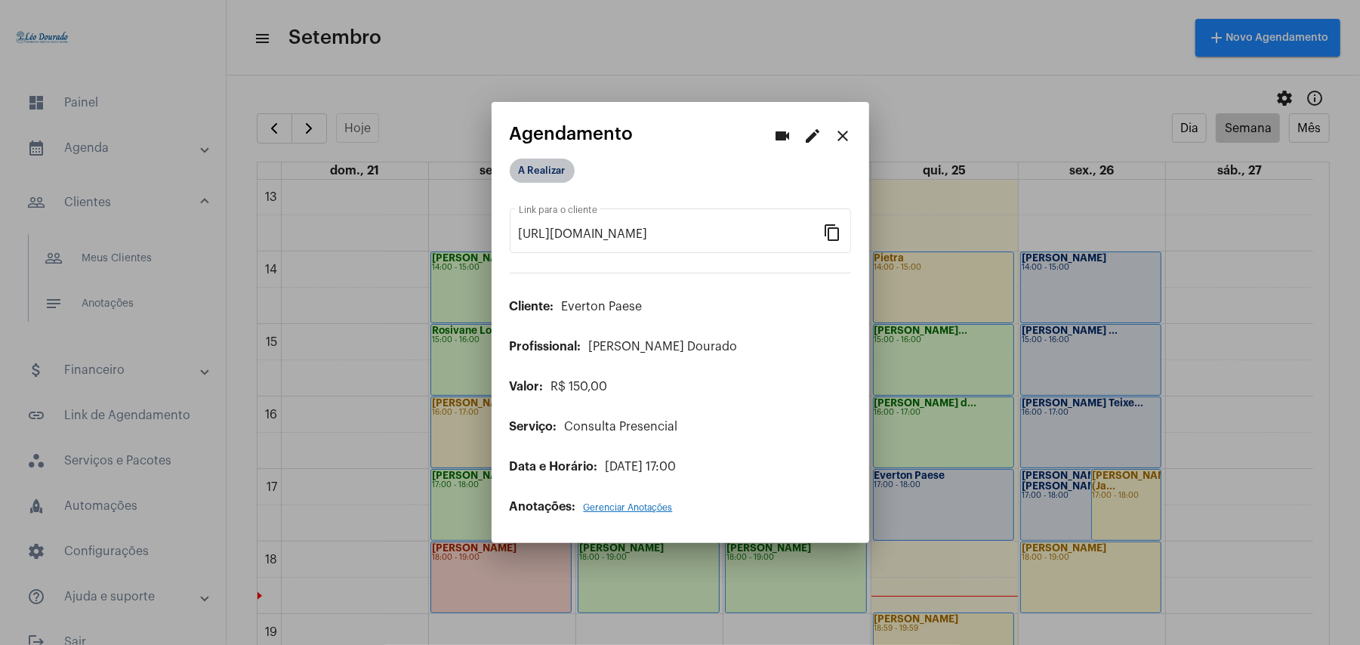
click at [559, 168] on mat-chip "A Realizar" at bounding box center [542, 171] width 65 height 24
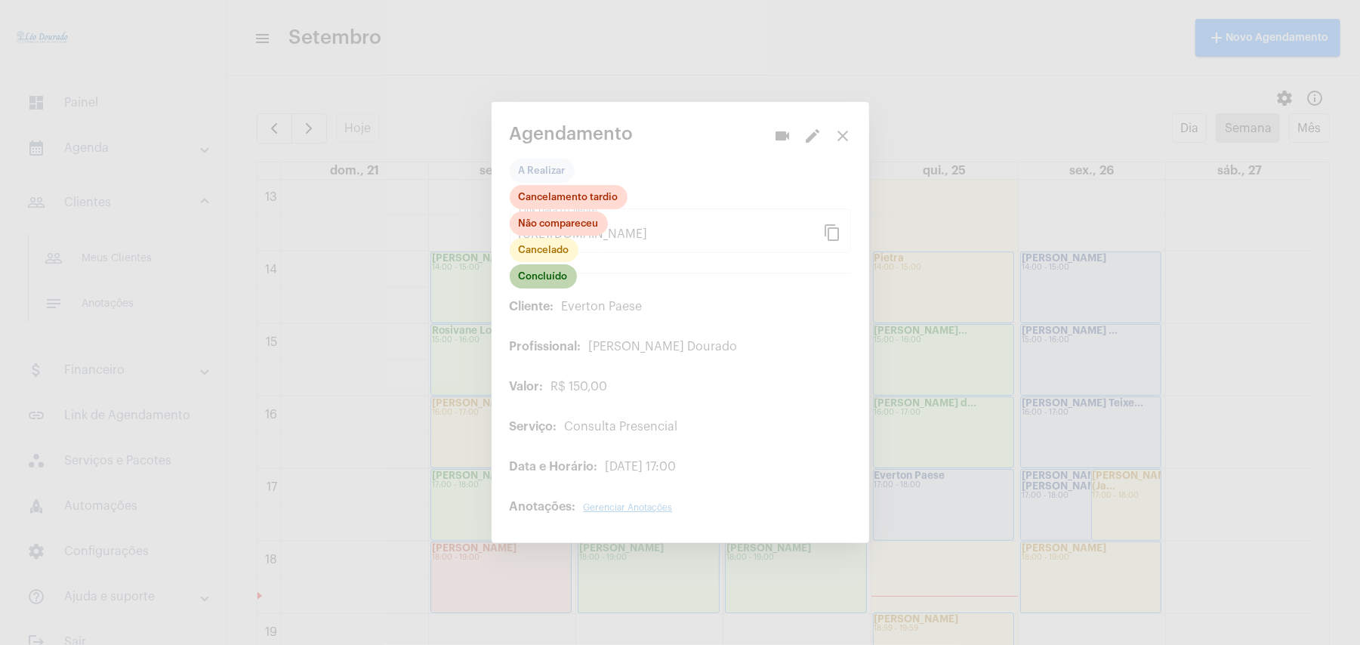
click at [542, 279] on mat-chip "Concluído" at bounding box center [543, 276] width 67 height 24
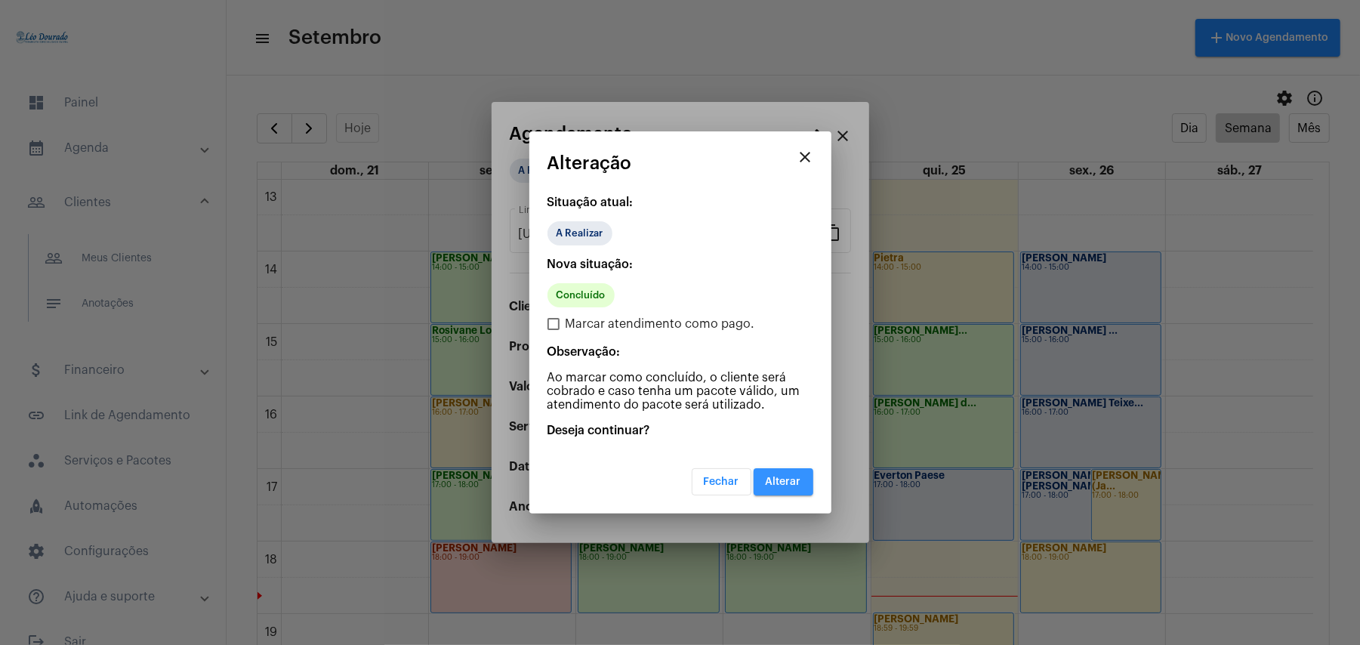
click at [799, 482] on span "Alterar" at bounding box center [783, 482] width 35 height 11
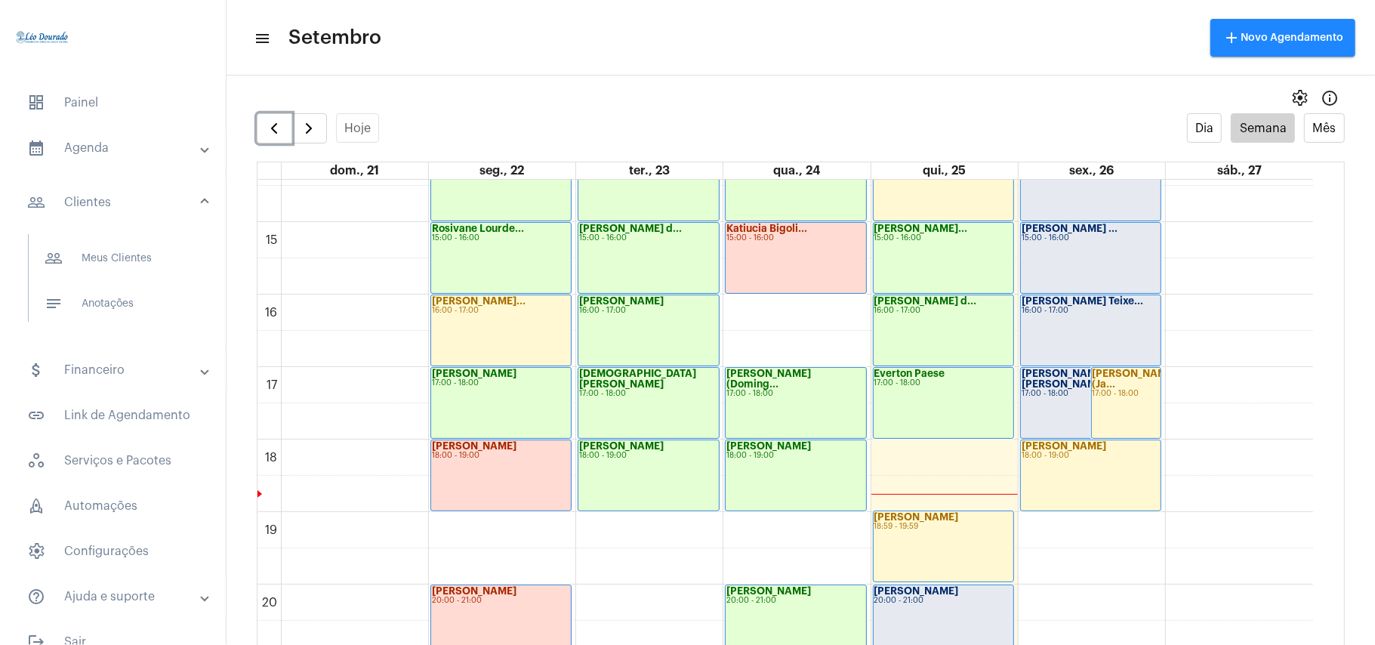
scroll to position [943, 0]
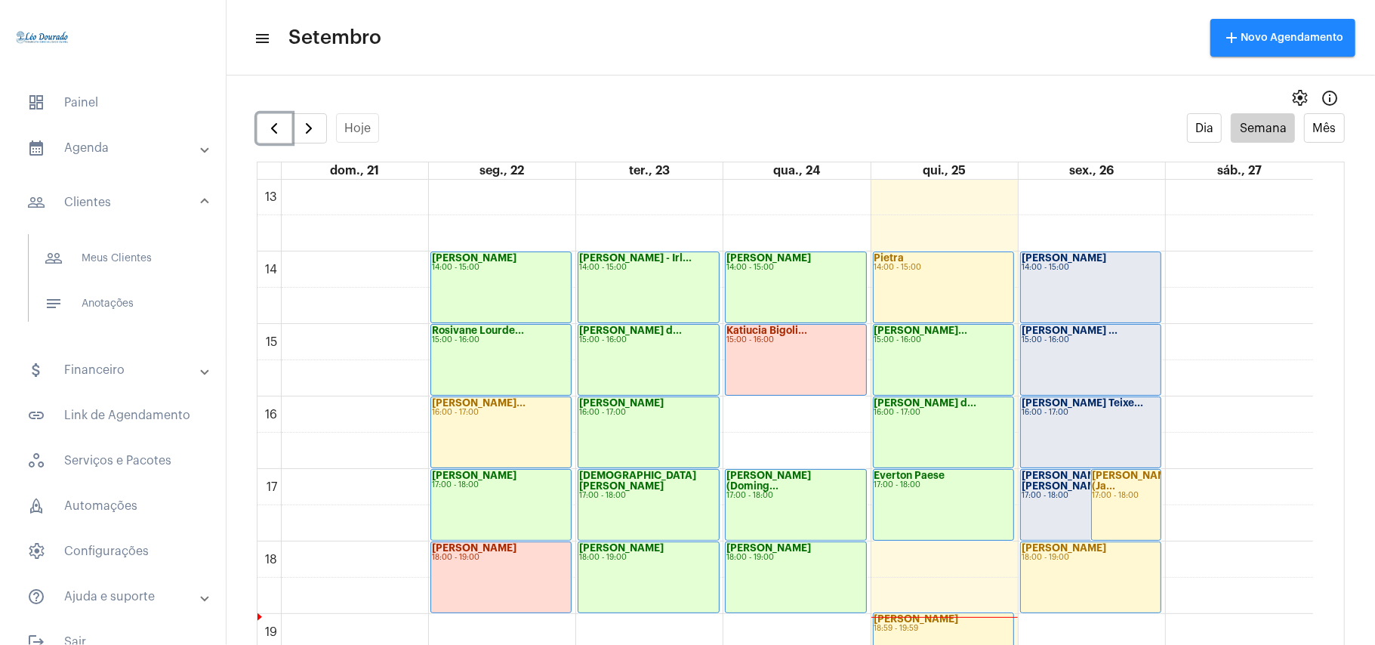
click at [883, 529] on div "Everton Paese 17:00 - 18:00" at bounding box center [944, 505] width 140 height 70
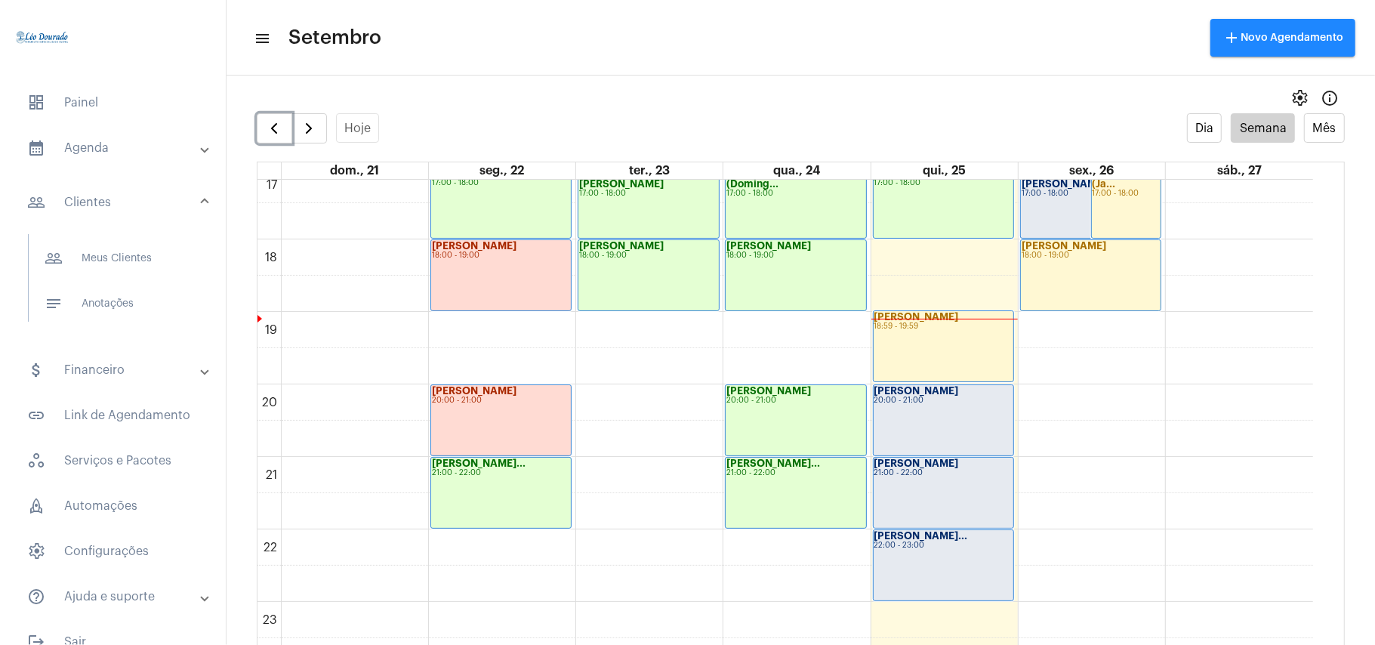
scroll to position [30, 0]
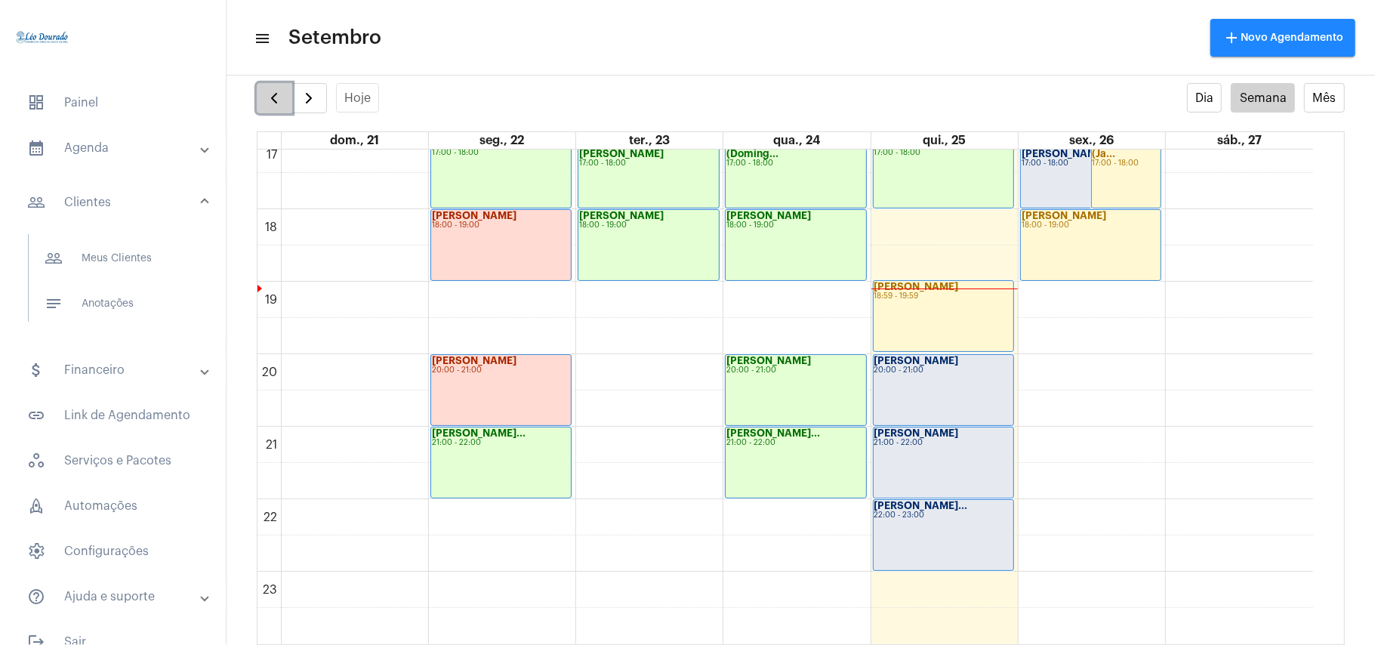
click at [282, 94] on span "button" at bounding box center [274, 98] width 18 height 18
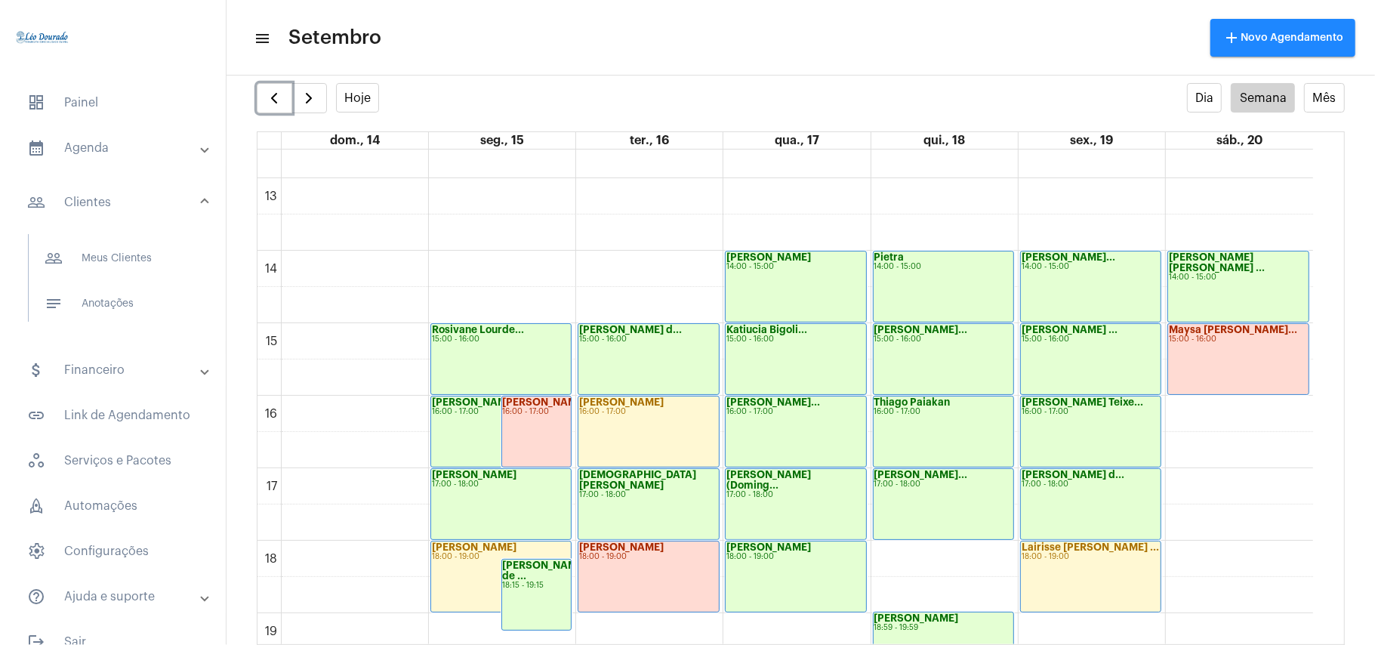
scroll to position [1040, 0]
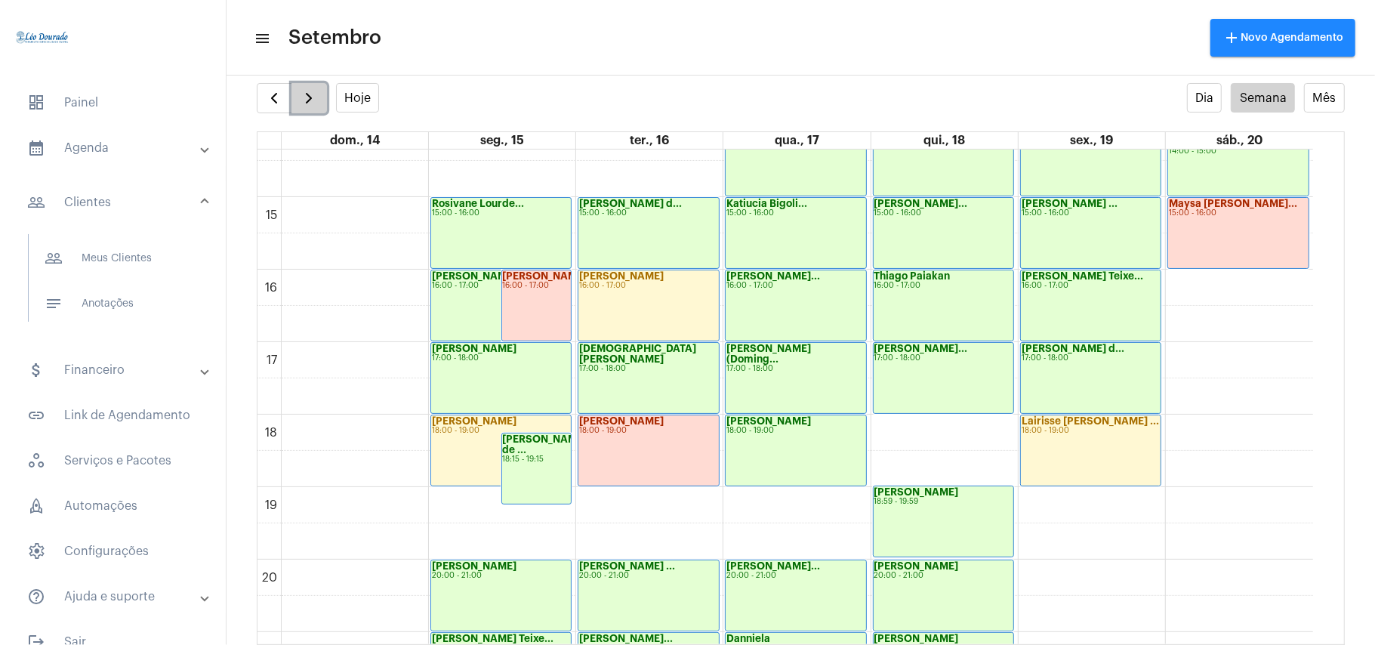
click at [318, 98] on span "button" at bounding box center [309, 98] width 18 height 18
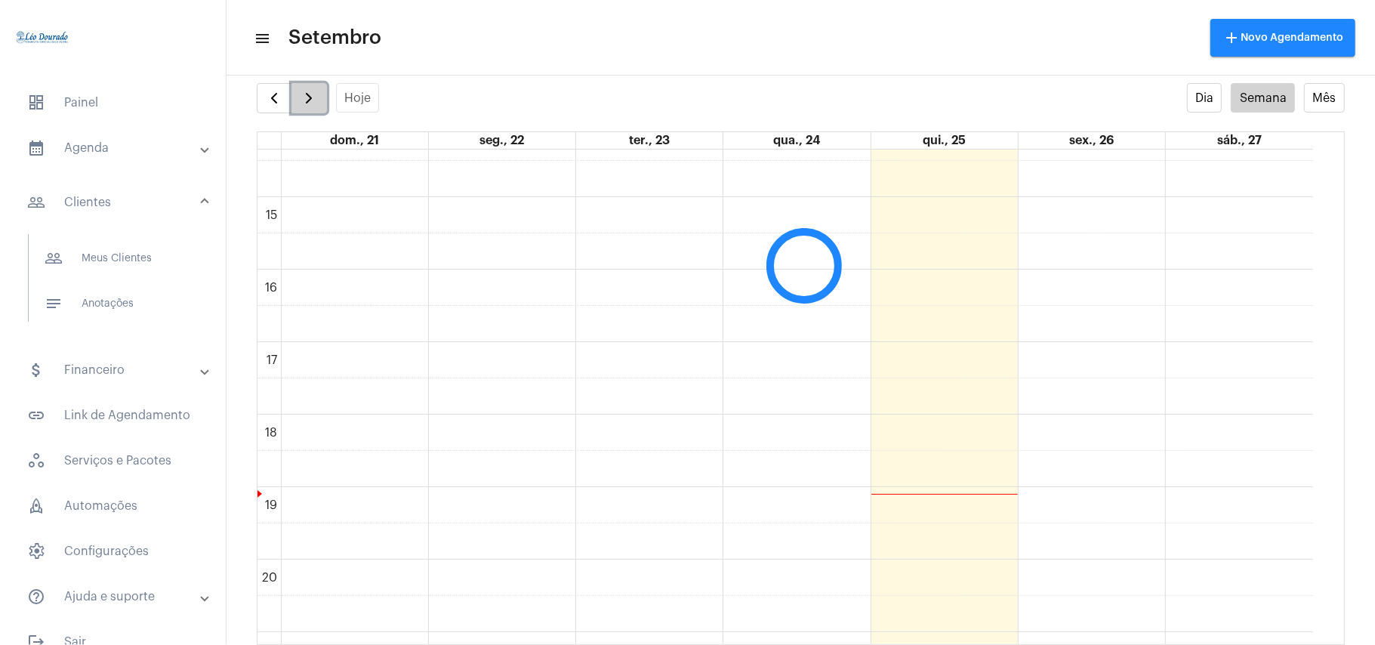
scroll to position [437, 0]
